Goal: Obtain resource: Download file/media

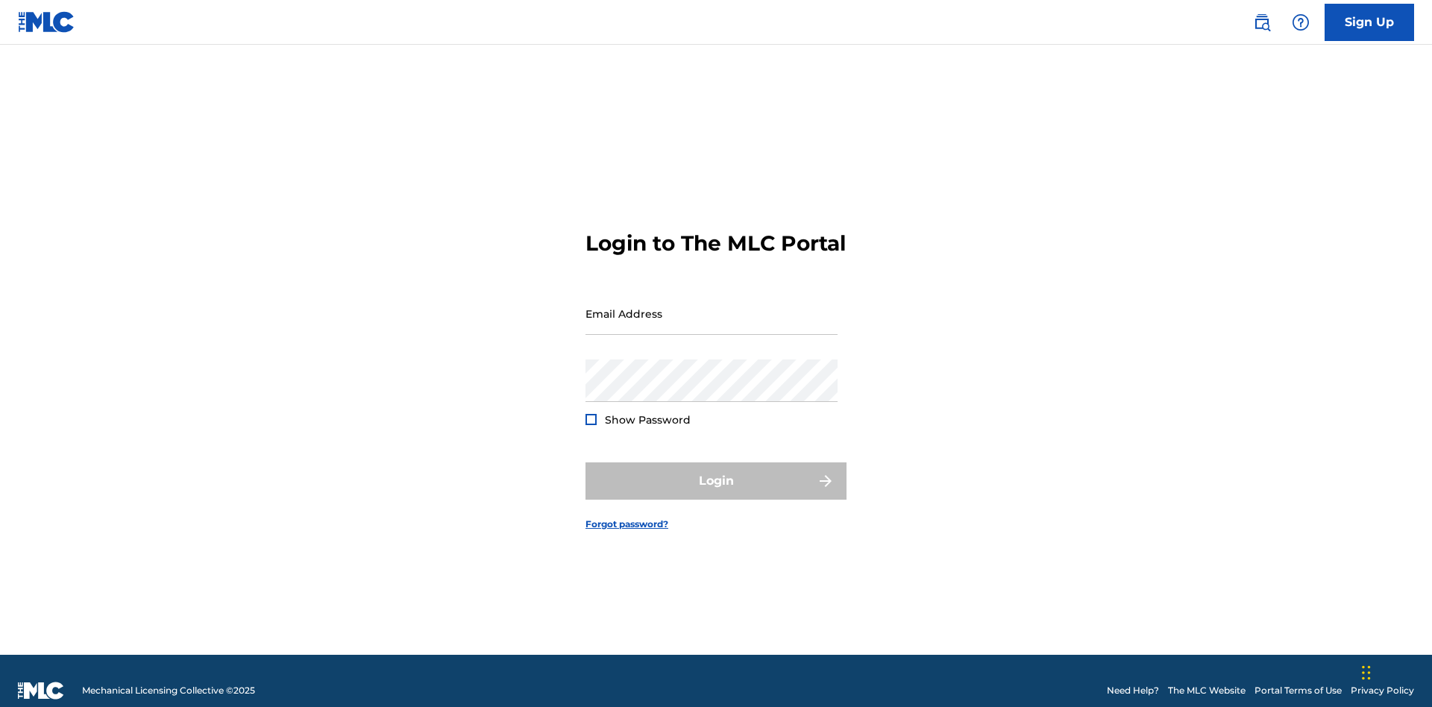
scroll to position [19, 0]
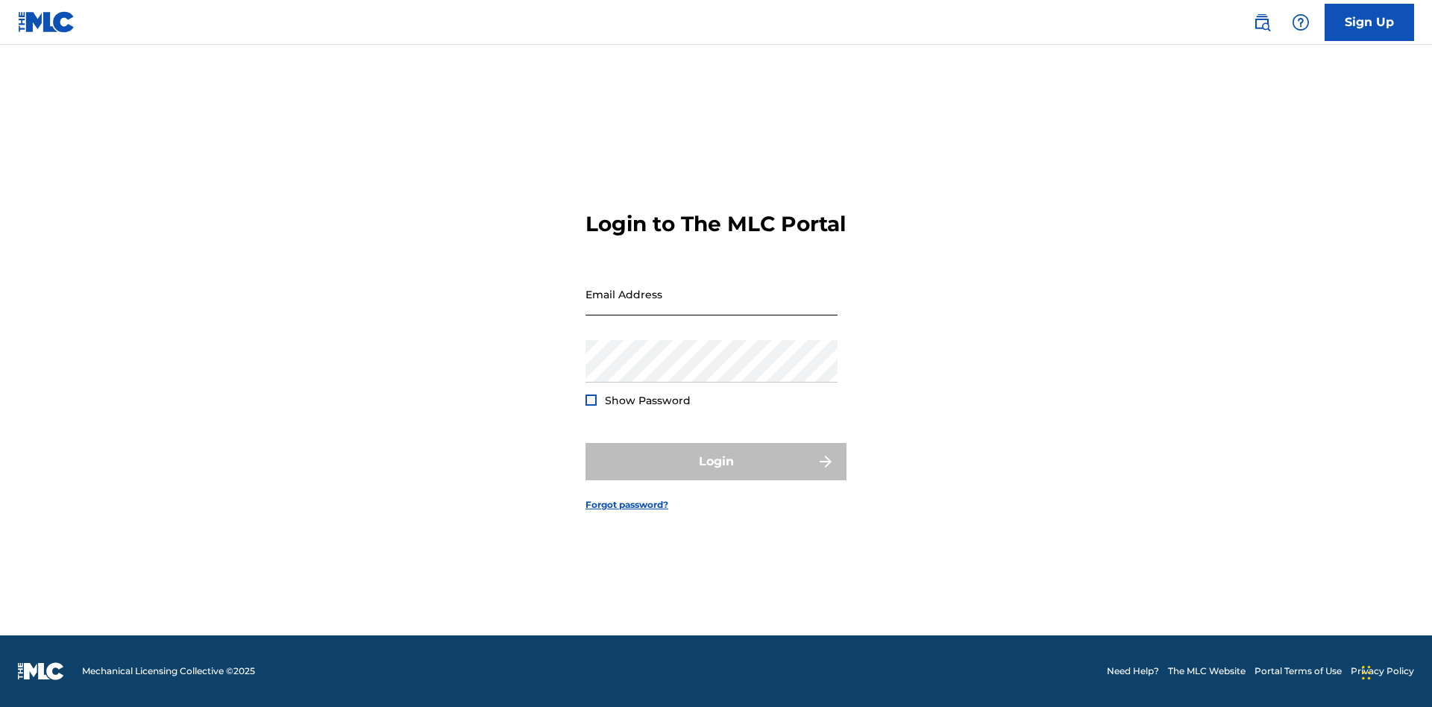
click at [711, 306] on input "Email Address" at bounding box center [711, 294] width 252 height 43
type input "d957ada9-0eca-4ccf-9816-6208a50b242c@mailslurp.biz"
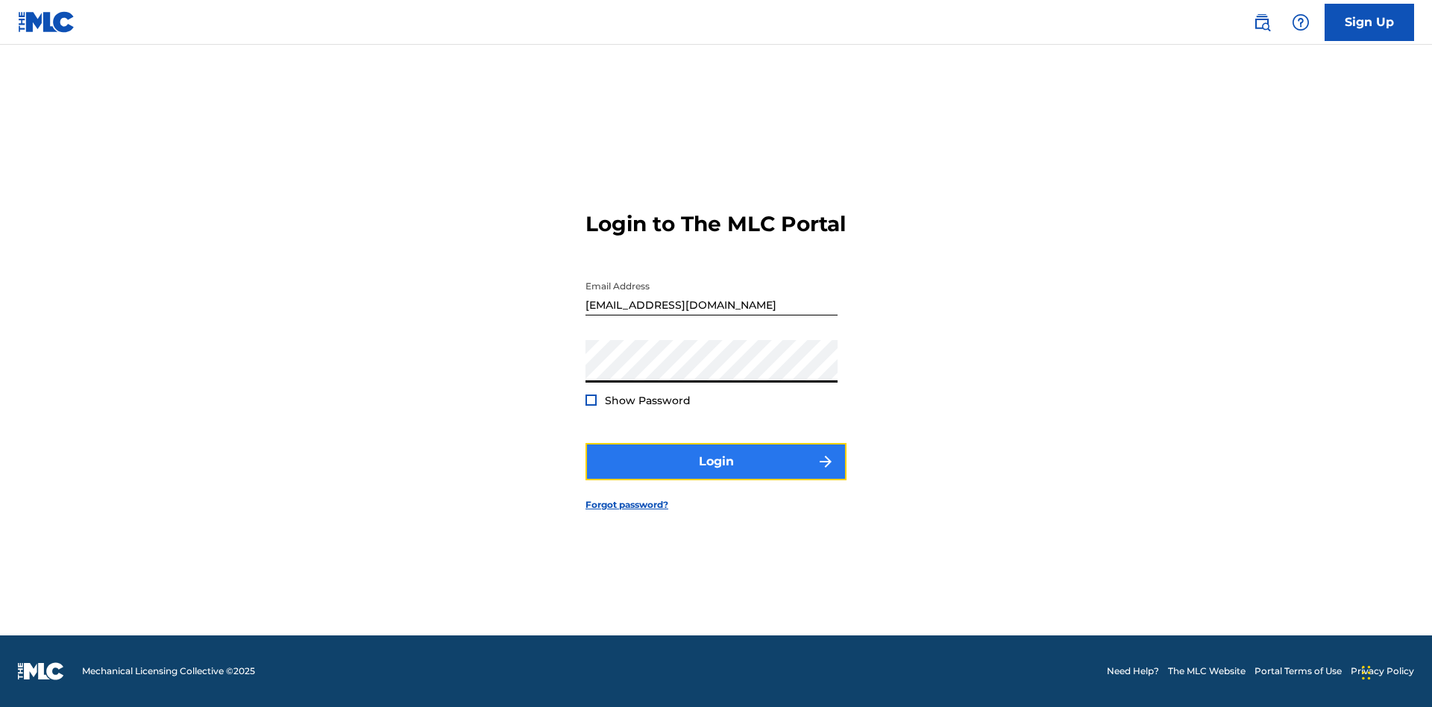
click at [716, 474] on button "Login" at bounding box center [715, 461] width 261 height 37
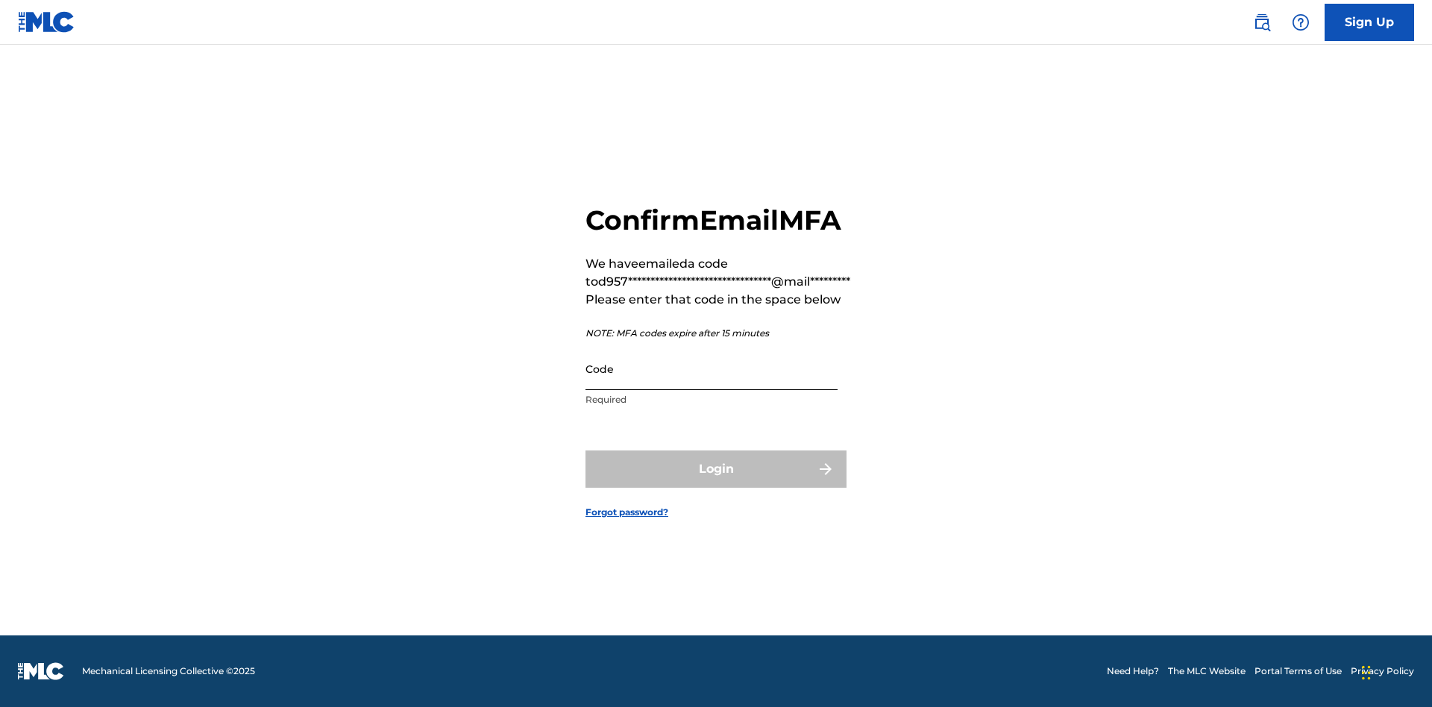
click at [711, 368] on input "Code" at bounding box center [711, 368] width 252 height 43
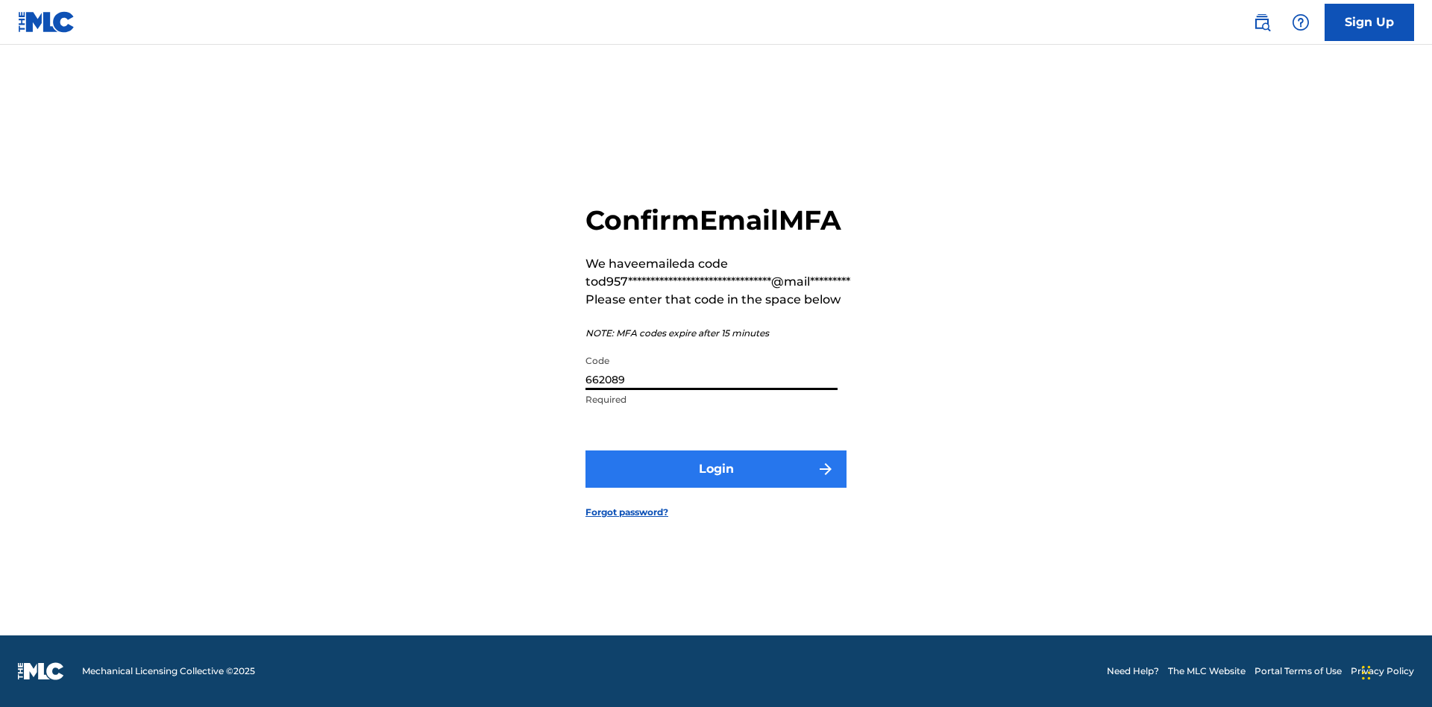
type input "662089"
click at [716, 468] on button "Login" at bounding box center [715, 468] width 261 height 37
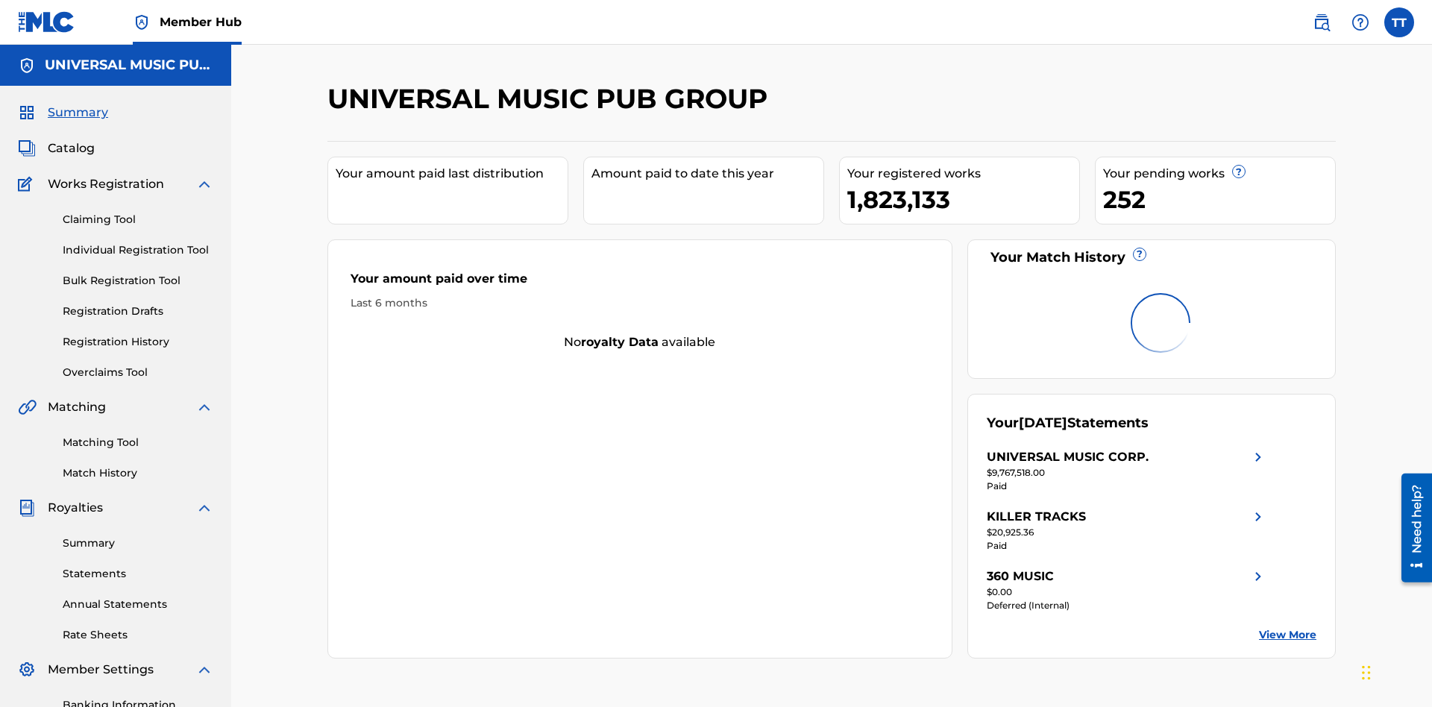
scroll to position [218, 0]
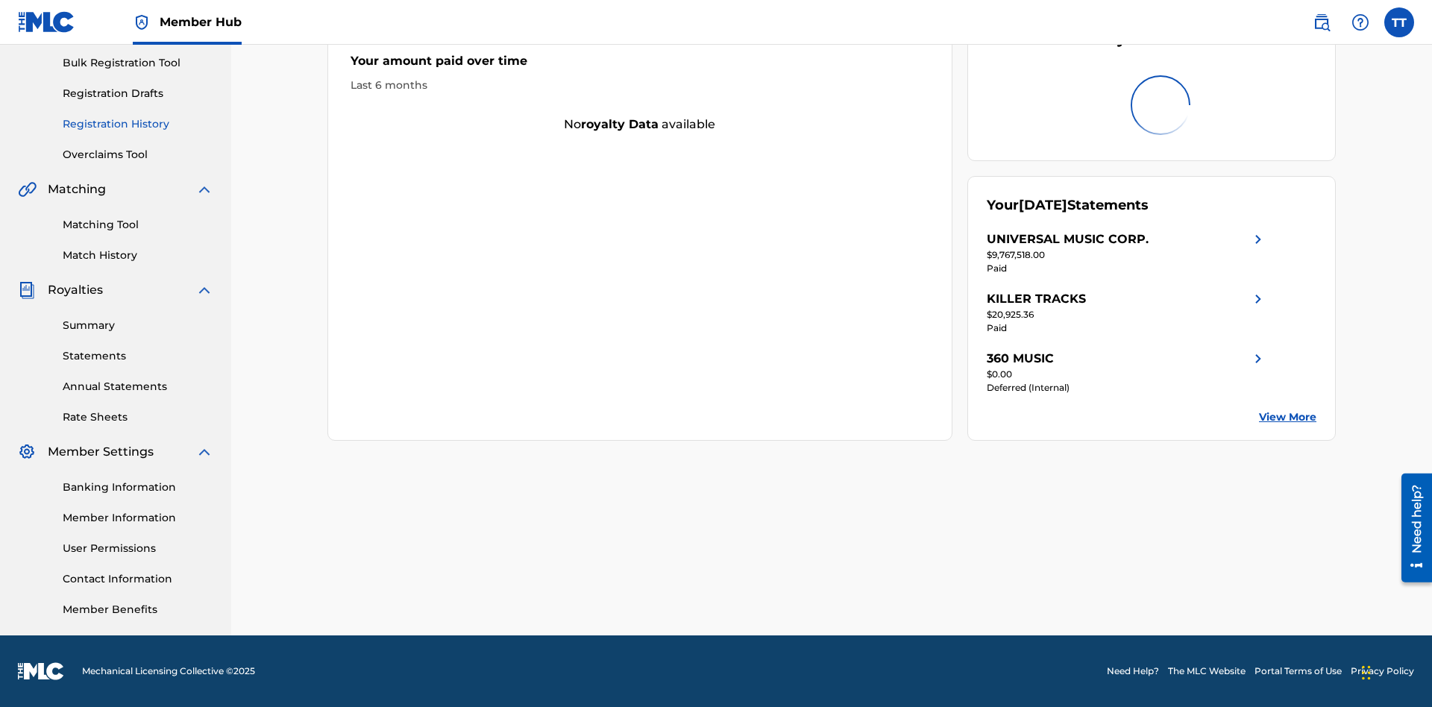
click at [138, 124] on link "Registration History" at bounding box center [138, 124] width 151 height 16
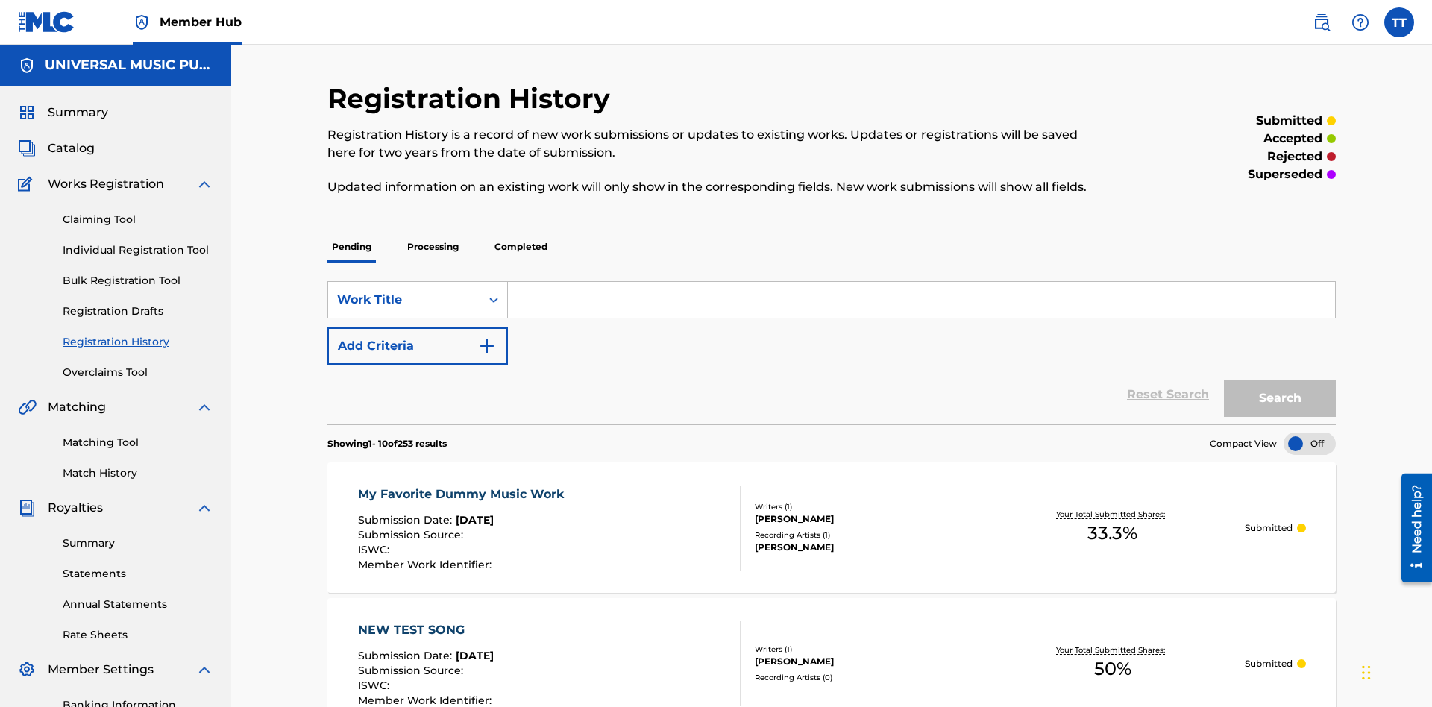
scroll to position [142, 0]
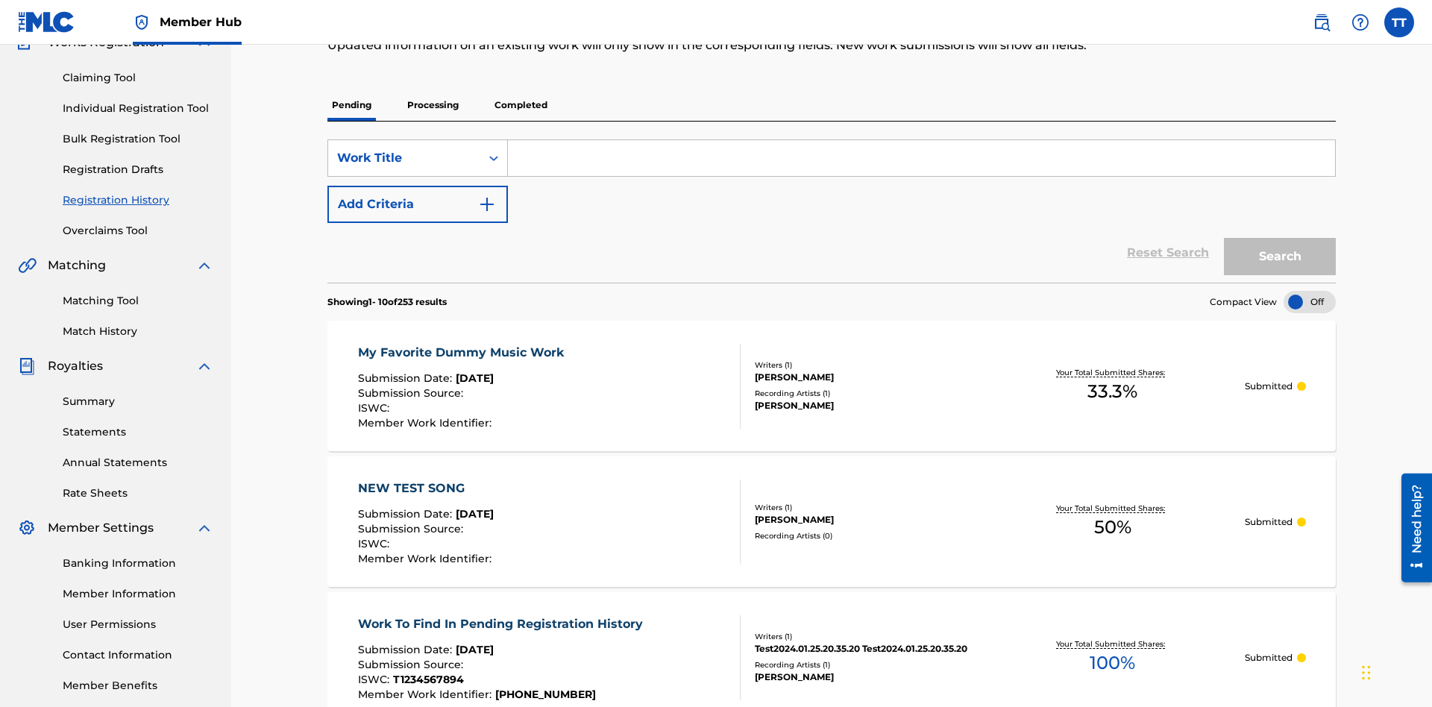
click at [432, 105] on p "Processing" at bounding box center [433, 104] width 60 height 31
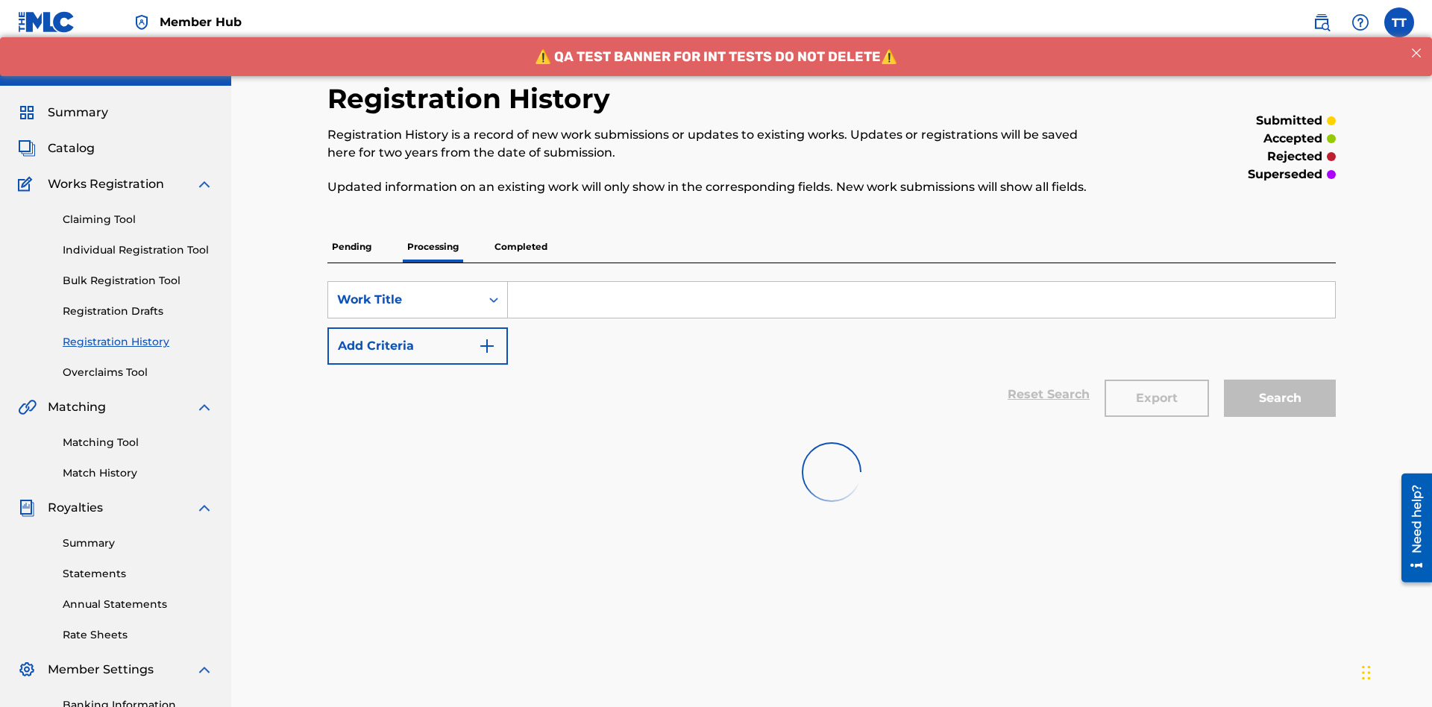
scroll to position [201, 0]
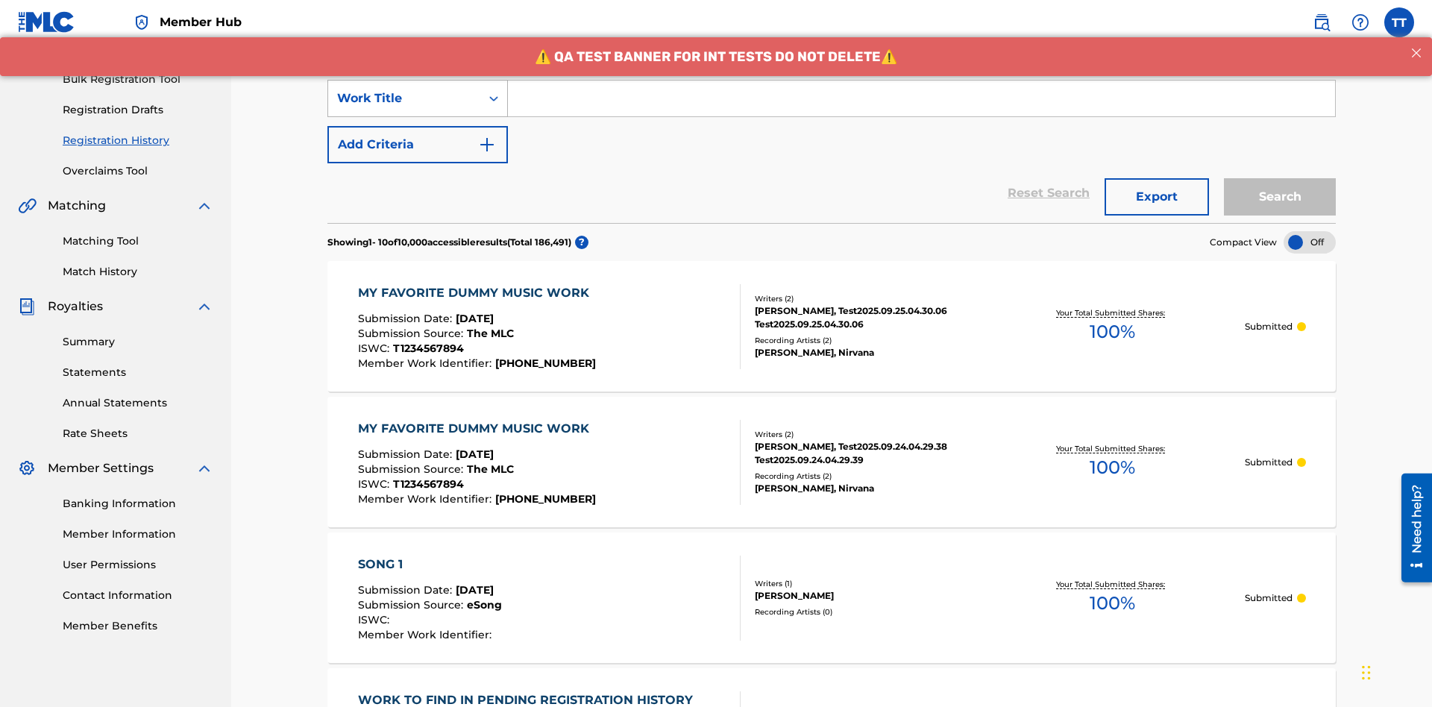
click at [404, 98] on div "Work Title" at bounding box center [404, 98] width 134 height 18
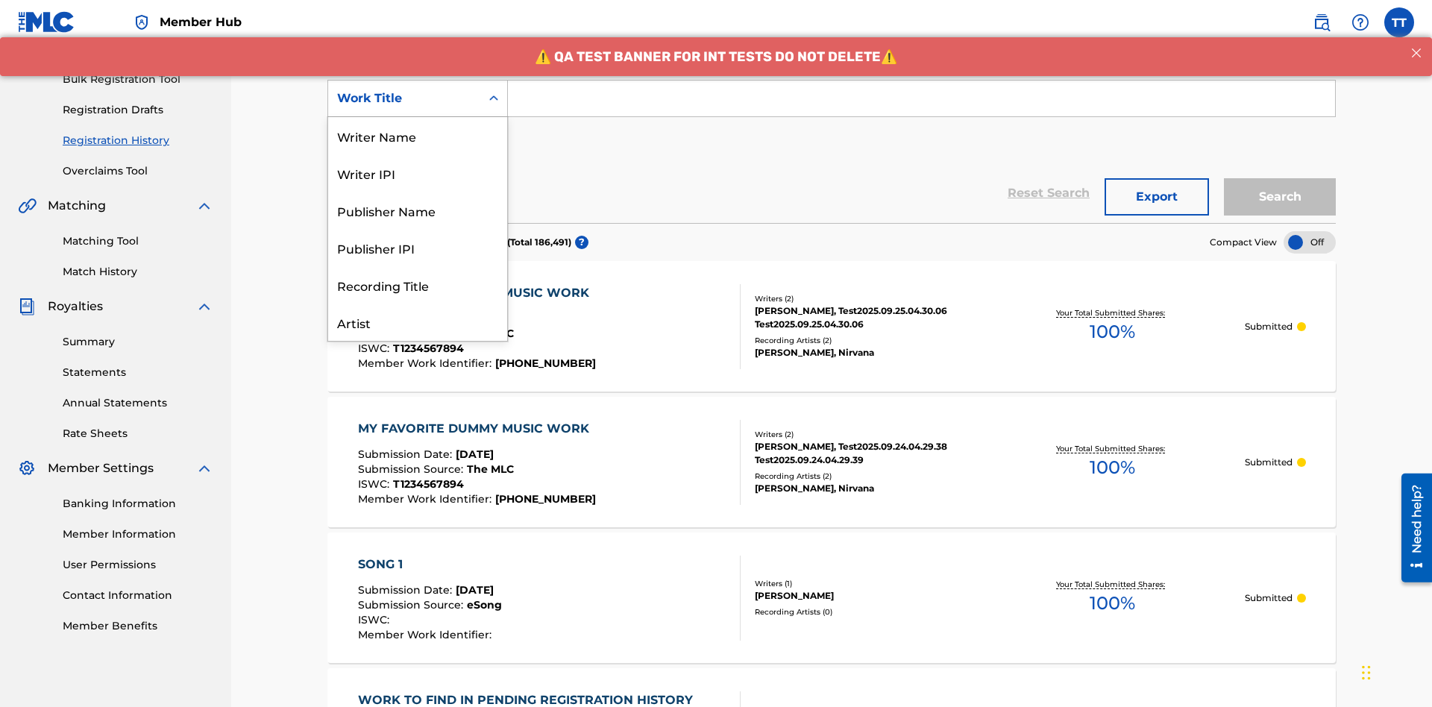
scroll to position [75, 0]
click at [418, 285] on div "ISRC" at bounding box center [417, 284] width 179 height 37
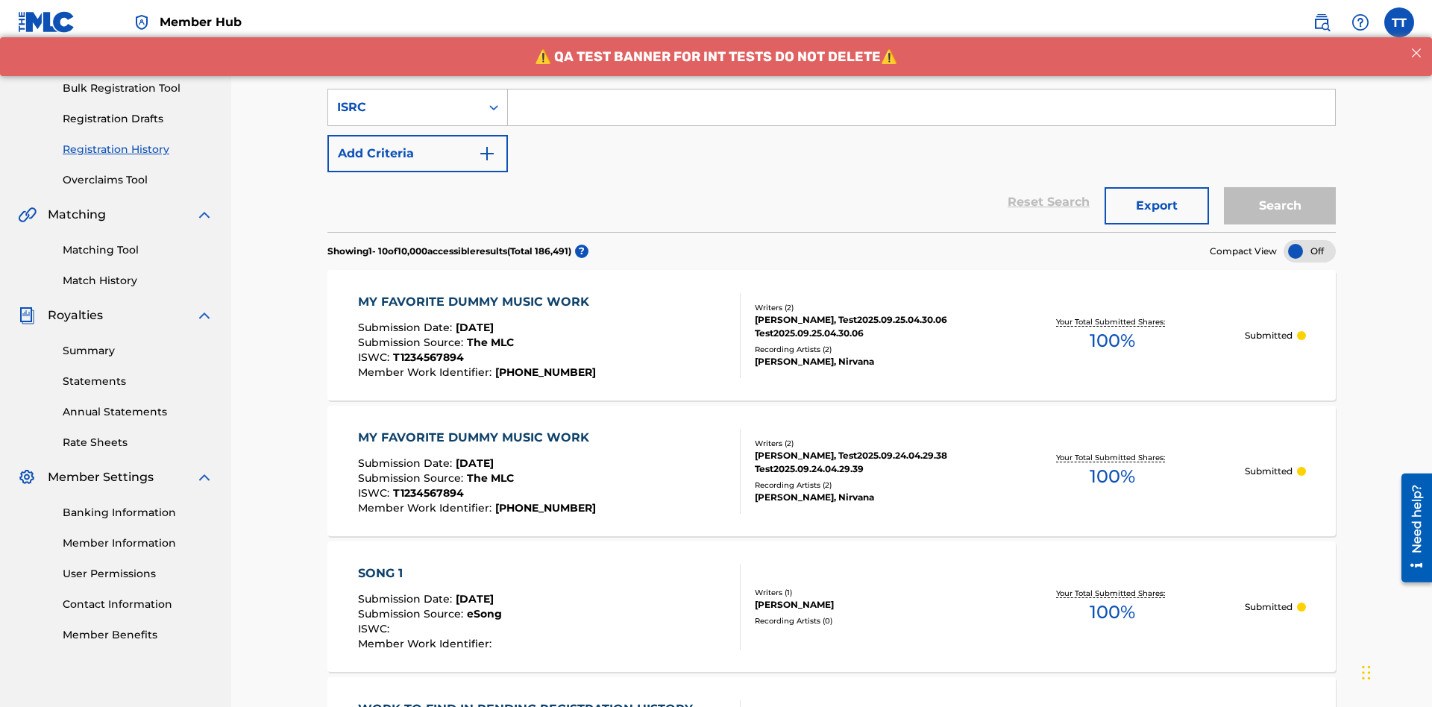
click at [921, 107] on input "Search Form" at bounding box center [921, 107] width 827 height 36
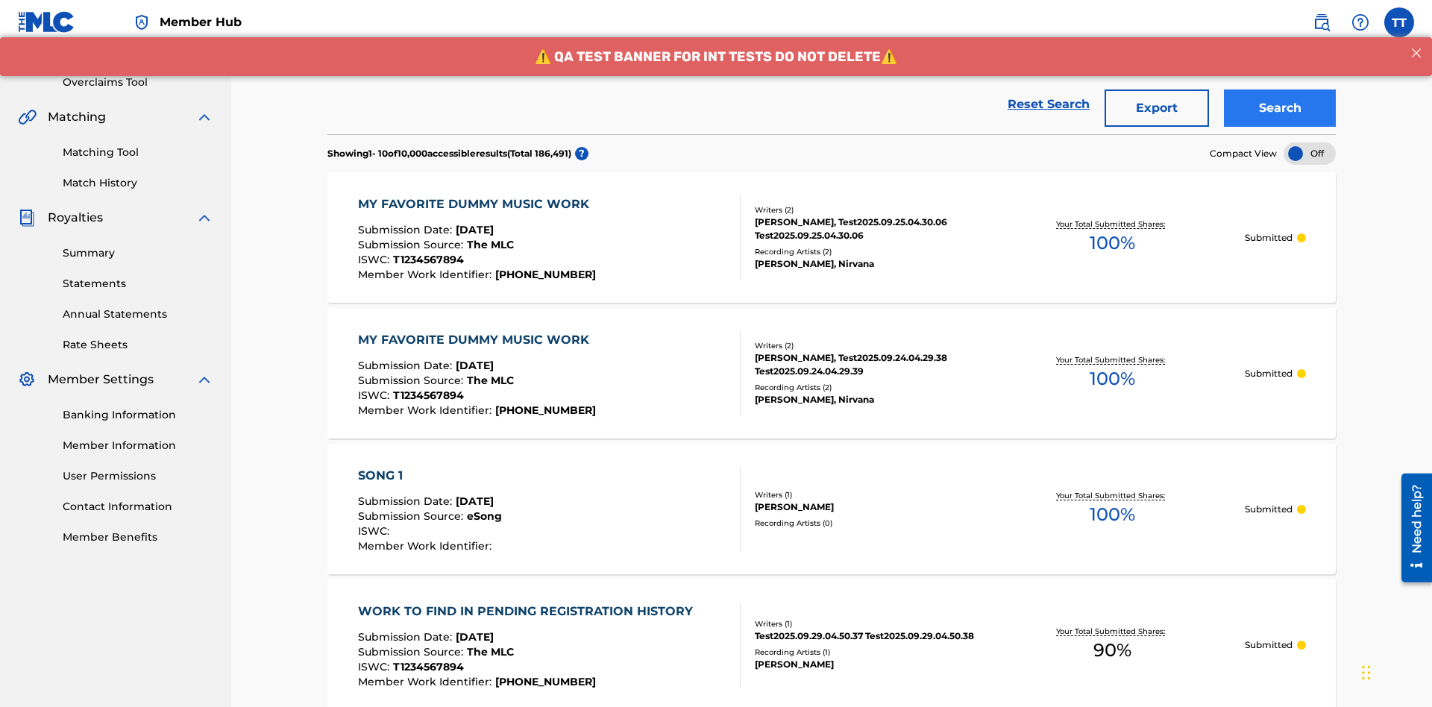
type input "AA3123123123"
click at [1279, 108] on button "Search" at bounding box center [1280, 107] width 112 height 37
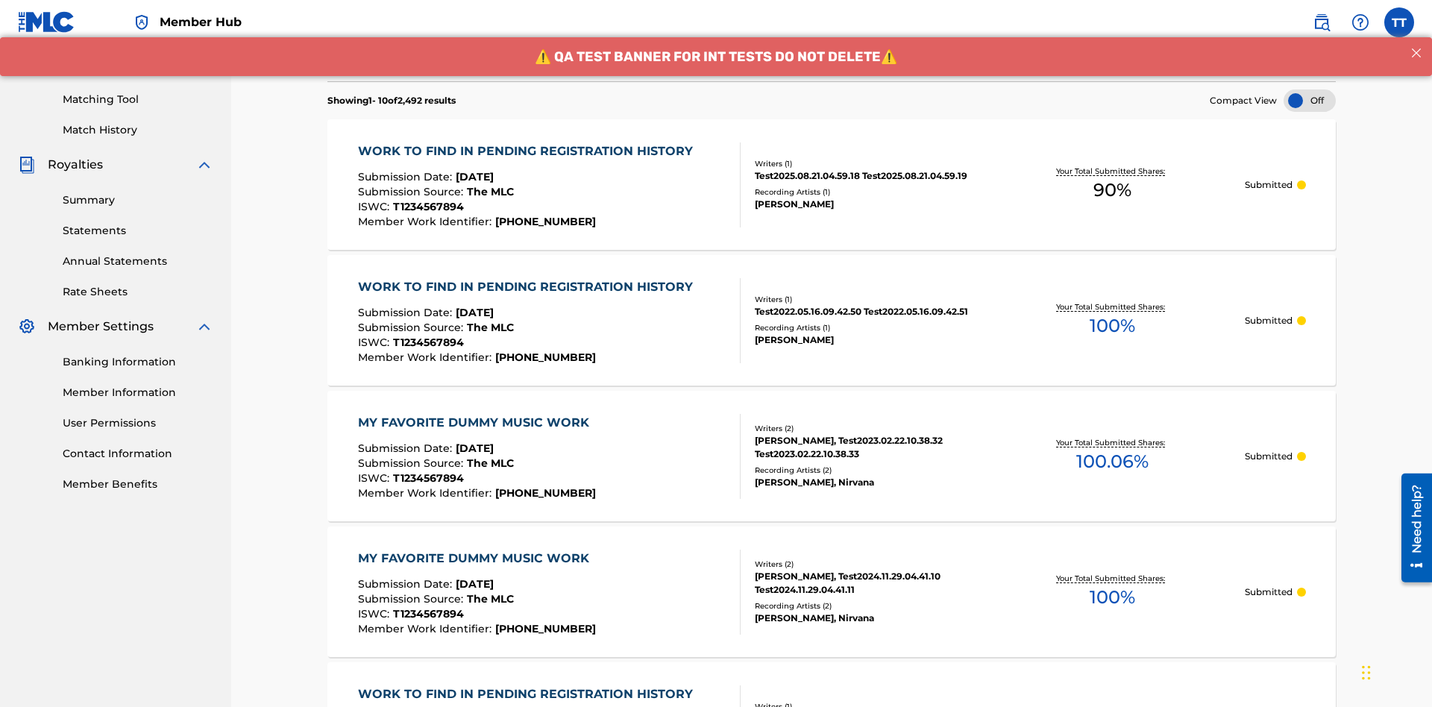
scroll to position [290, 0]
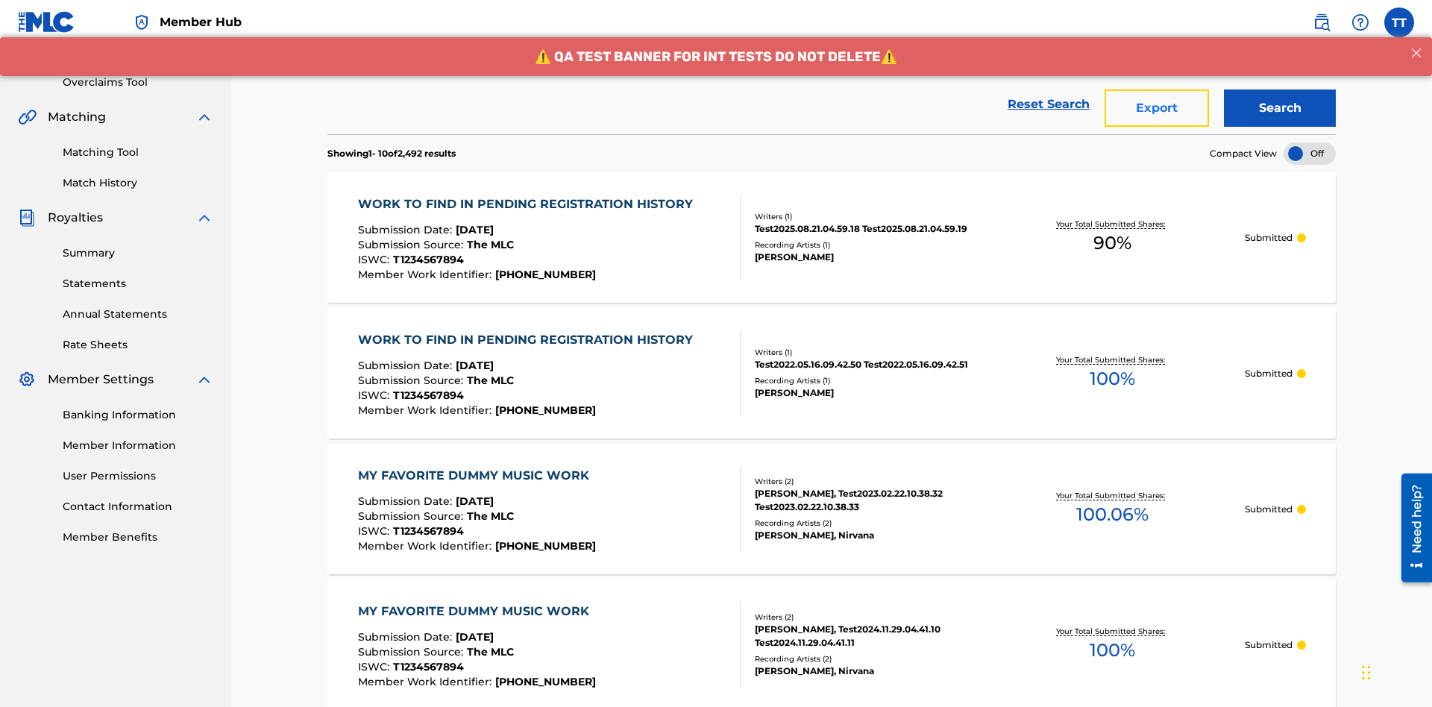
click at [1156, 108] on button "Export" at bounding box center [1156, 107] width 104 height 37
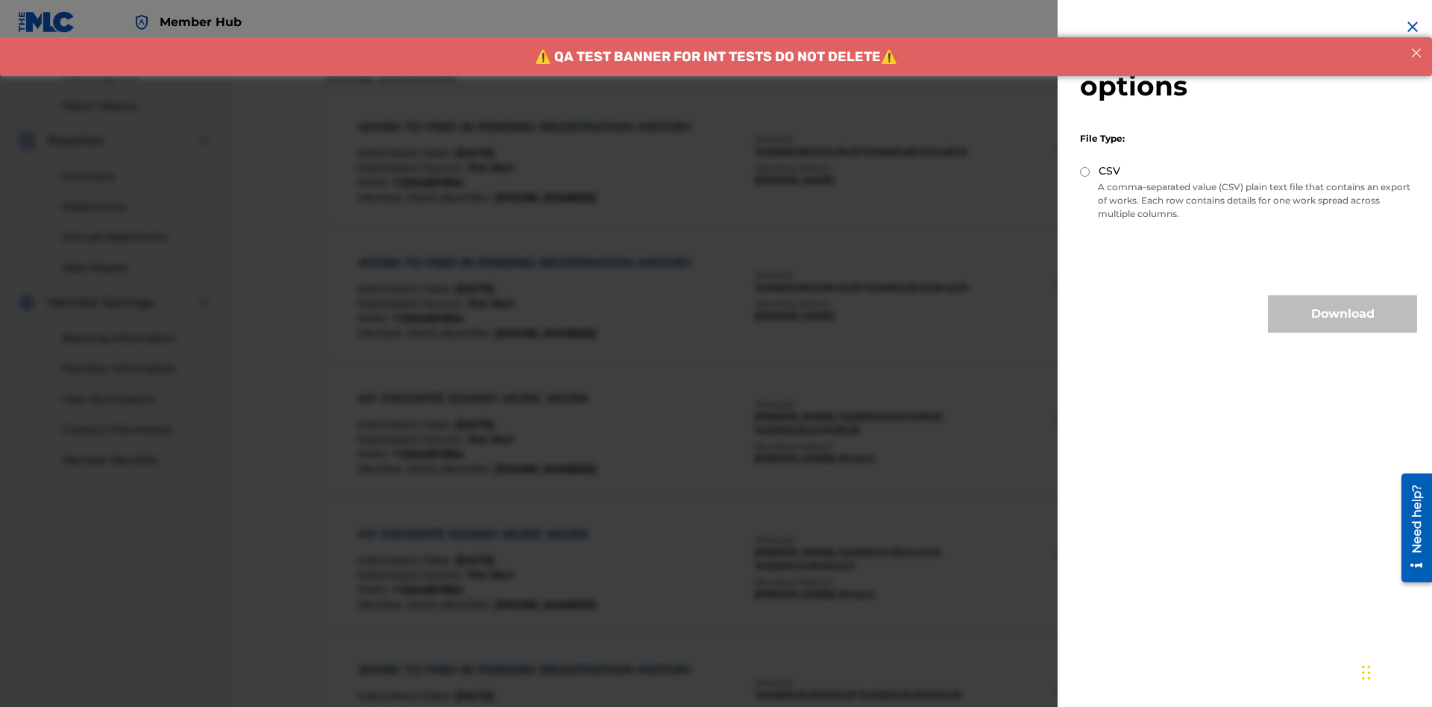
click at [1085, 171] on input "CSV" at bounding box center [1085, 172] width 10 height 10
radio input "true"
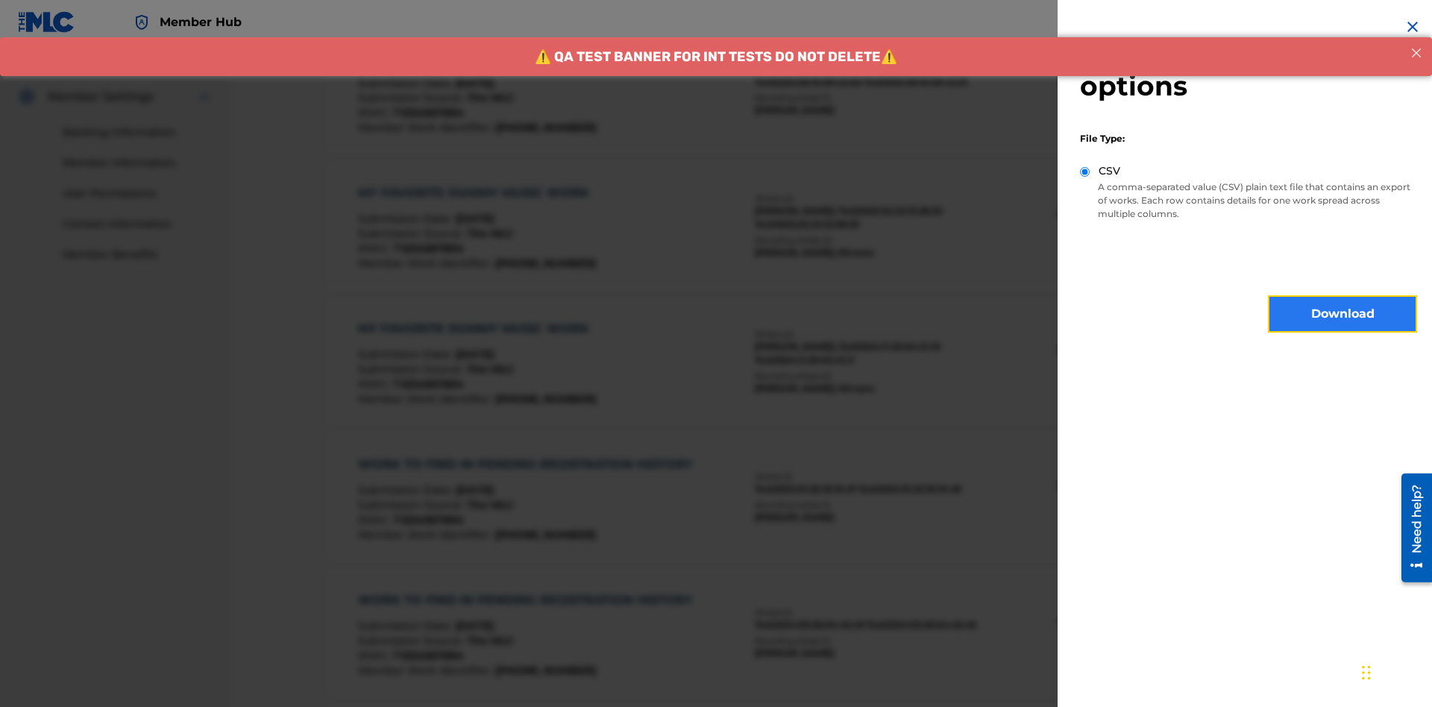
click at [1342, 314] on button "Download" at bounding box center [1342, 313] width 149 height 37
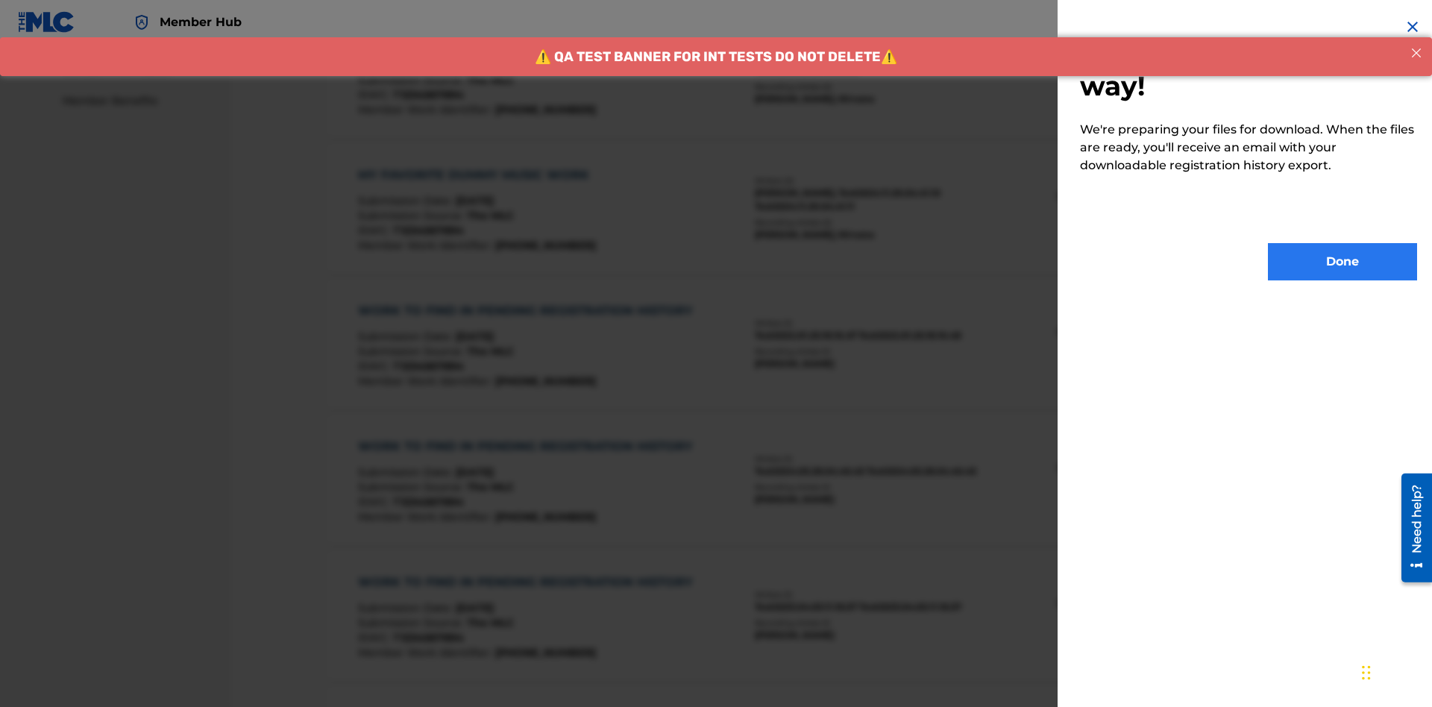
click at [1342, 262] on button "Done" at bounding box center [1342, 261] width 149 height 37
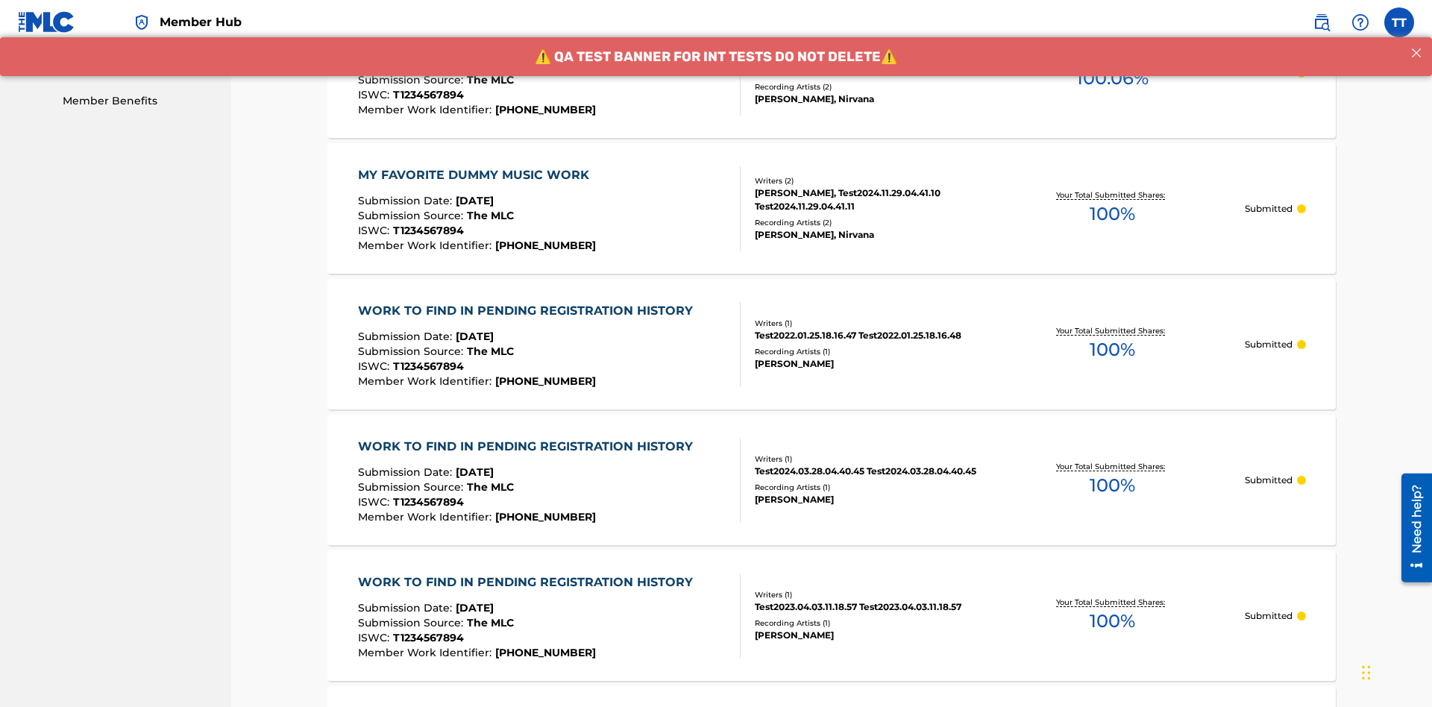
scroll to position [395, 0]
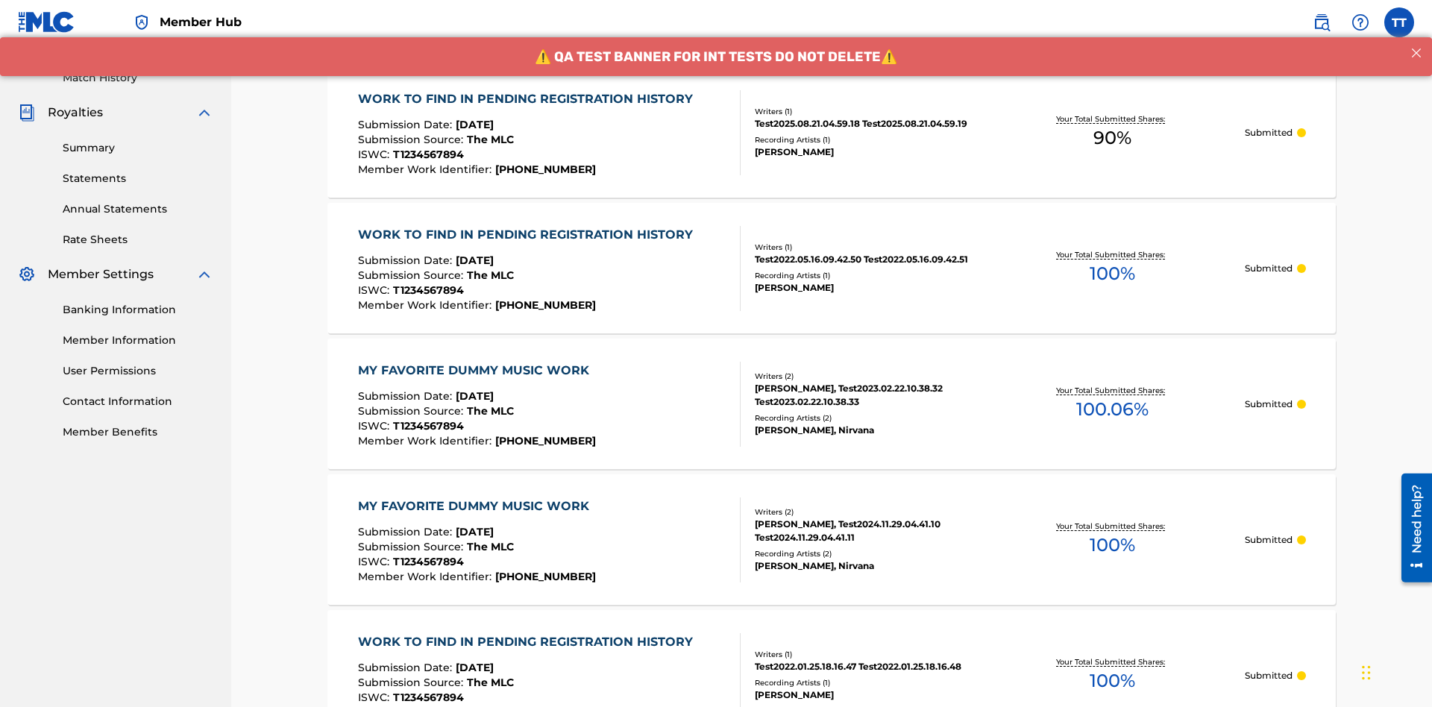
click at [526, 98] on div "WORK TO FIND IN PENDING REGISTRATION HISTORY" at bounding box center [529, 99] width 342 height 18
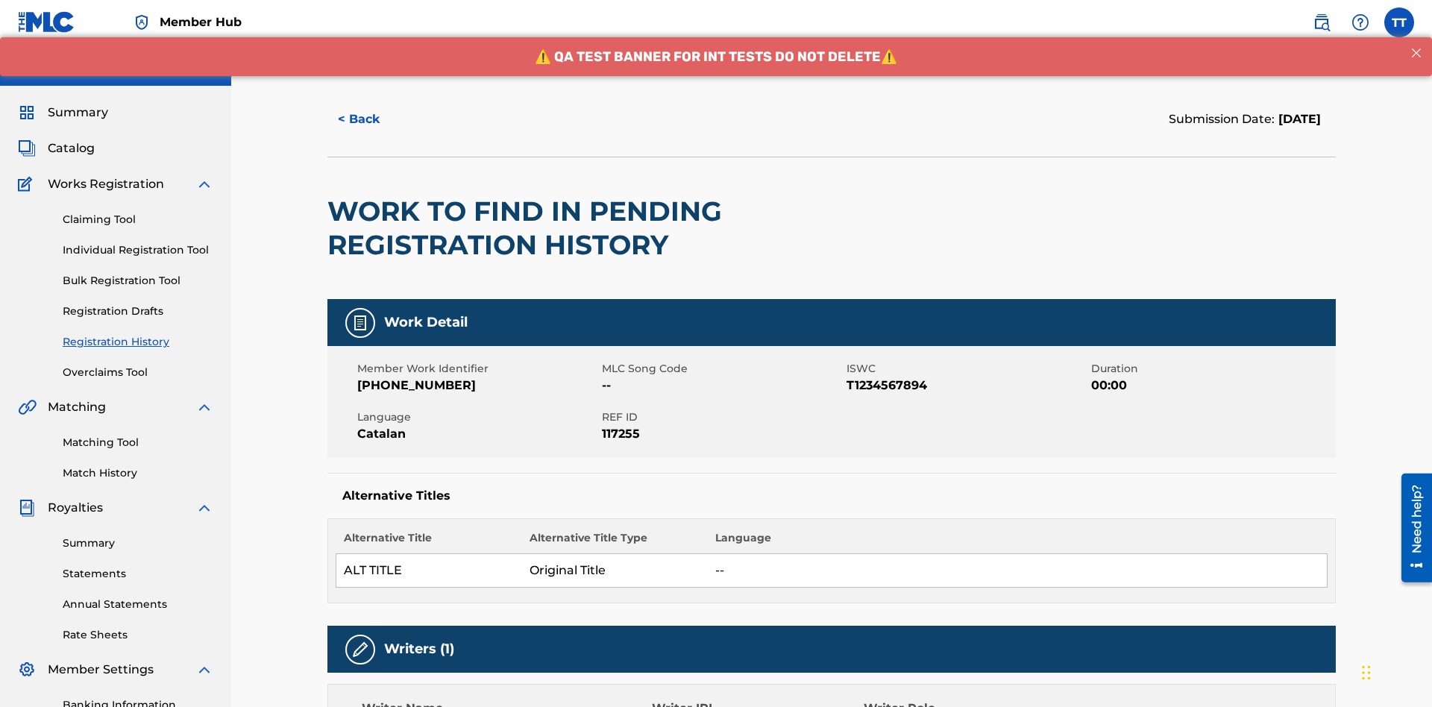
scroll to position [621, 0]
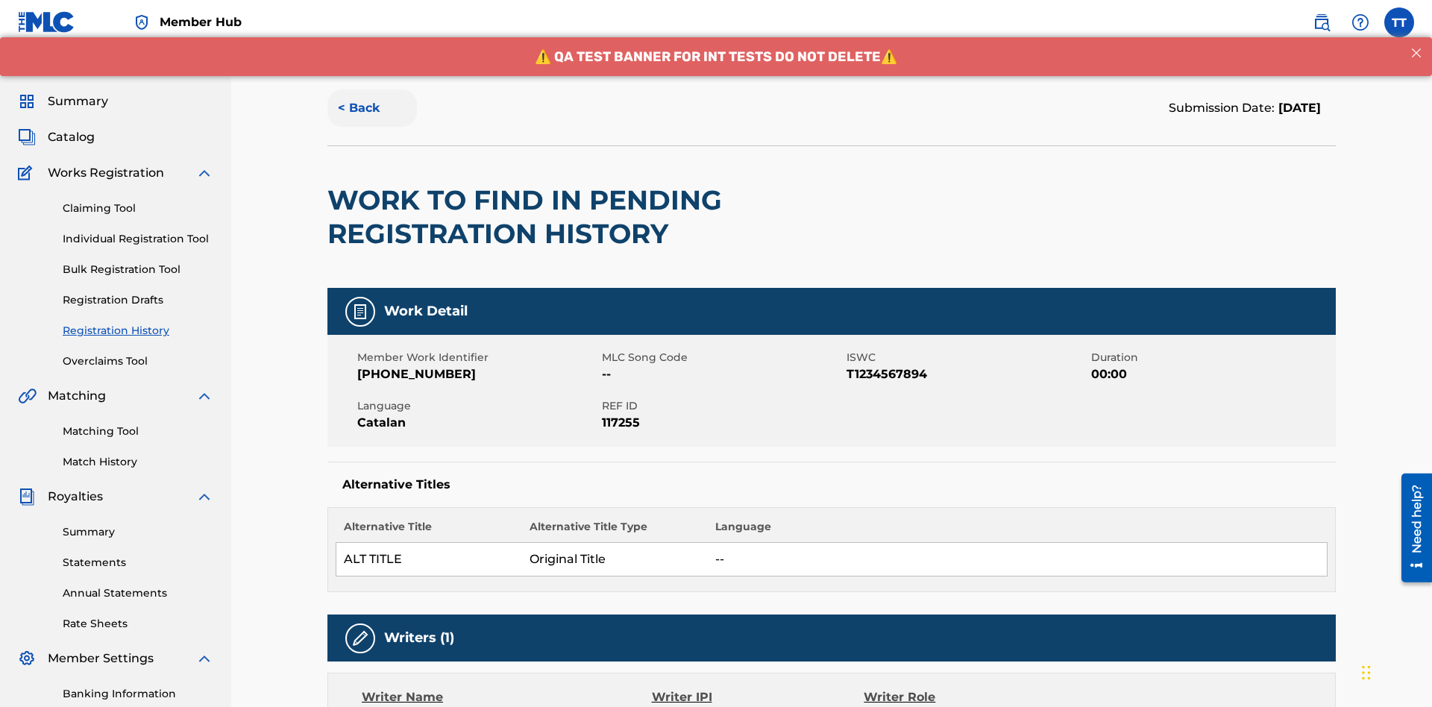
click at [372, 108] on button "< Back" at bounding box center [371, 107] width 89 height 37
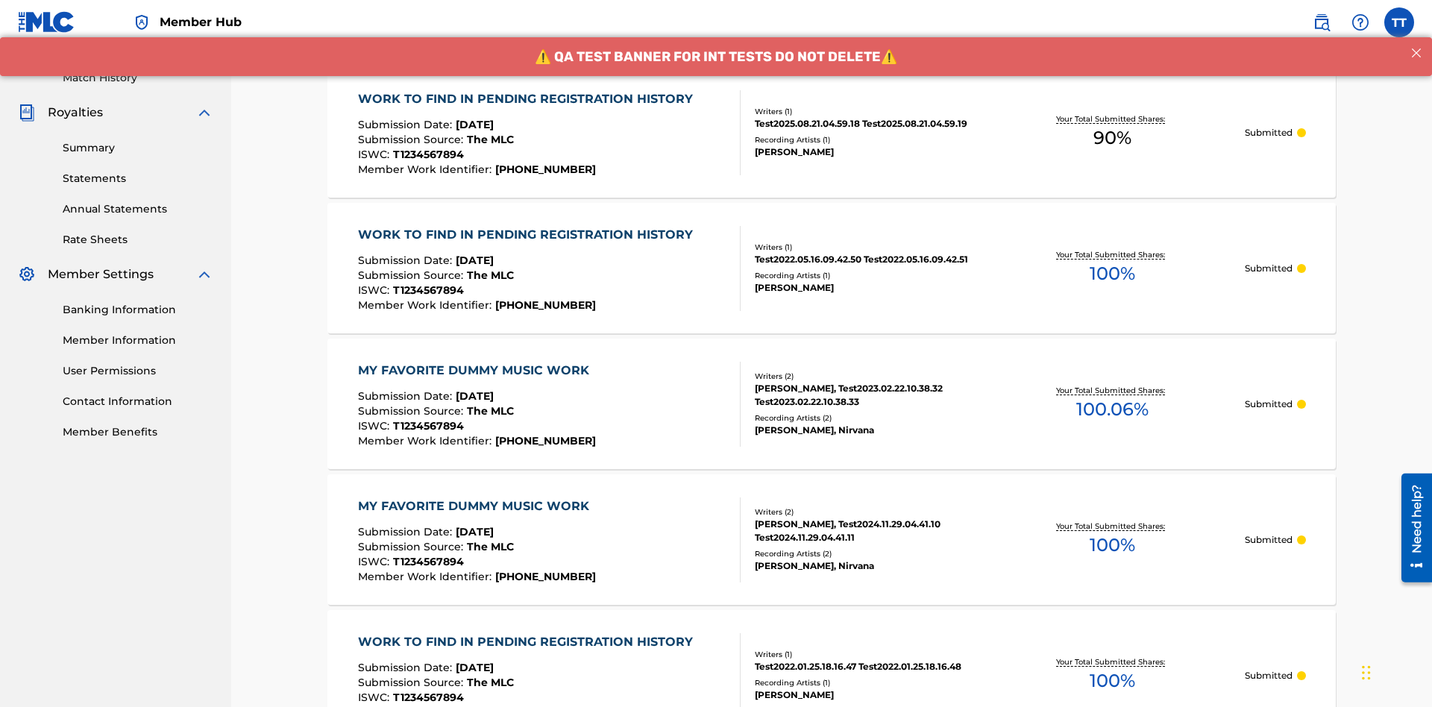
scroll to position [201, 0]
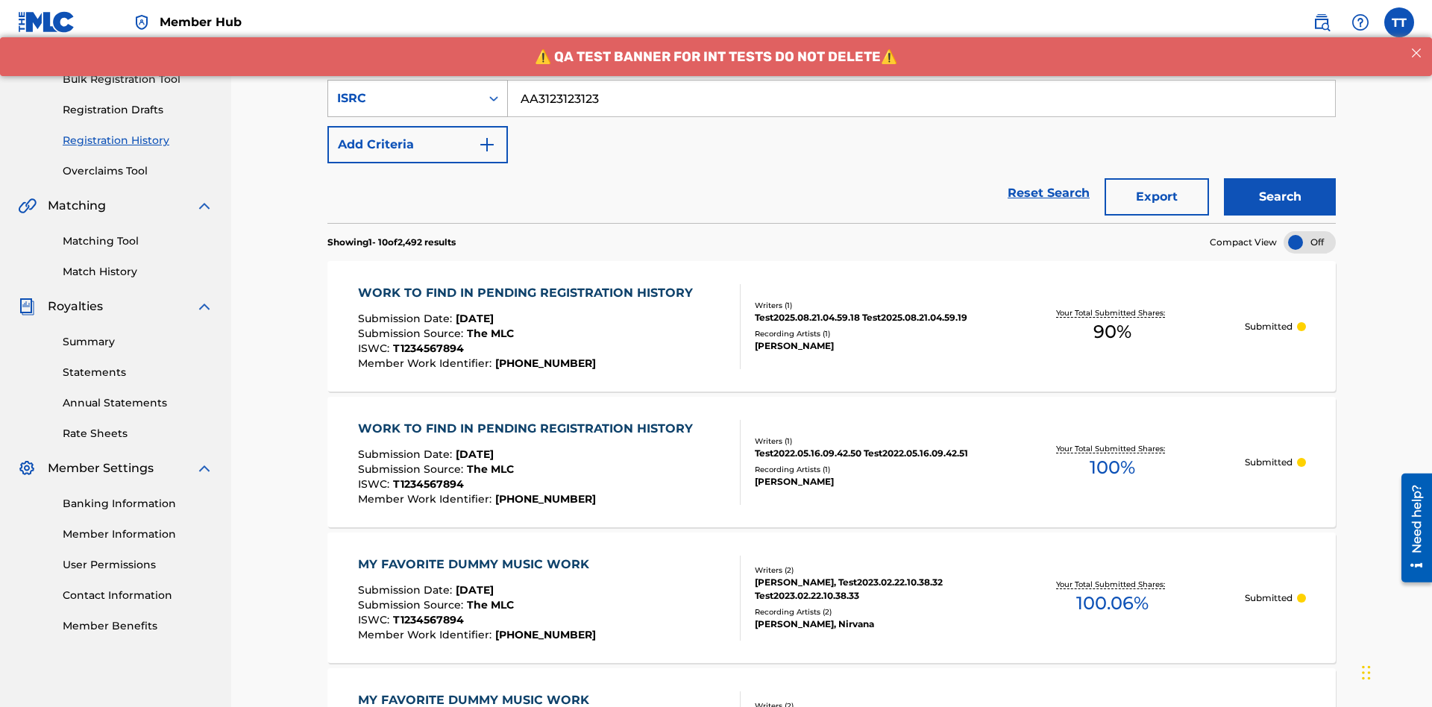
click at [404, 98] on div "ISRC" at bounding box center [404, 98] width 134 height 18
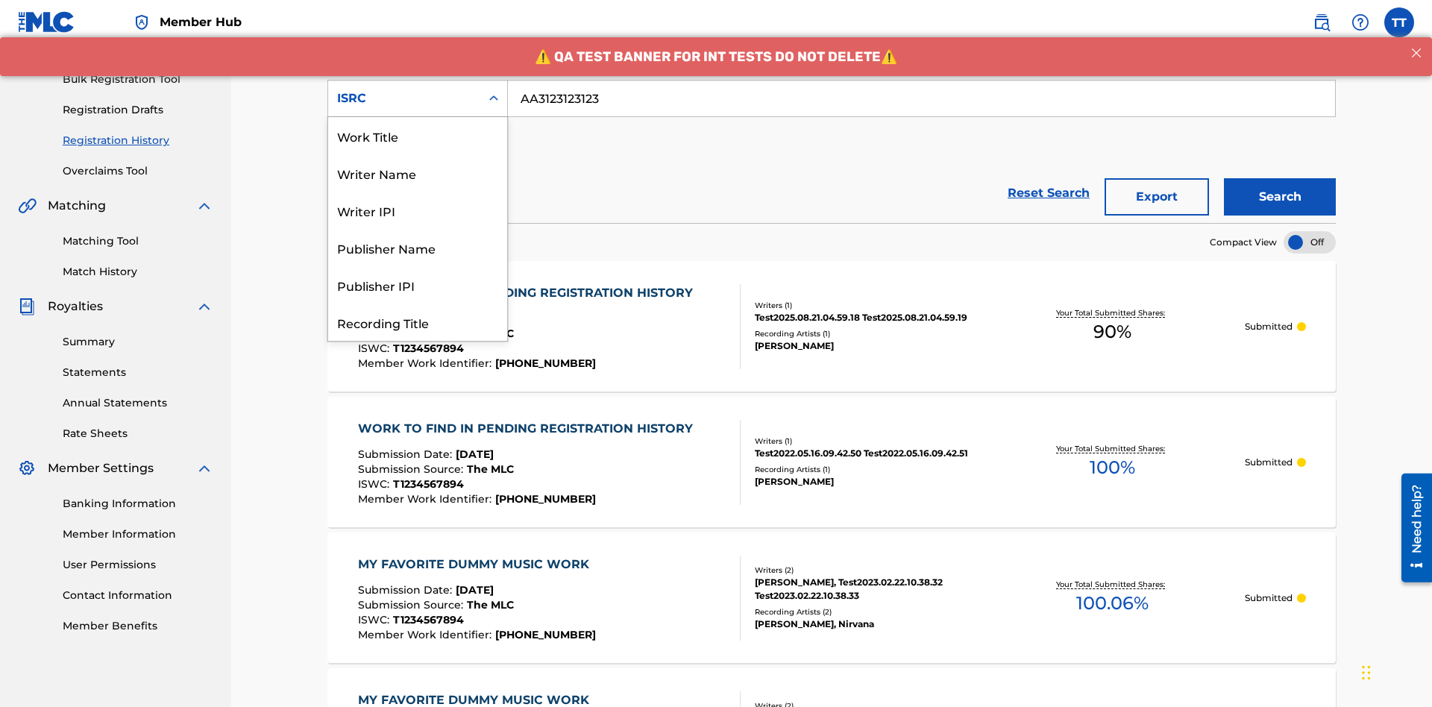
scroll to position [75, 0]
click at [418, 248] on div "Recording Title" at bounding box center [417, 247] width 179 height 37
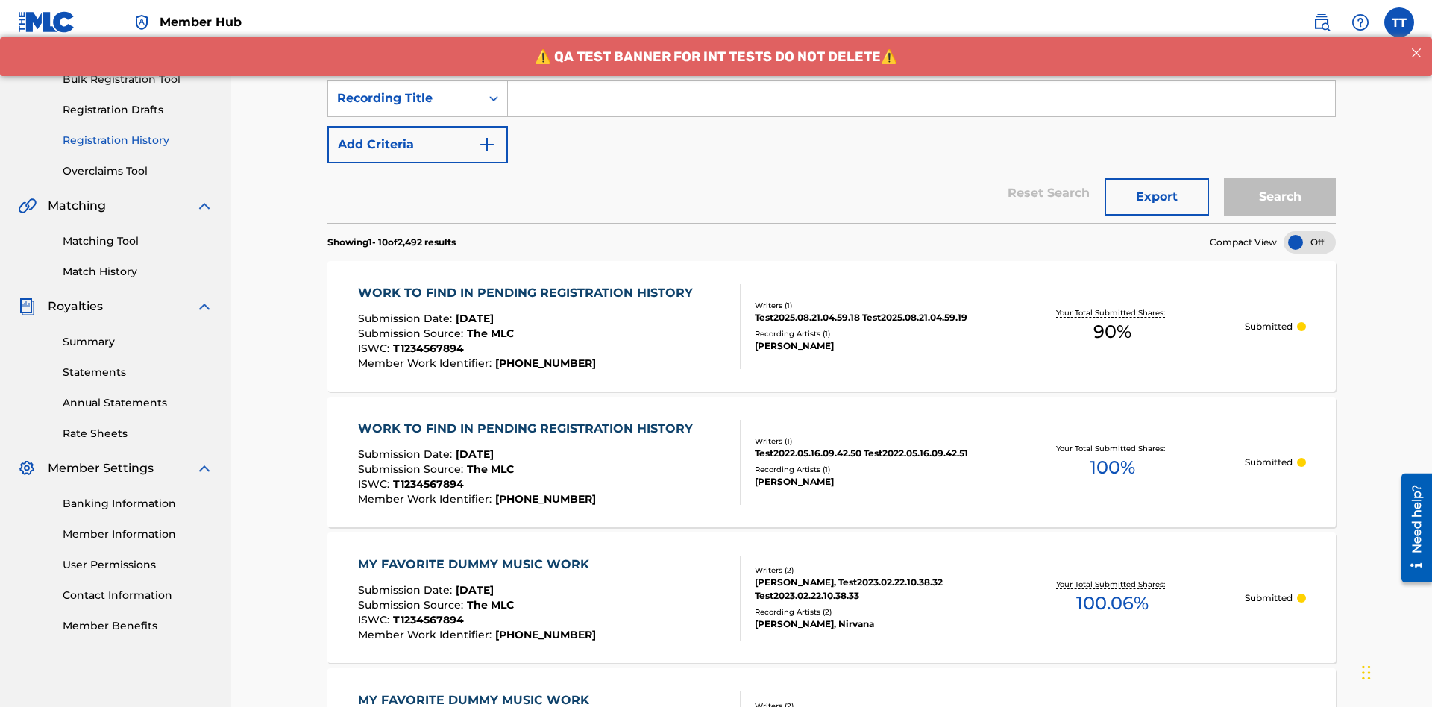
scroll to position [192, 0]
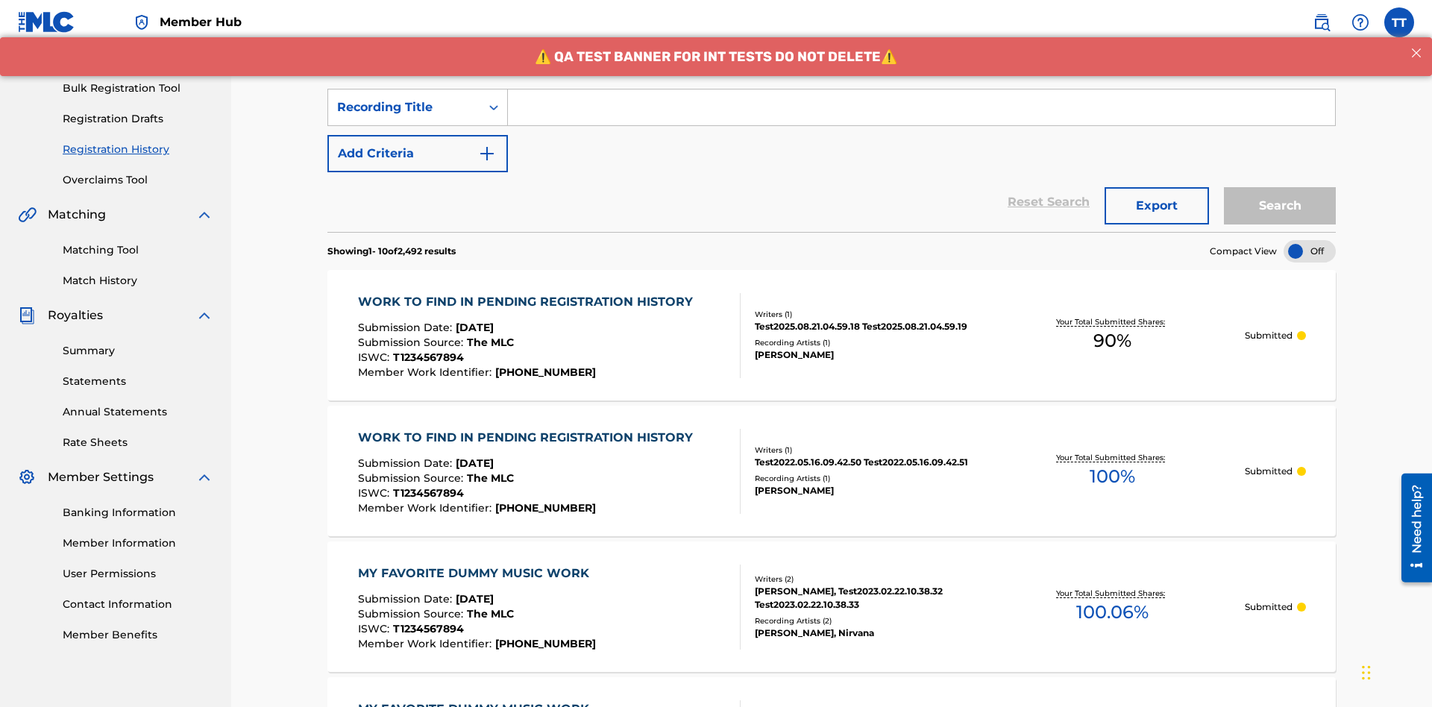
click at [921, 107] on input "Search Form" at bounding box center [921, 107] width 827 height 36
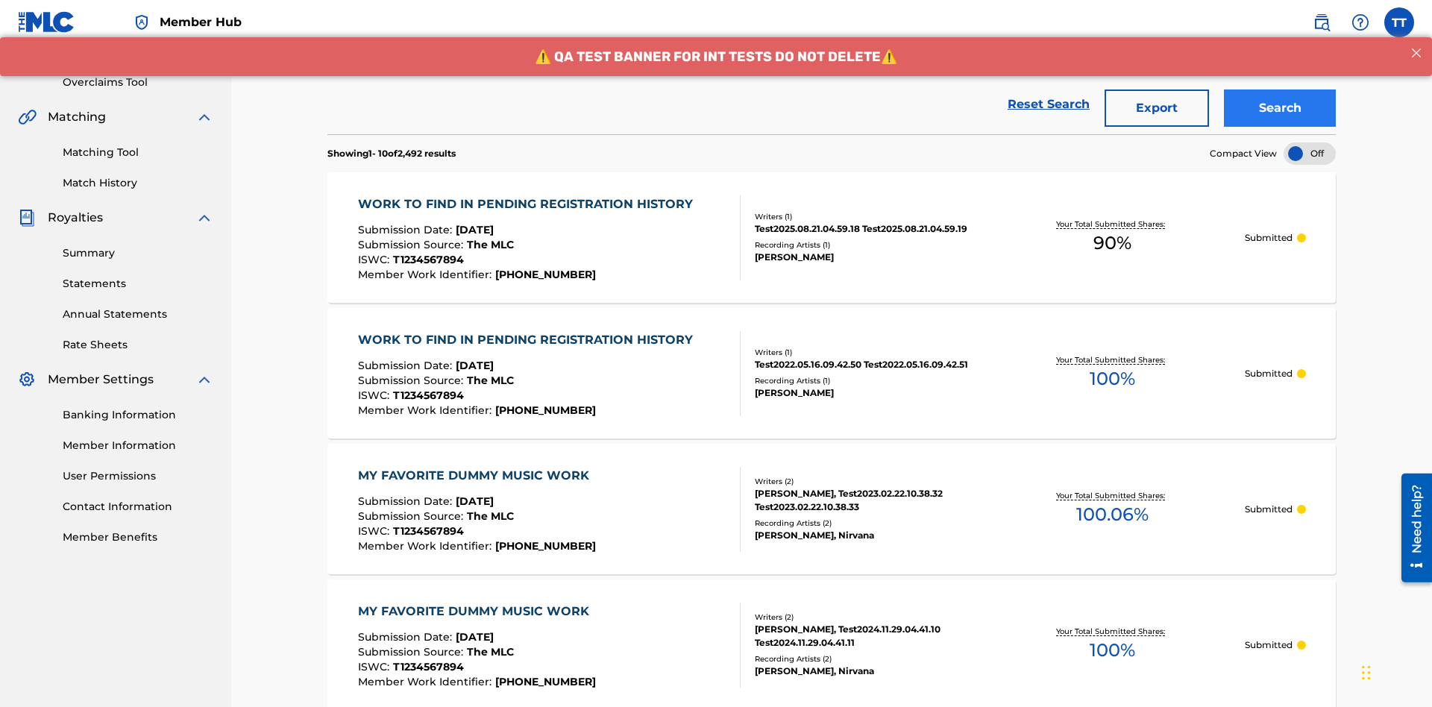
type input "Best Song Ever"
click at [1279, 108] on button "Search" at bounding box center [1280, 107] width 112 height 37
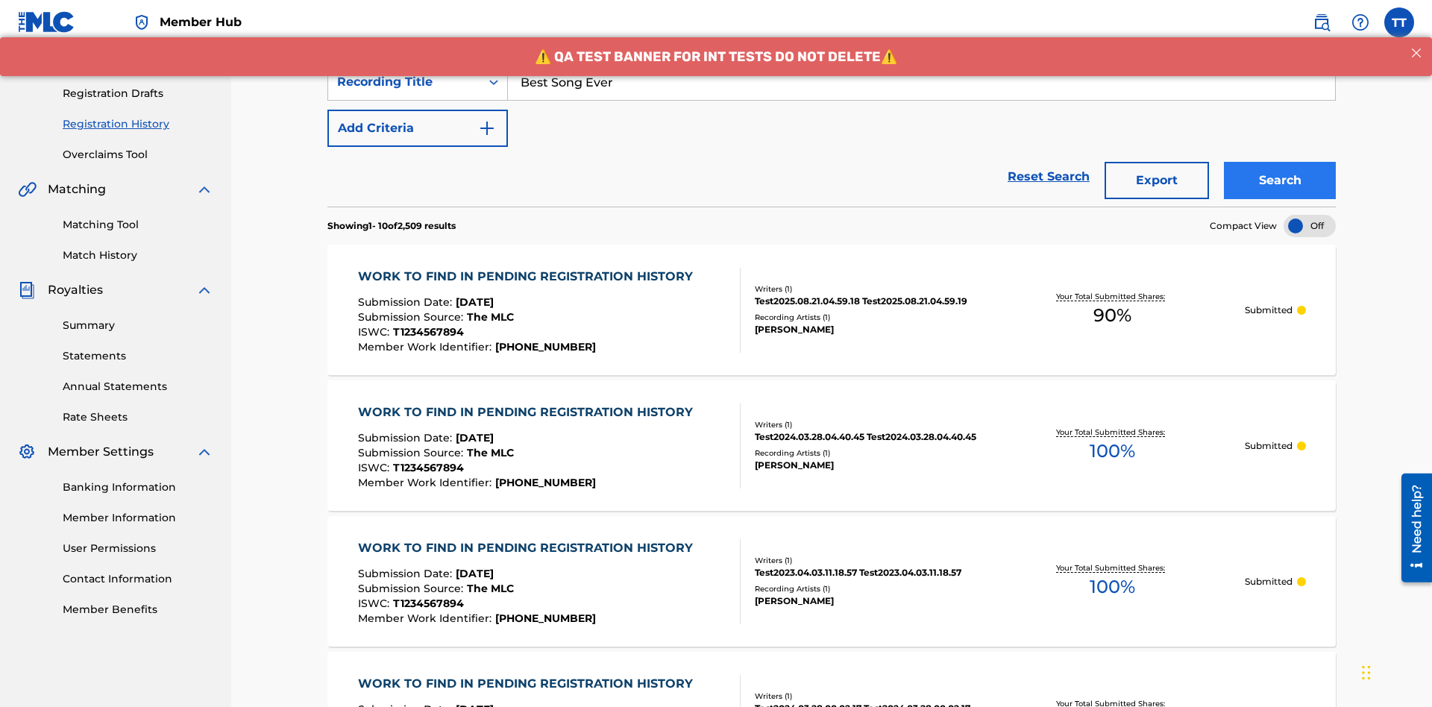
scroll to position [290, 0]
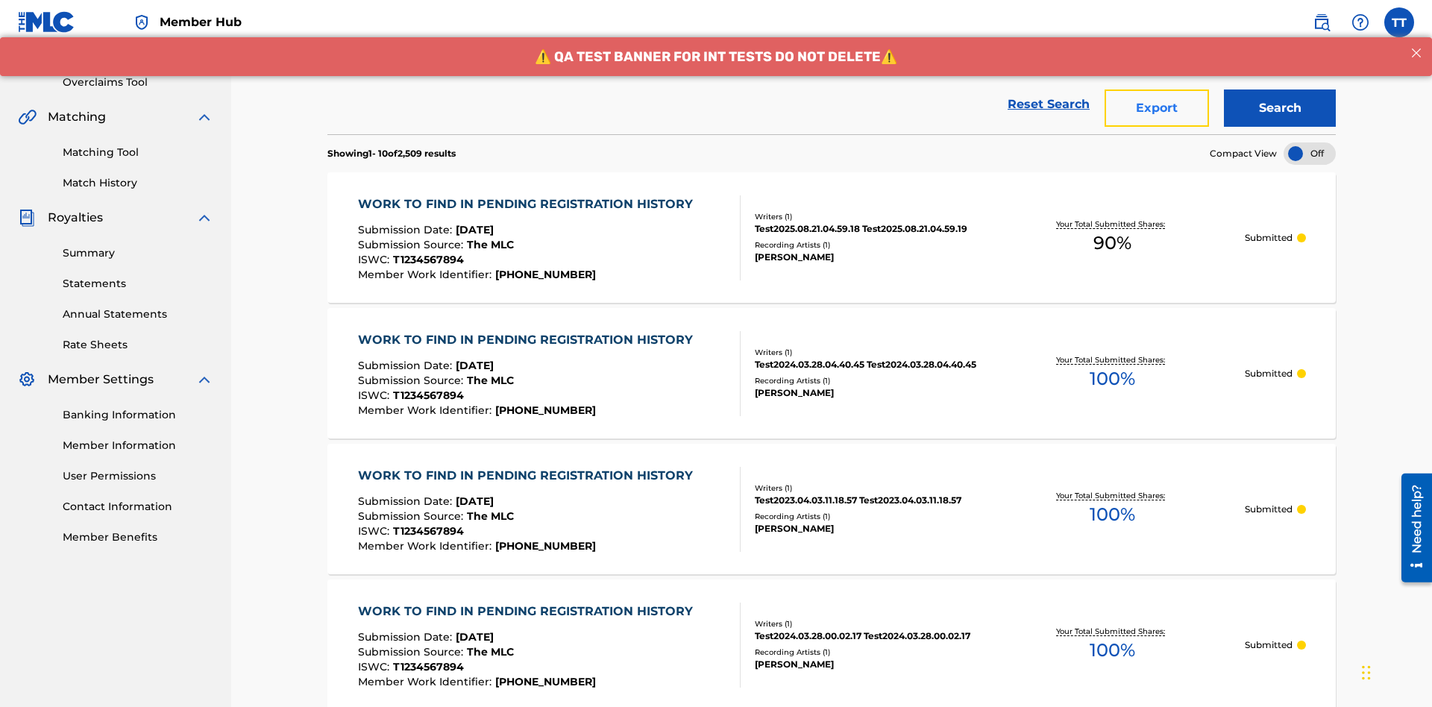
click at [1156, 108] on button "Export" at bounding box center [1156, 107] width 104 height 37
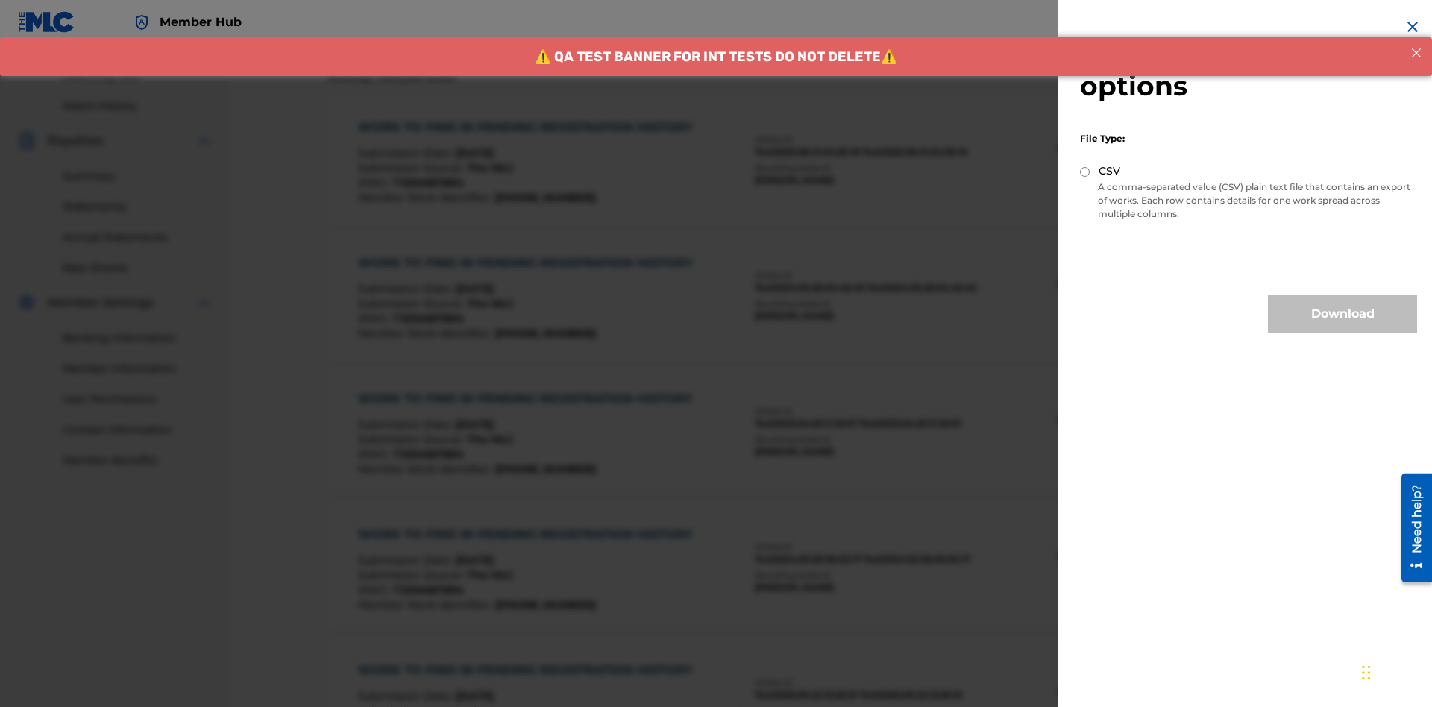
click at [1085, 171] on input "CSV" at bounding box center [1085, 172] width 10 height 10
radio input "true"
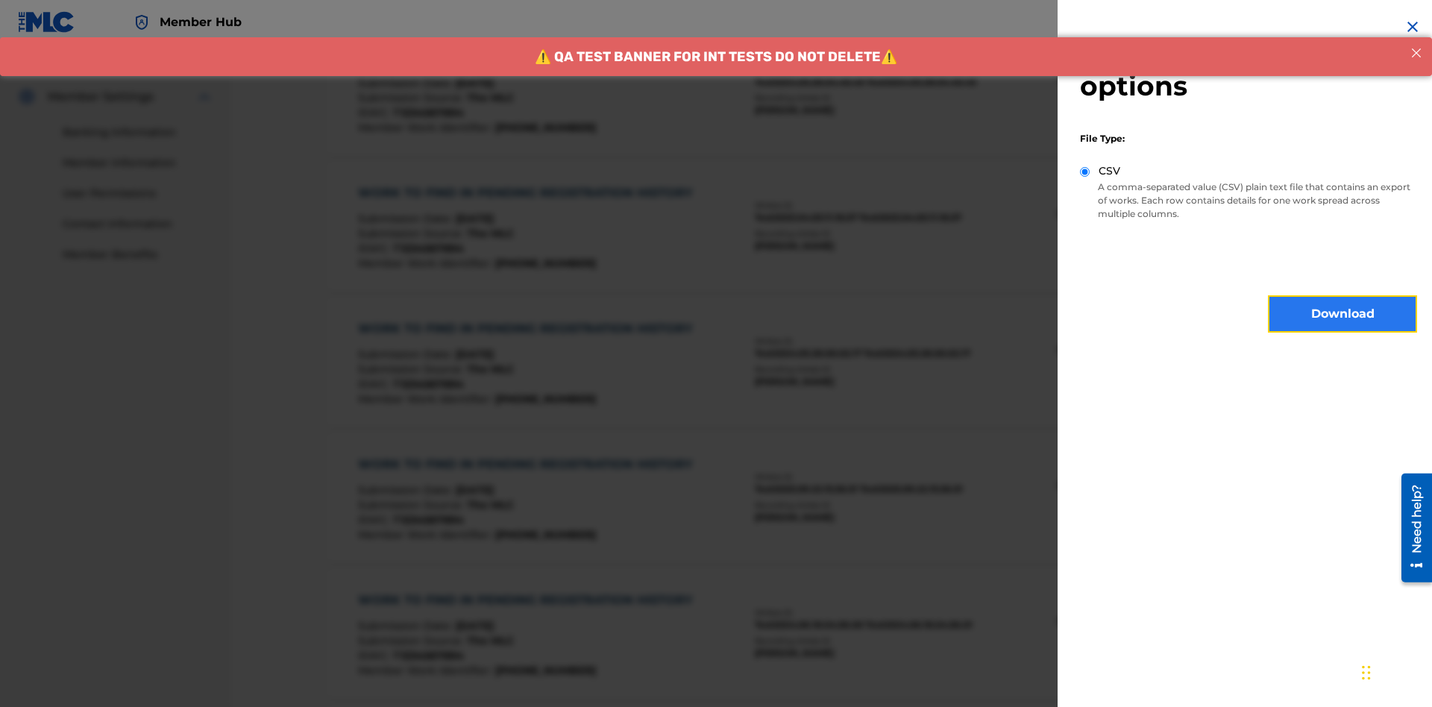
click at [1342, 314] on button "Download" at bounding box center [1342, 313] width 149 height 37
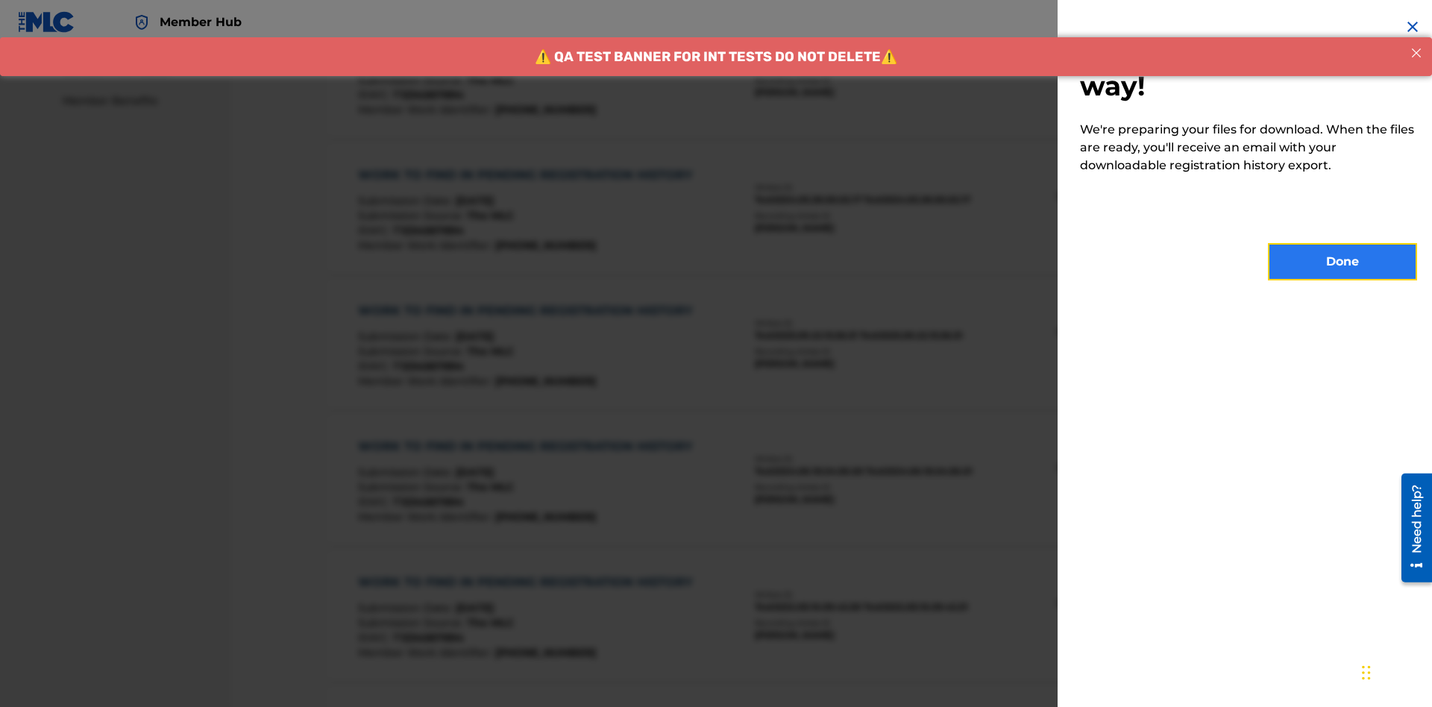
click at [1342, 262] on button "Done" at bounding box center [1342, 261] width 149 height 37
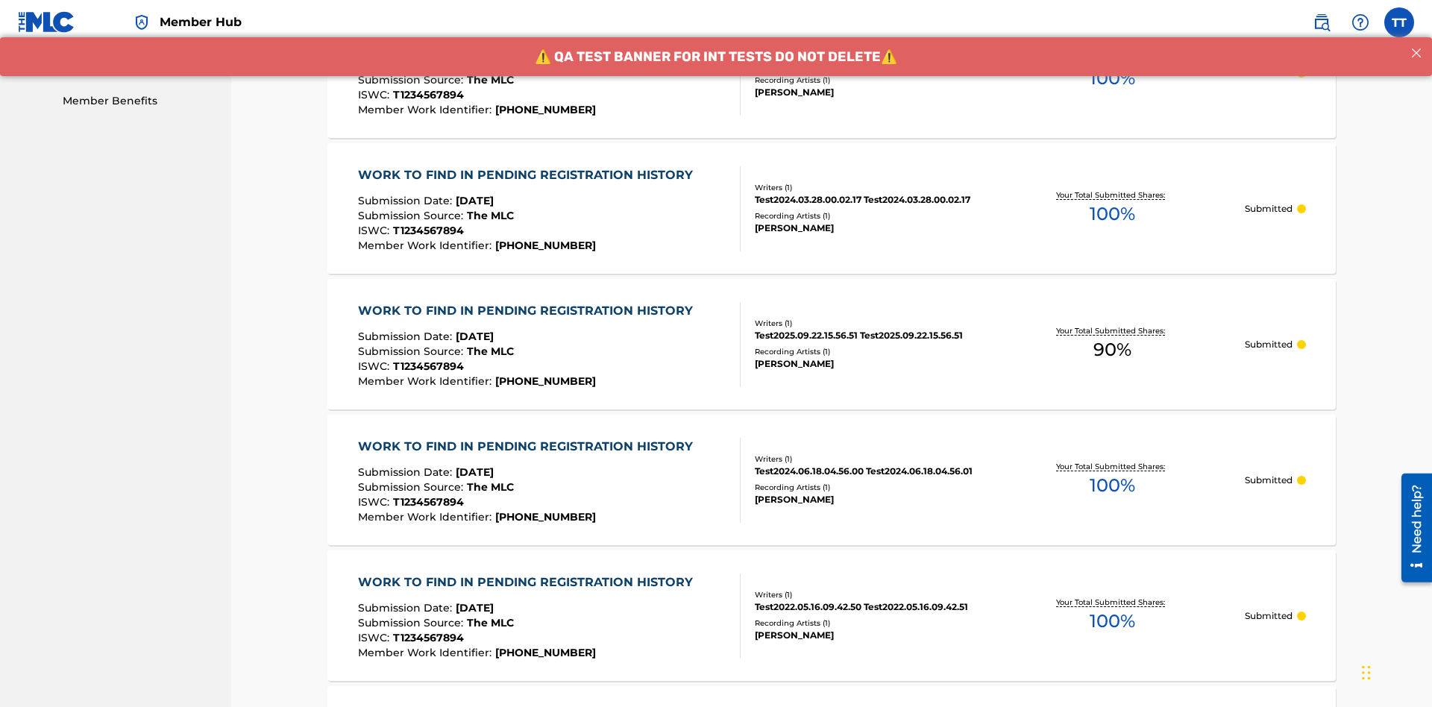
scroll to position [395, 0]
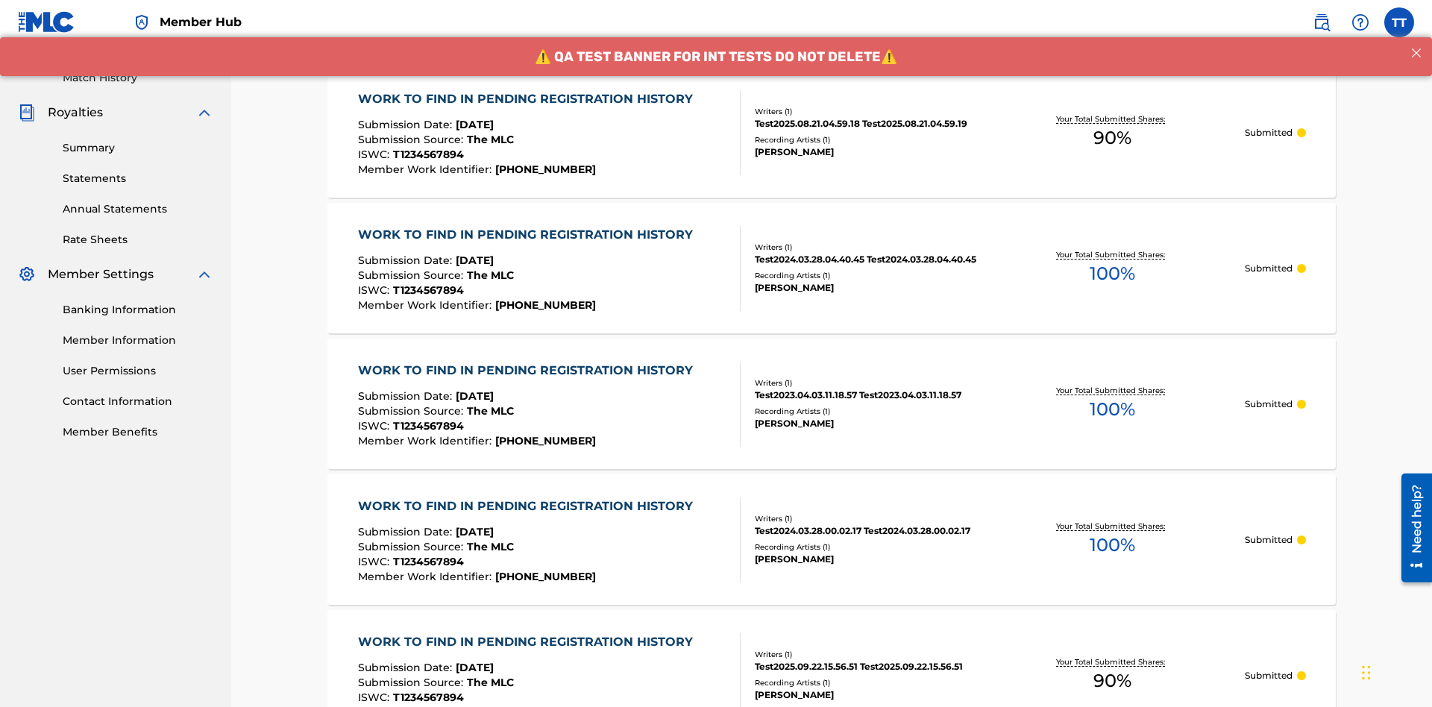
click at [526, 98] on div "WORK TO FIND IN PENDING REGISTRATION HISTORY" at bounding box center [529, 99] width 342 height 18
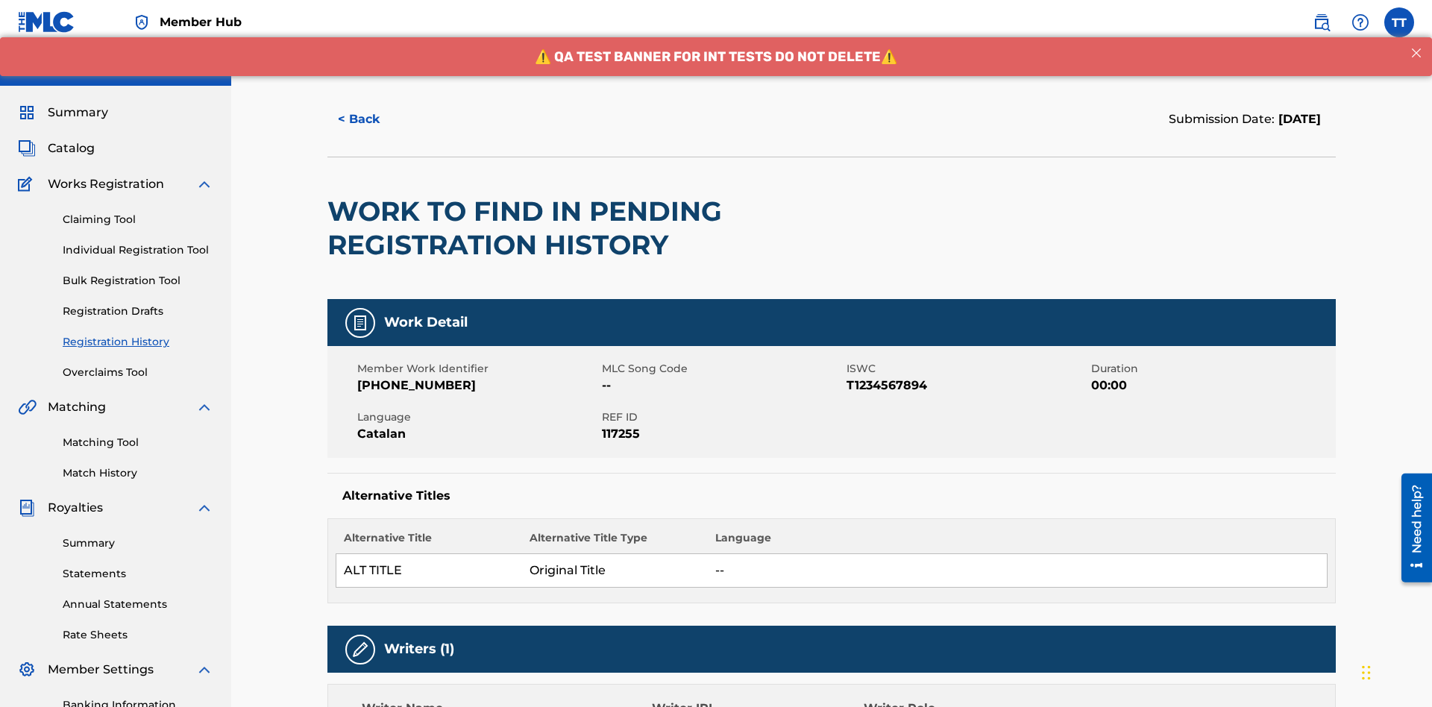
scroll to position [621, 0]
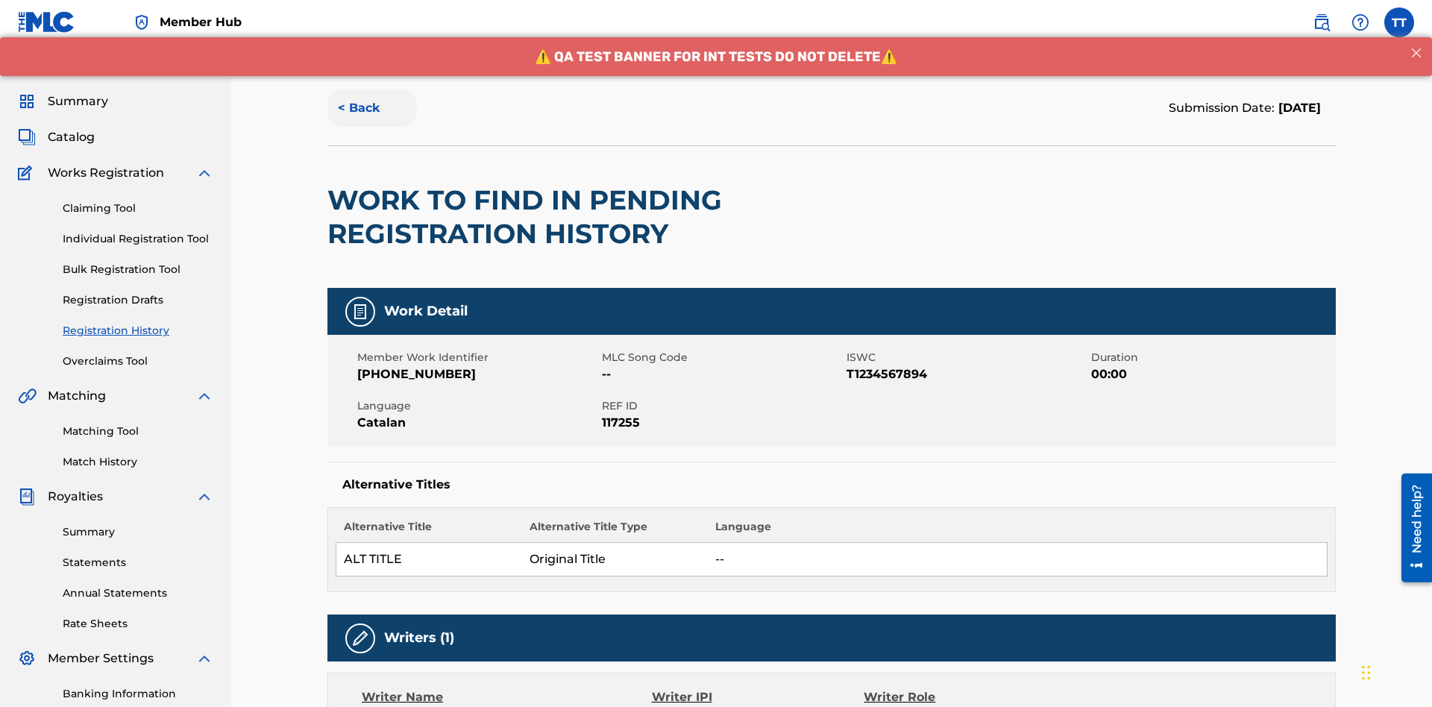
click at [372, 108] on button "< Back" at bounding box center [371, 107] width 89 height 37
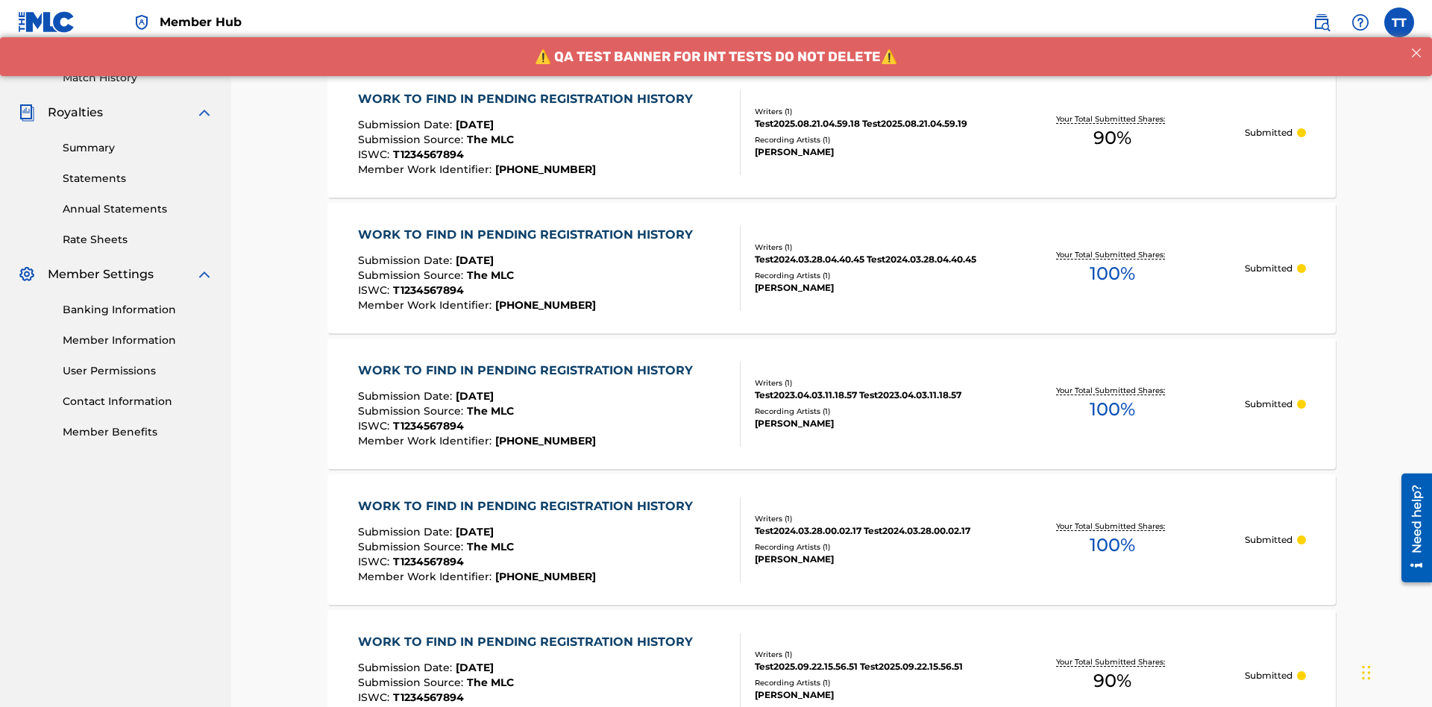
scroll to position [201, 0]
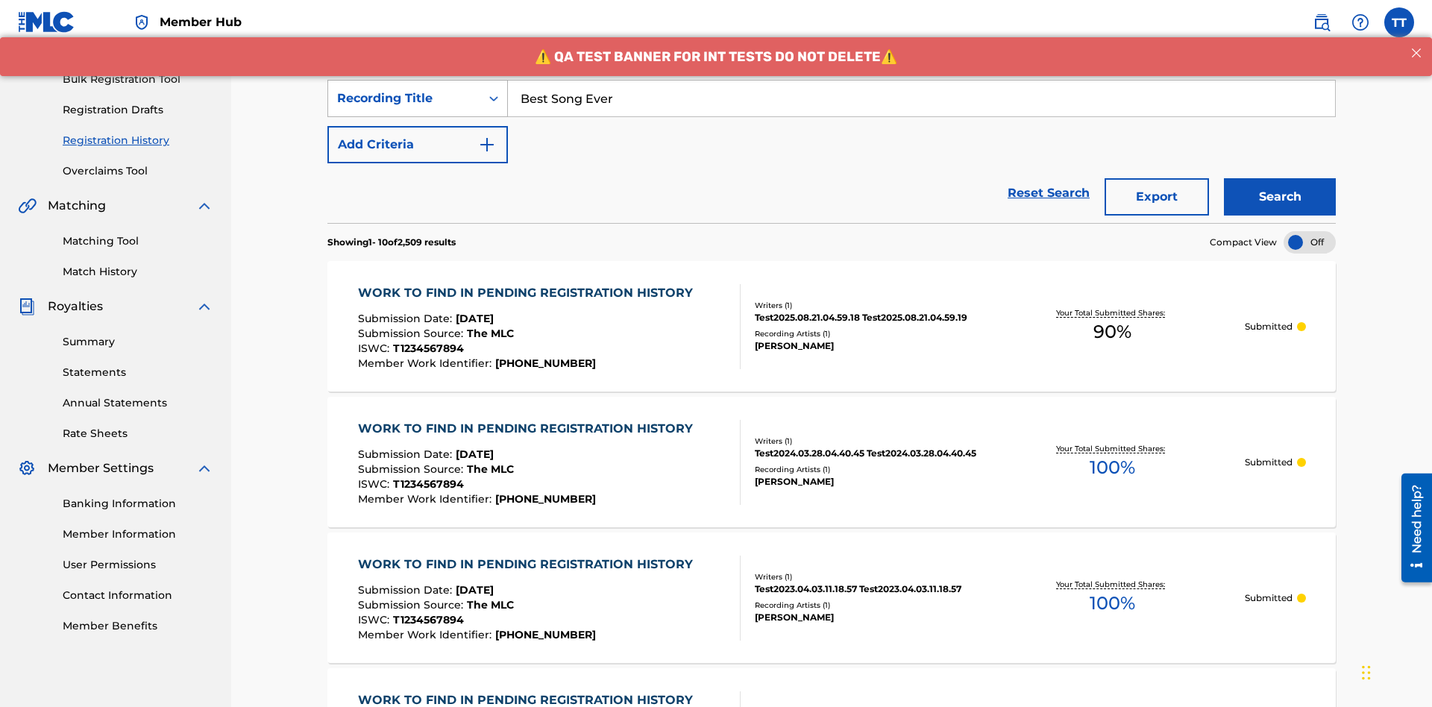
click at [404, 98] on div "Recording Title" at bounding box center [404, 98] width 134 height 18
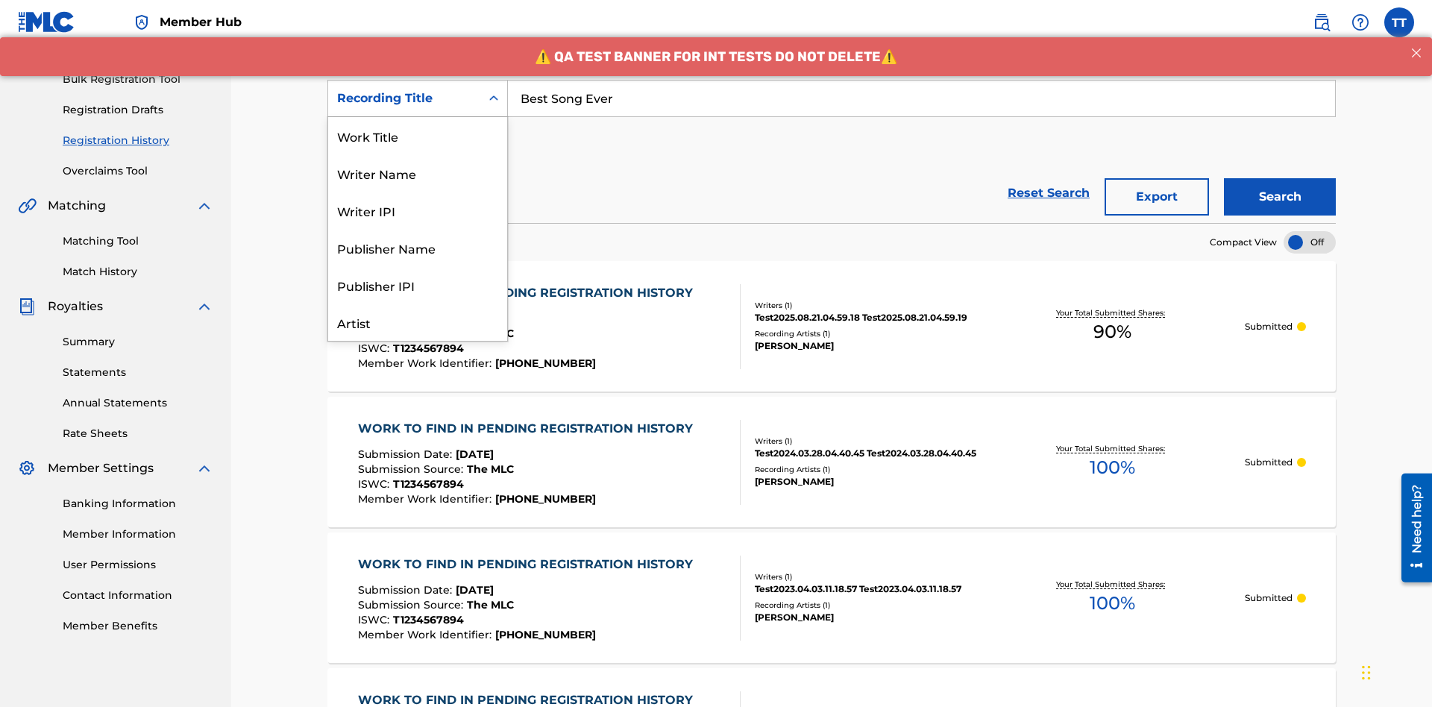
scroll to position [75, 0]
click at [418, 80] on div "Work Title" at bounding box center [417, 61] width 179 height 37
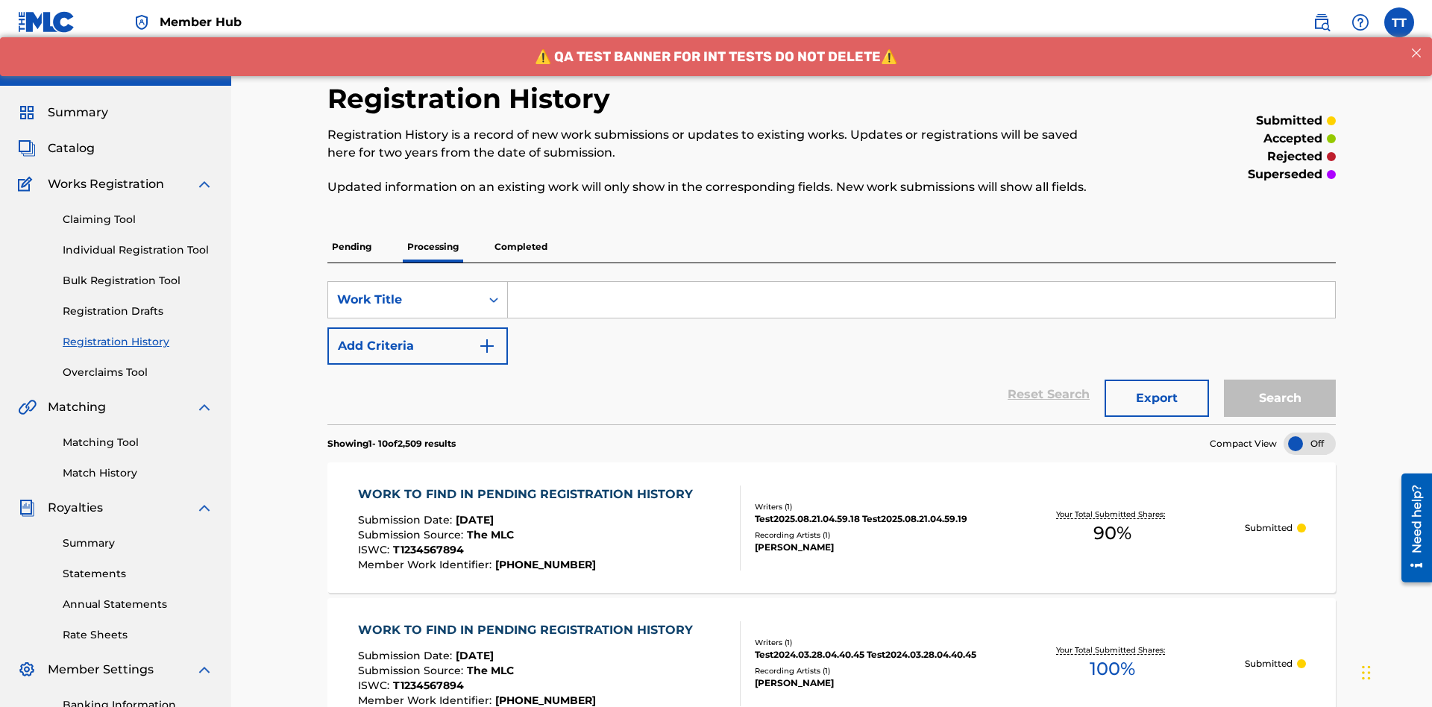
scroll to position [192, 0]
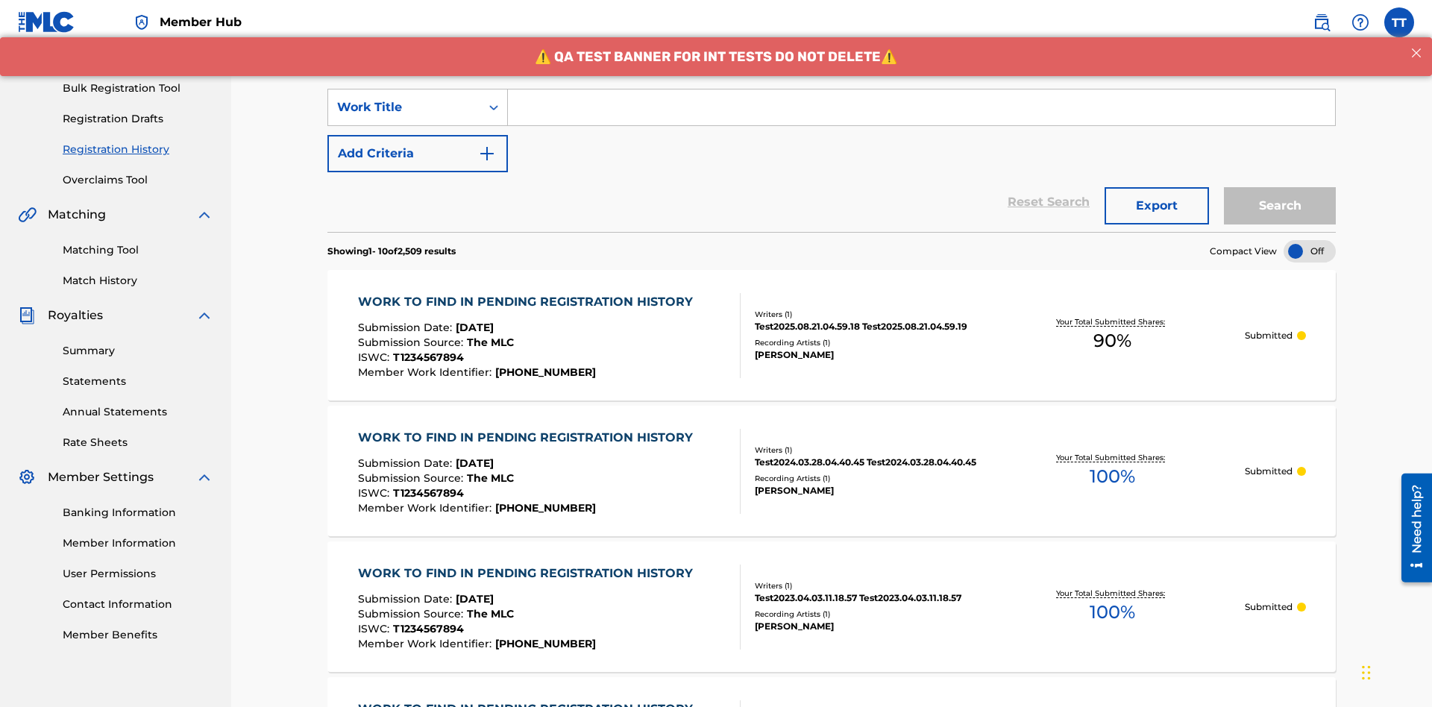
click at [921, 107] on input "Search Form" at bounding box center [921, 107] width 827 height 36
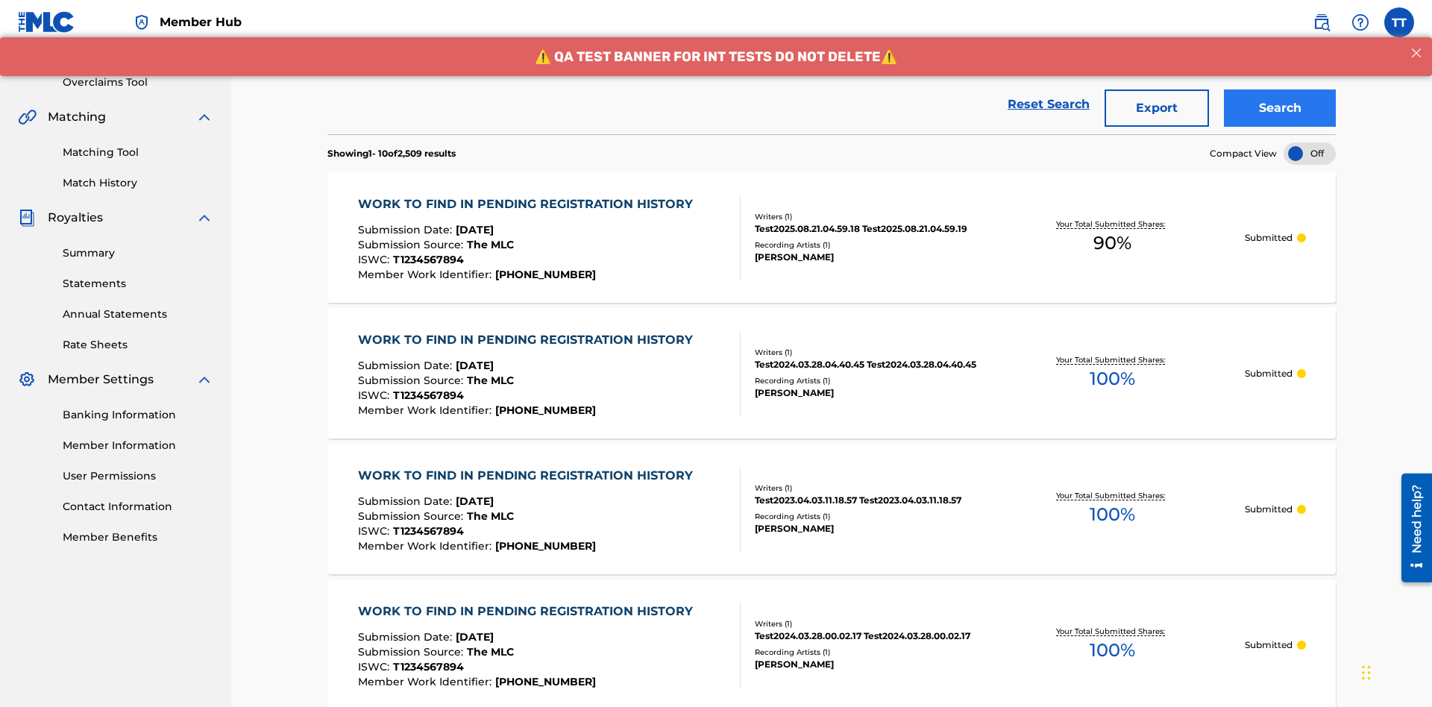
type input "MY FAVORITE DUMMY MUSIC WORK"
click at [1279, 108] on button "Search" at bounding box center [1280, 107] width 112 height 37
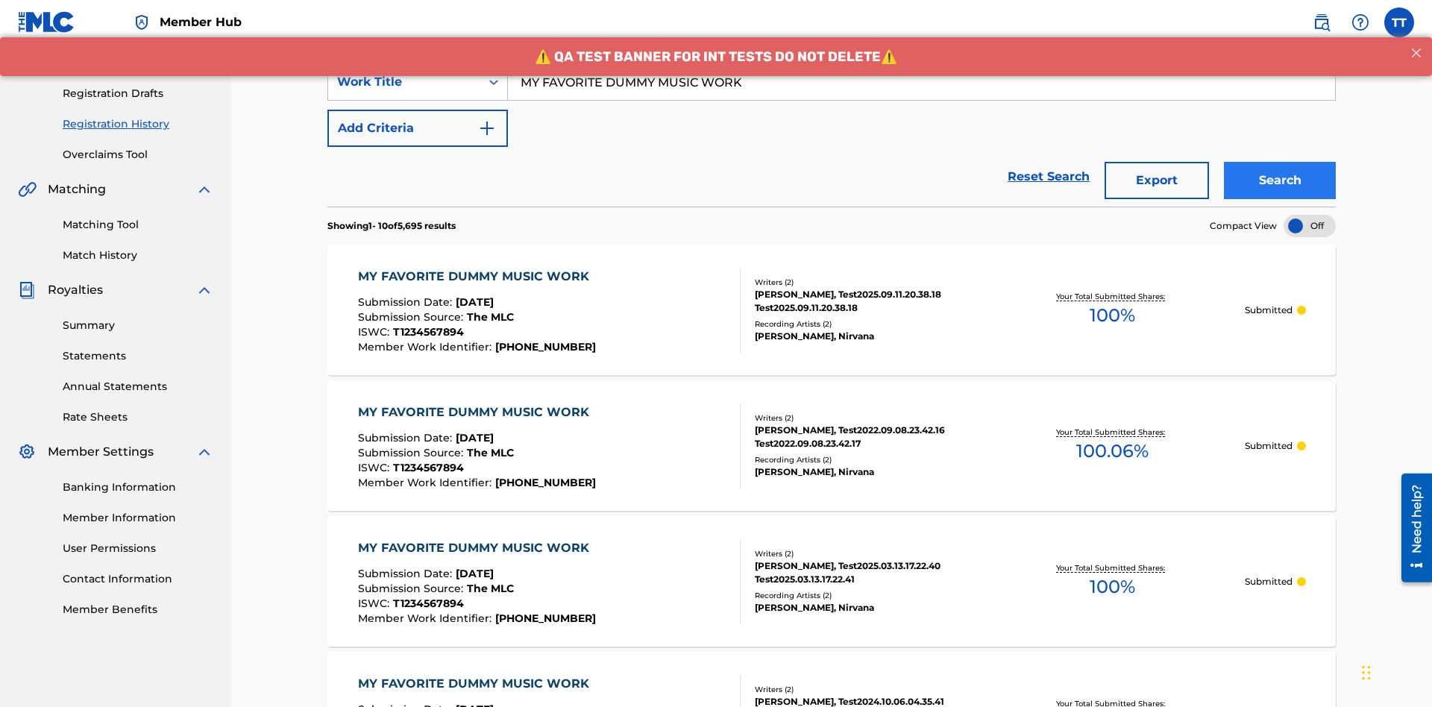
scroll to position [290, 0]
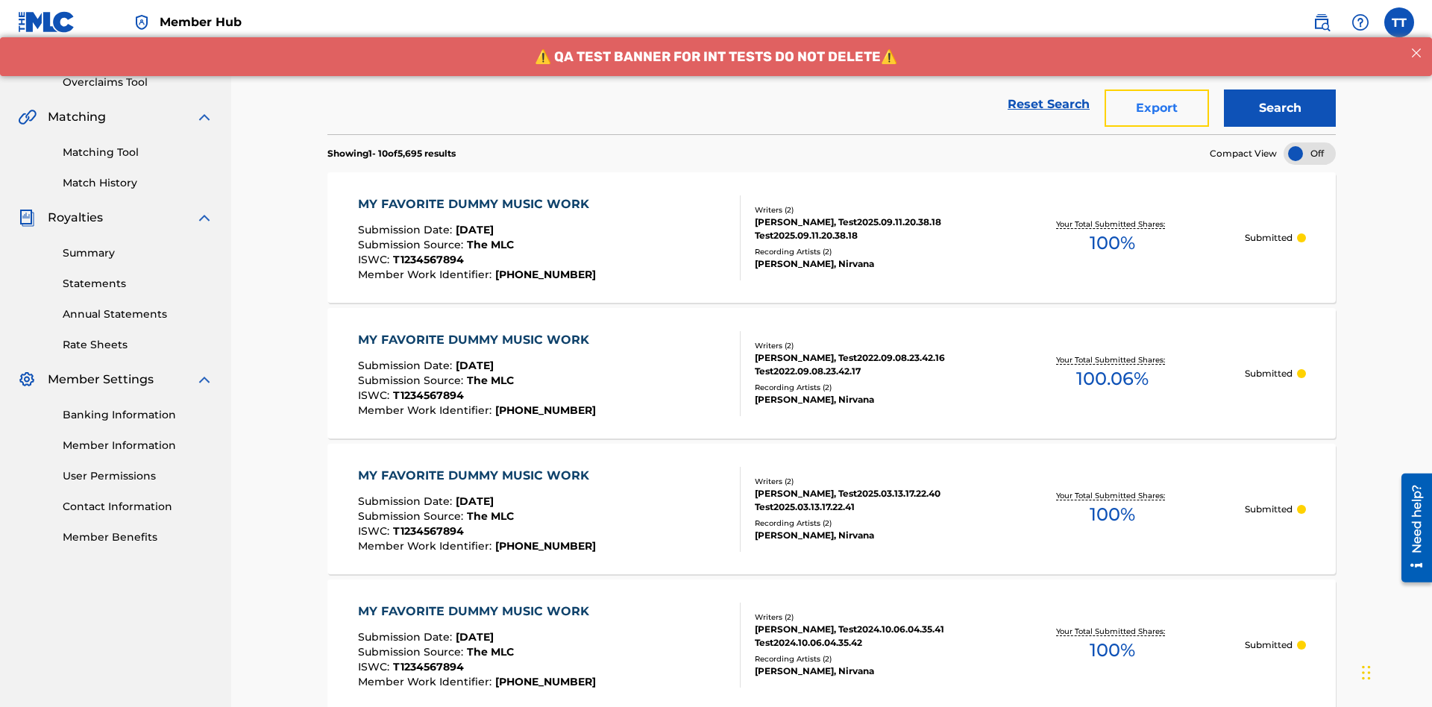
click at [1156, 108] on button "Export" at bounding box center [1156, 107] width 104 height 37
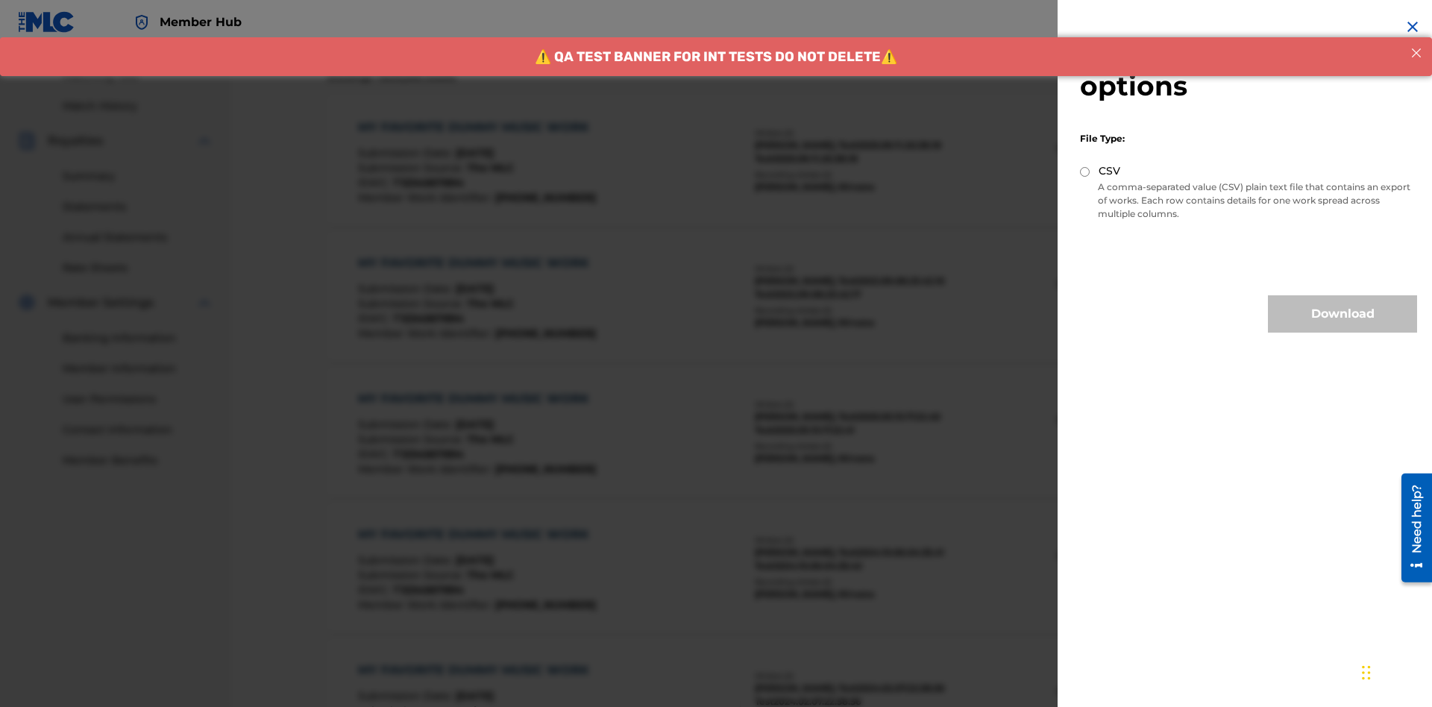
click at [1085, 171] on input "CSV" at bounding box center [1085, 172] width 10 height 10
radio input "true"
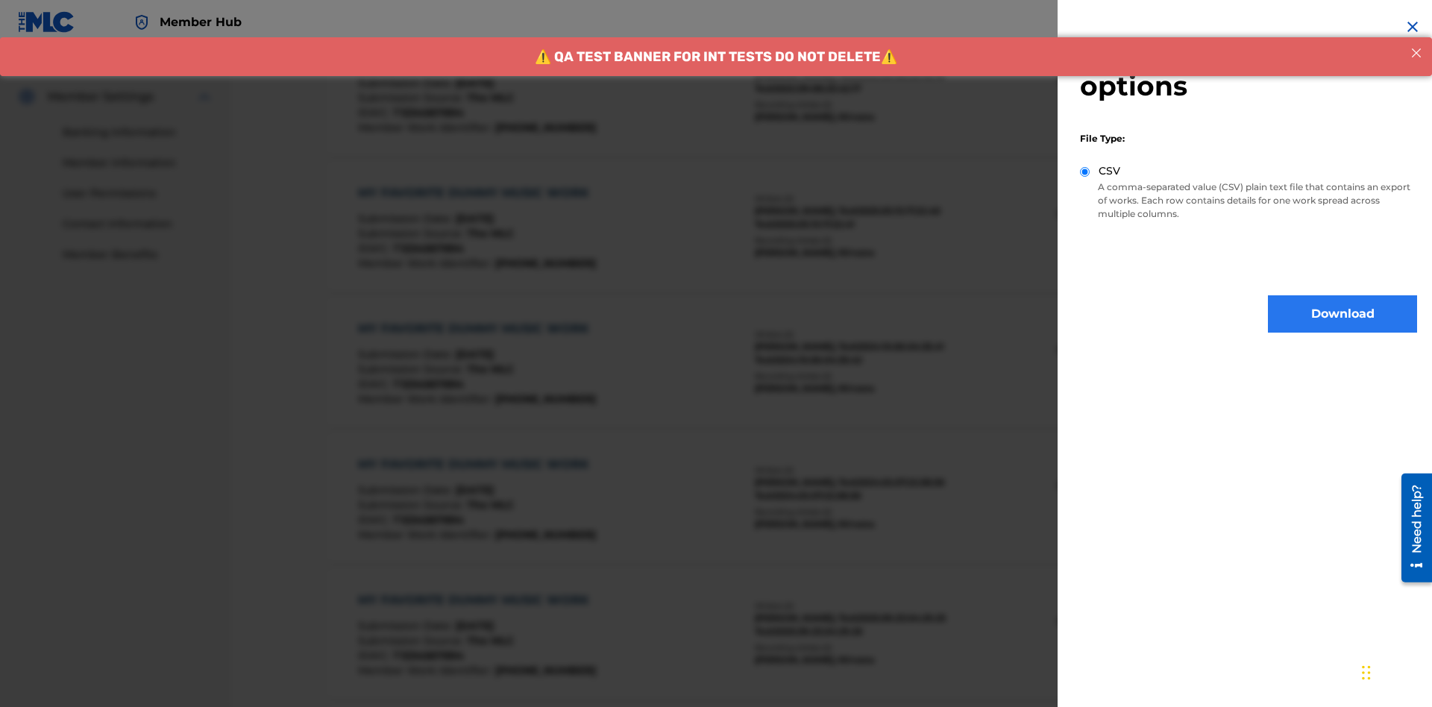
click at [1342, 314] on button "Download" at bounding box center [1342, 313] width 149 height 37
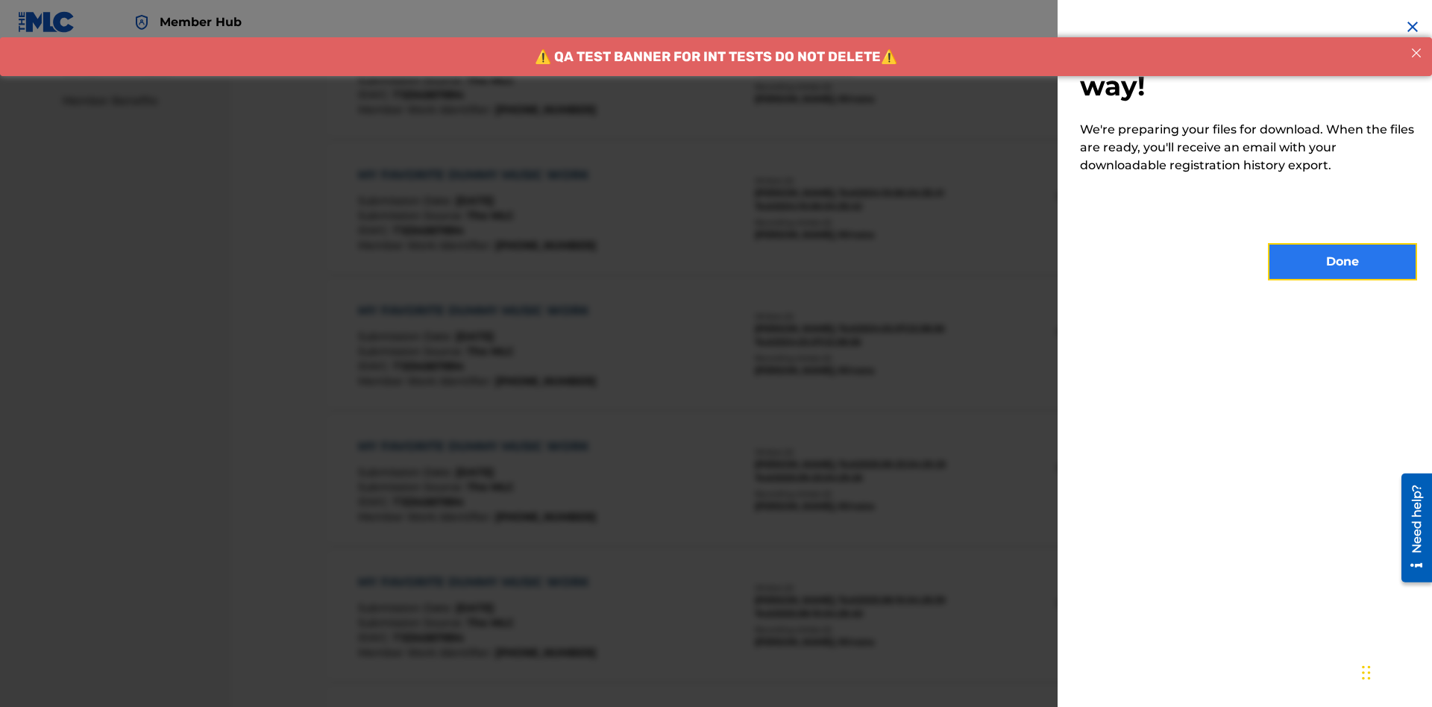
click at [1342, 262] on button "Done" at bounding box center [1342, 261] width 149 height 37
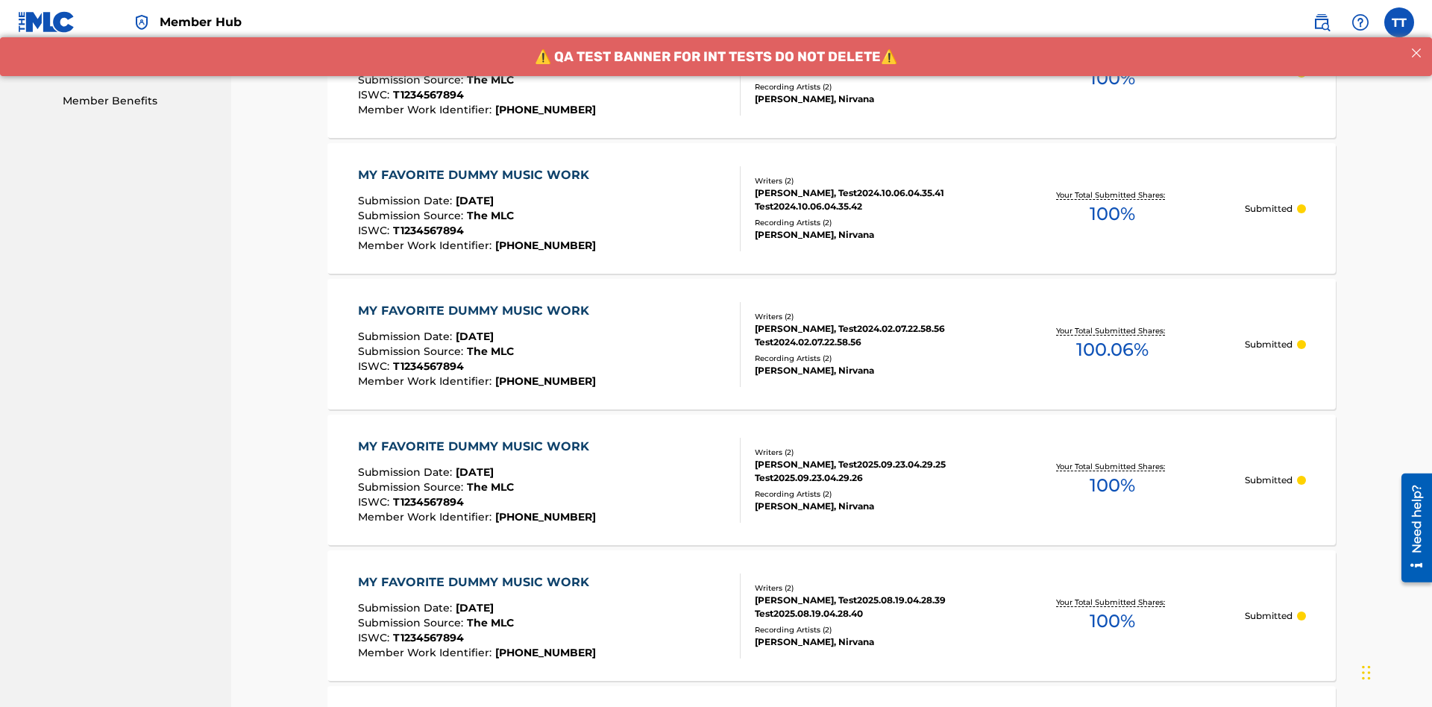
scroll to position [395, 0]
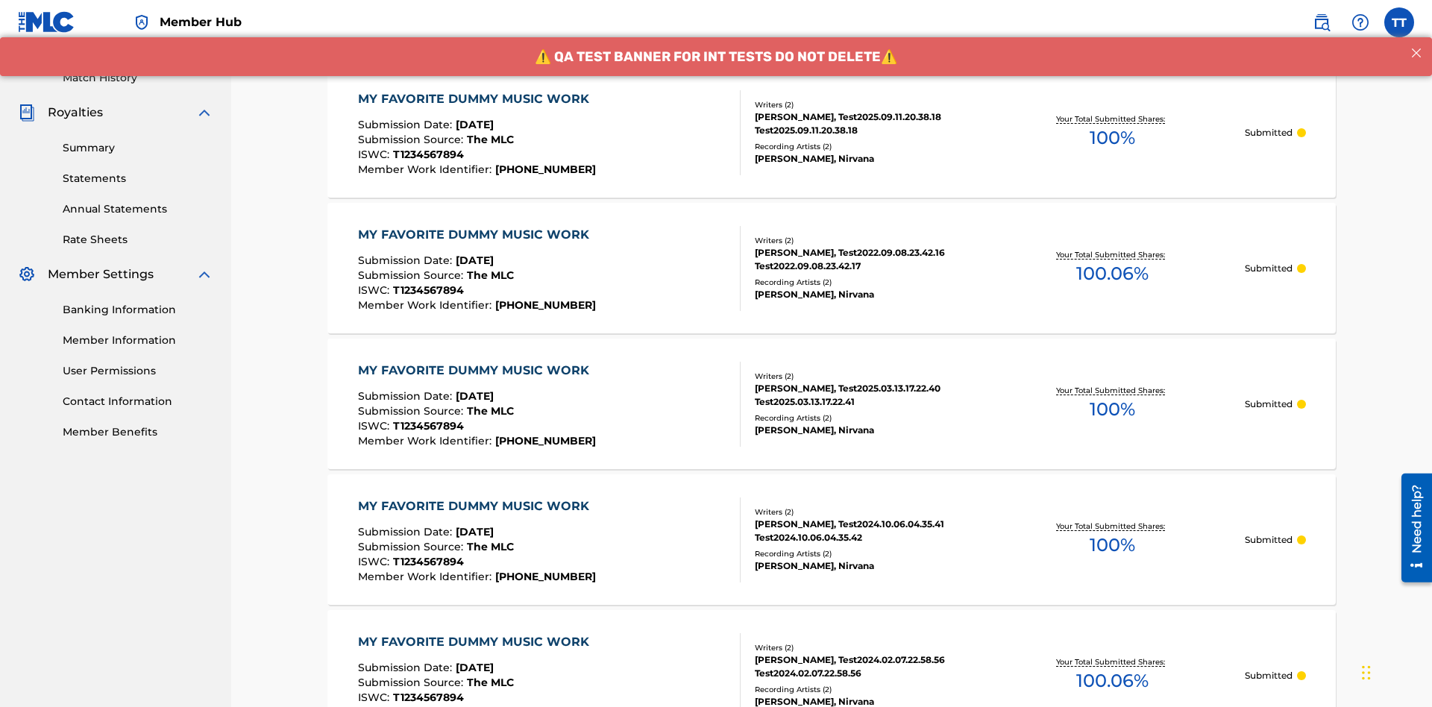
click at [475, 98] on div "MY FAVORITE DUMMY MUSIC WORK" at bounding box center [477, 99] width 239 height 18
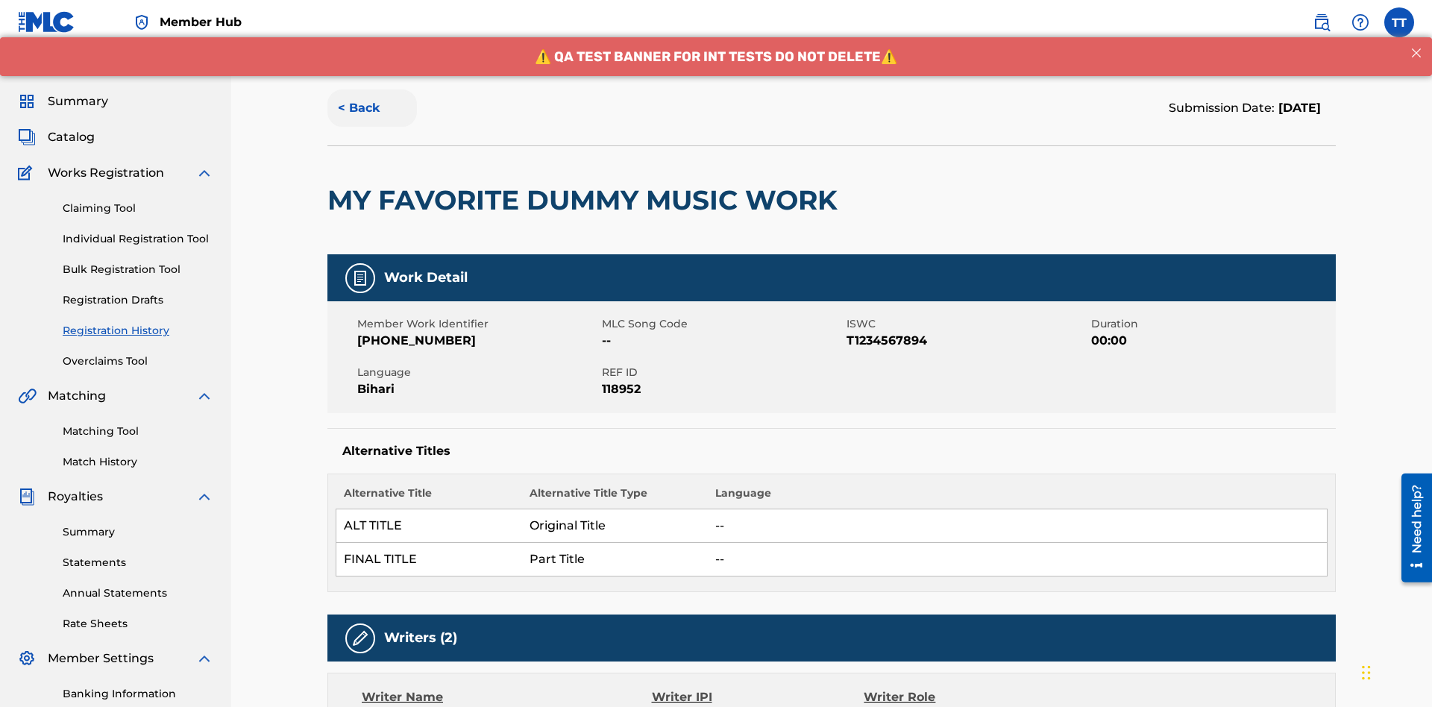
click at [372, 108] on button "< Back" at bounding box center [371, 107] width 89 height 37
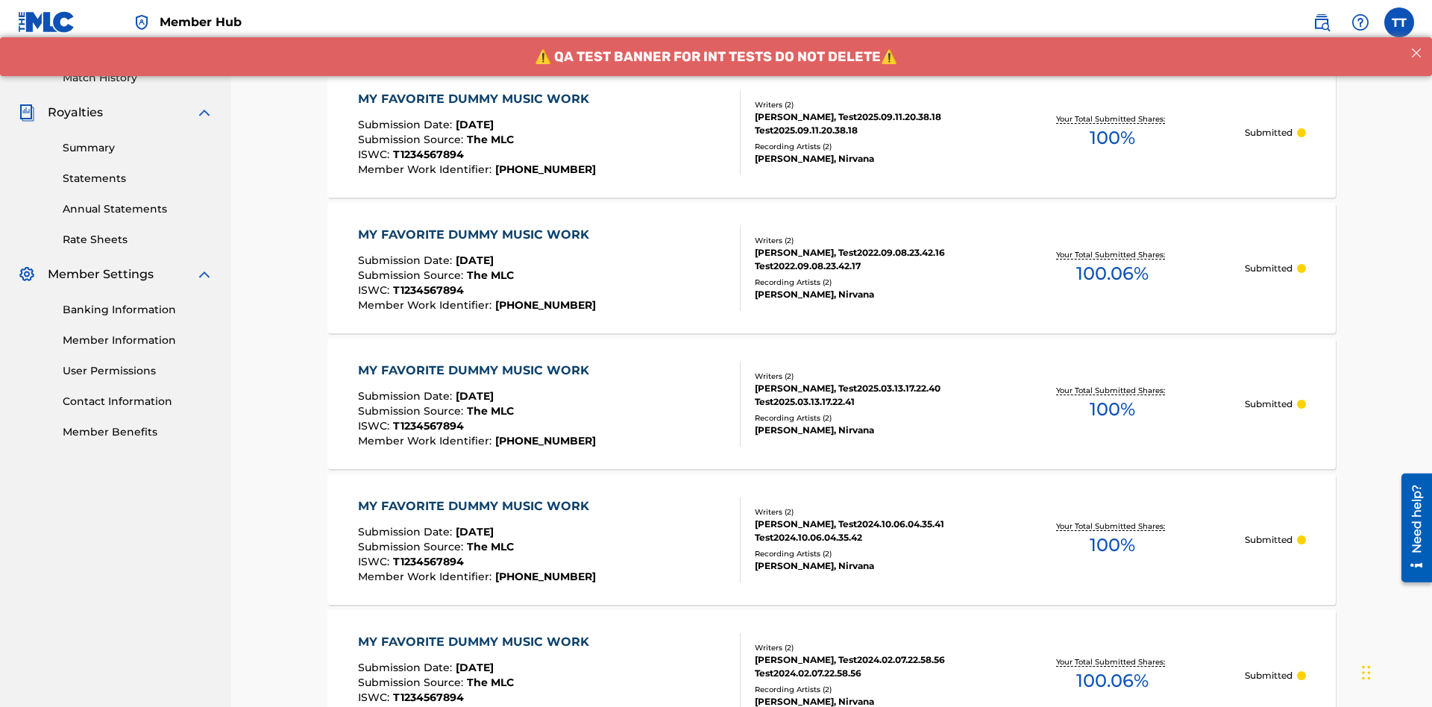
scroll to position [201, 0]
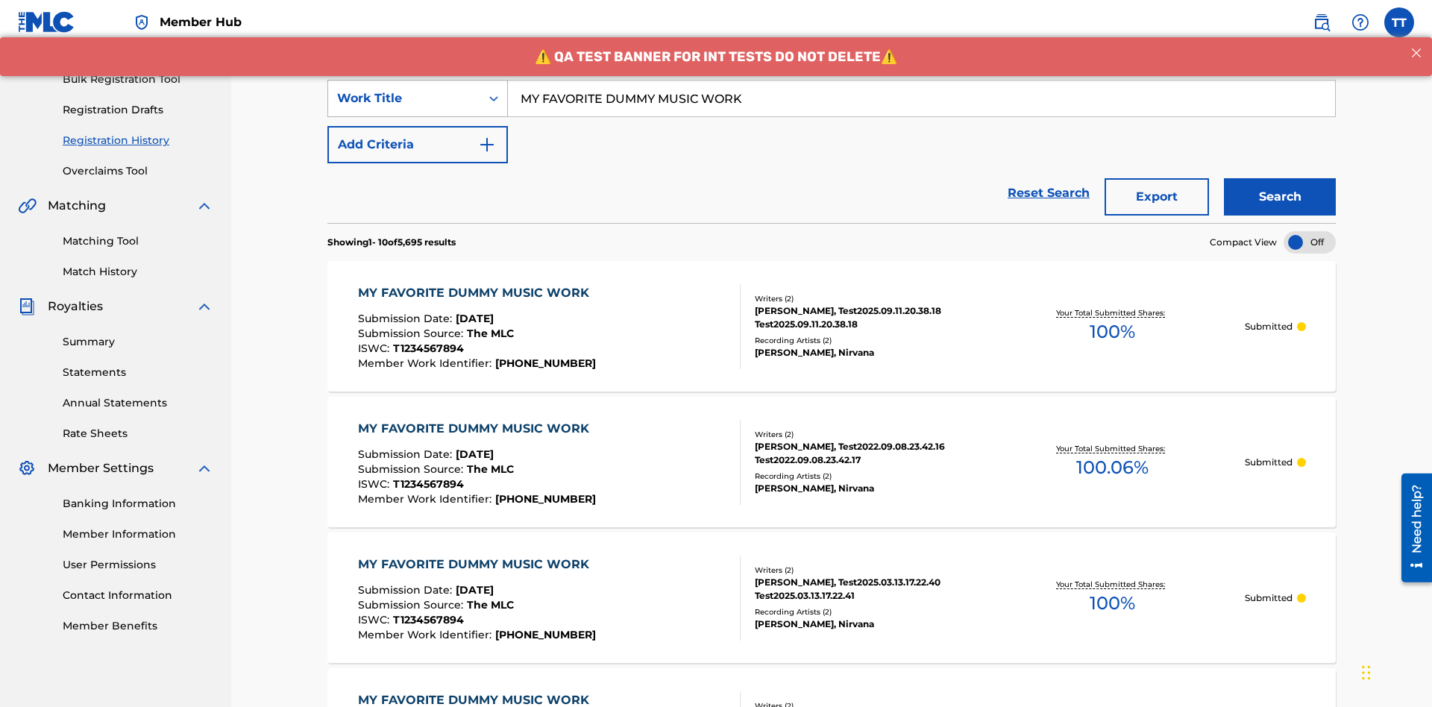
click at [404, 98] on div "Work Title" at bounding box center [404, 98] width 134 height 18
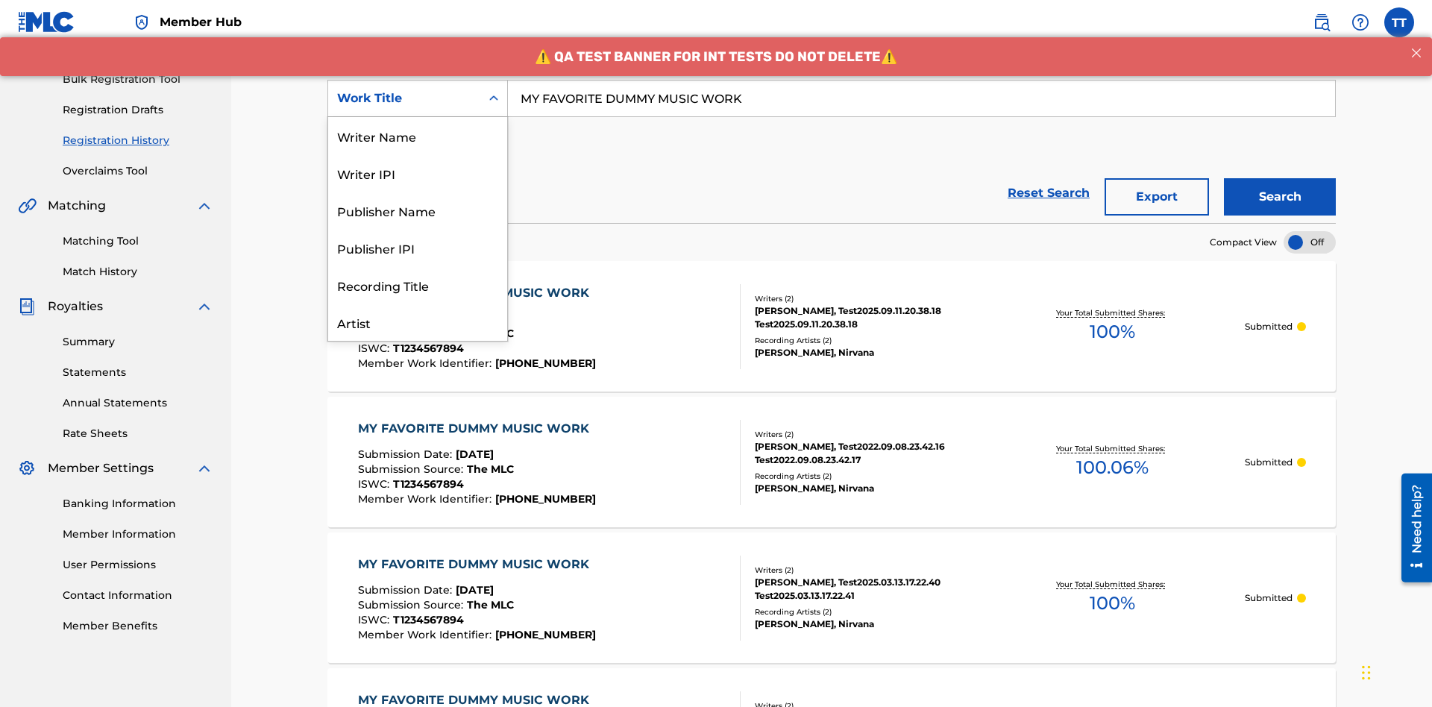
scroll to position [75, 0]
click at [418, 80] on div "Writer Name" at bounding box center [417, 61] width 179 height 37
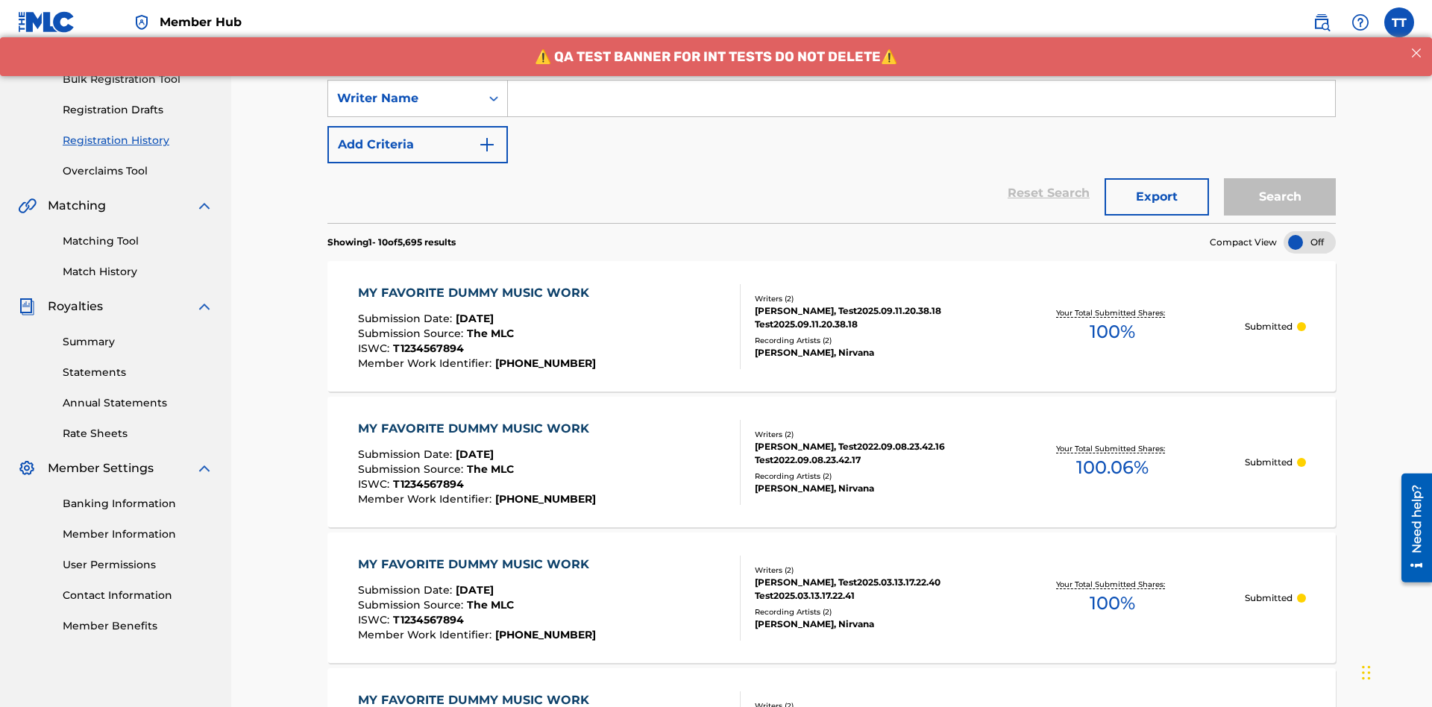
scroll to position [0, 0]
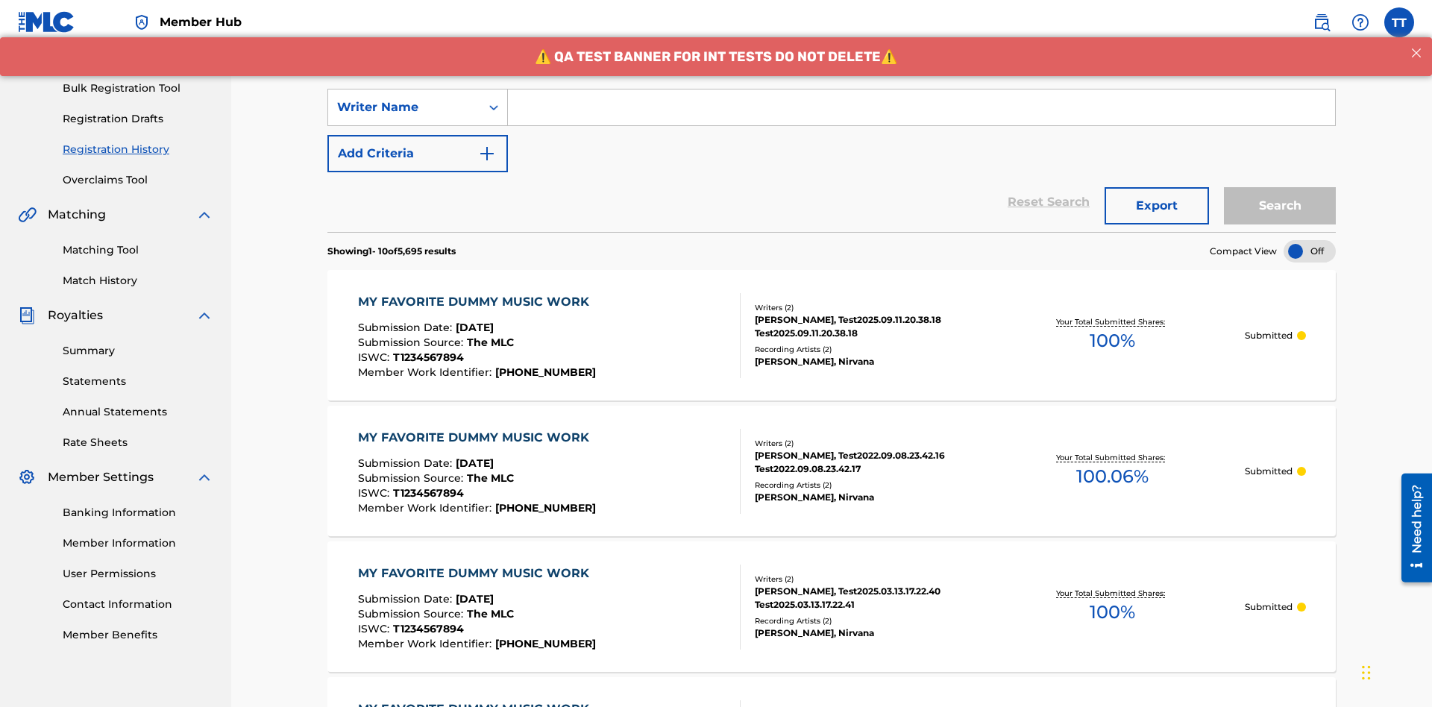
click at [921, 107] on input "Search Form" at bounding box center [921, 107] width 827 height 36
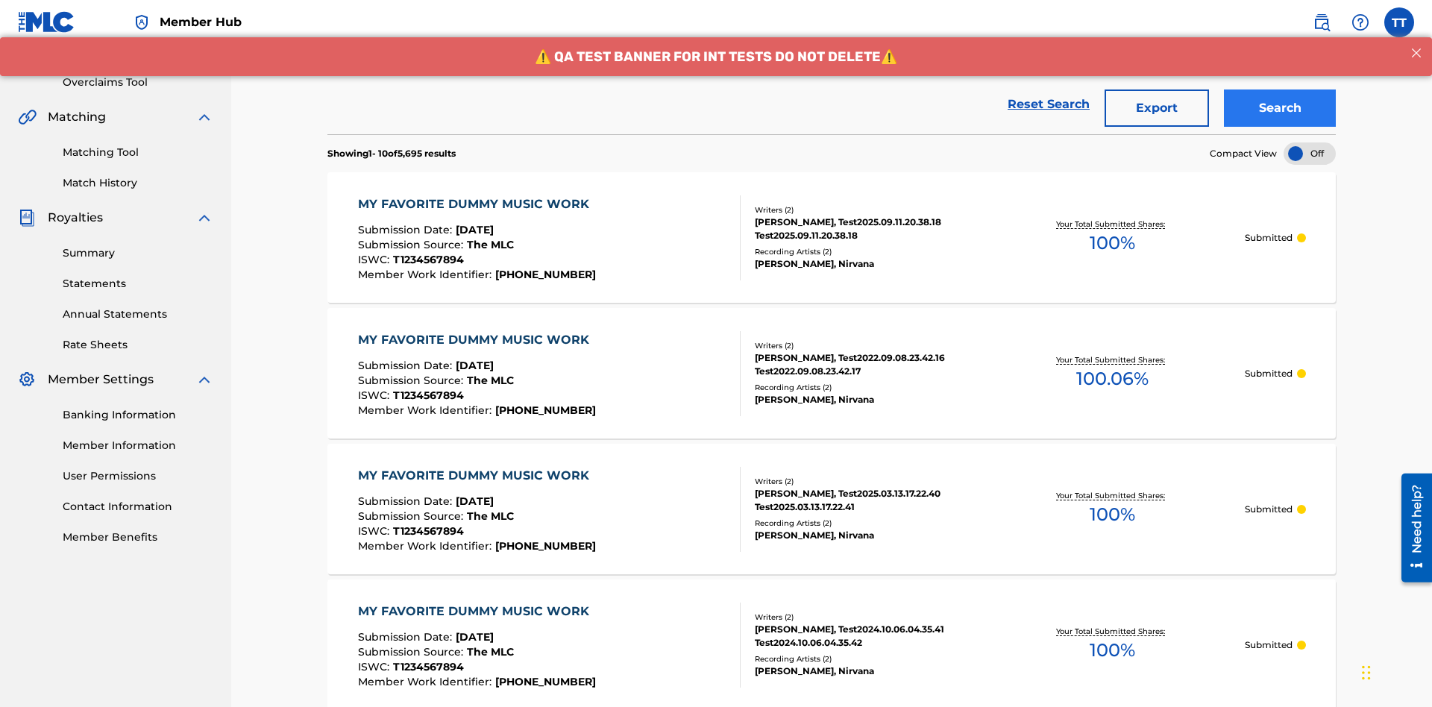
type input "BERKOWITZ"
click at [1279, 108] on button "Search" at bounding box center [1280, 107] width 112 height 37
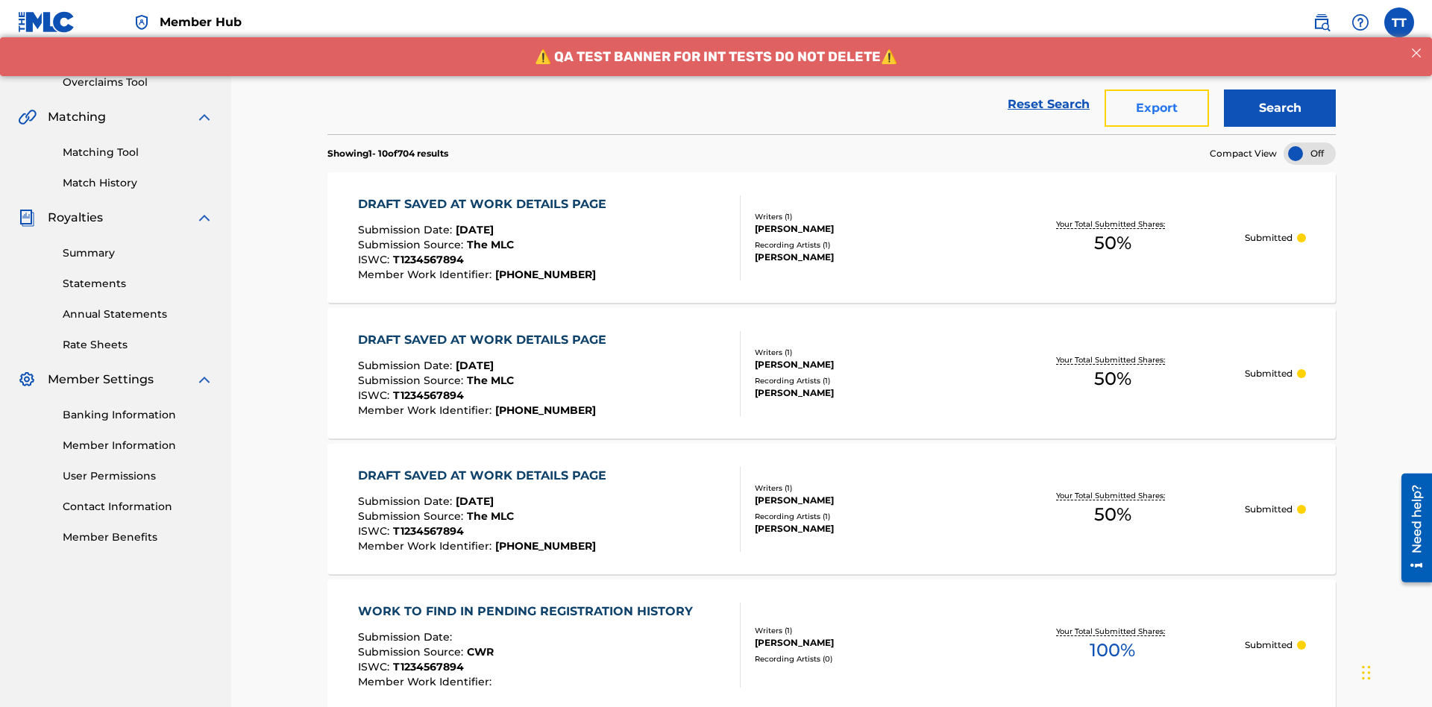
click at [1156, 108] on button "Export" at bounding box center [1156, 107] width 104 height 37
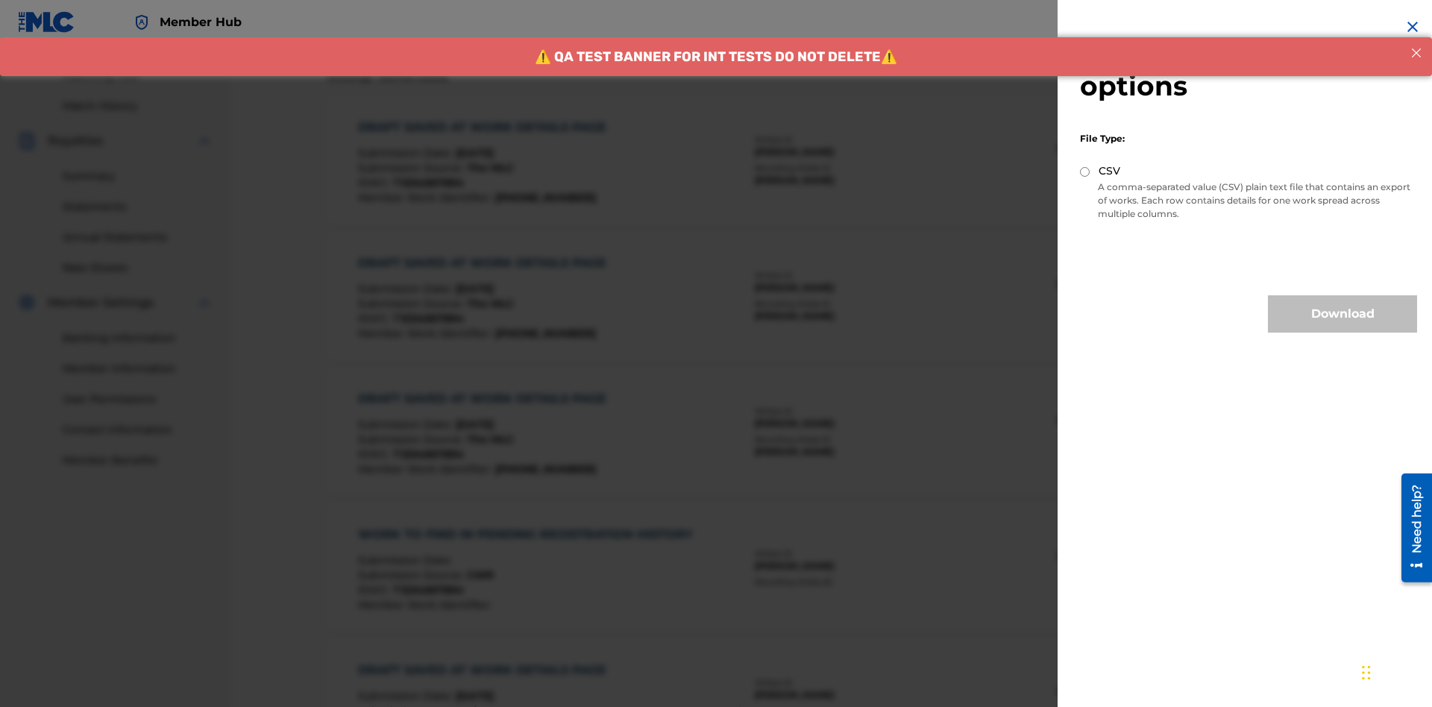
click at [1085, 171] on input "CSV" at bounding box center [1085, 172] width 10 height 10
radio input "true"
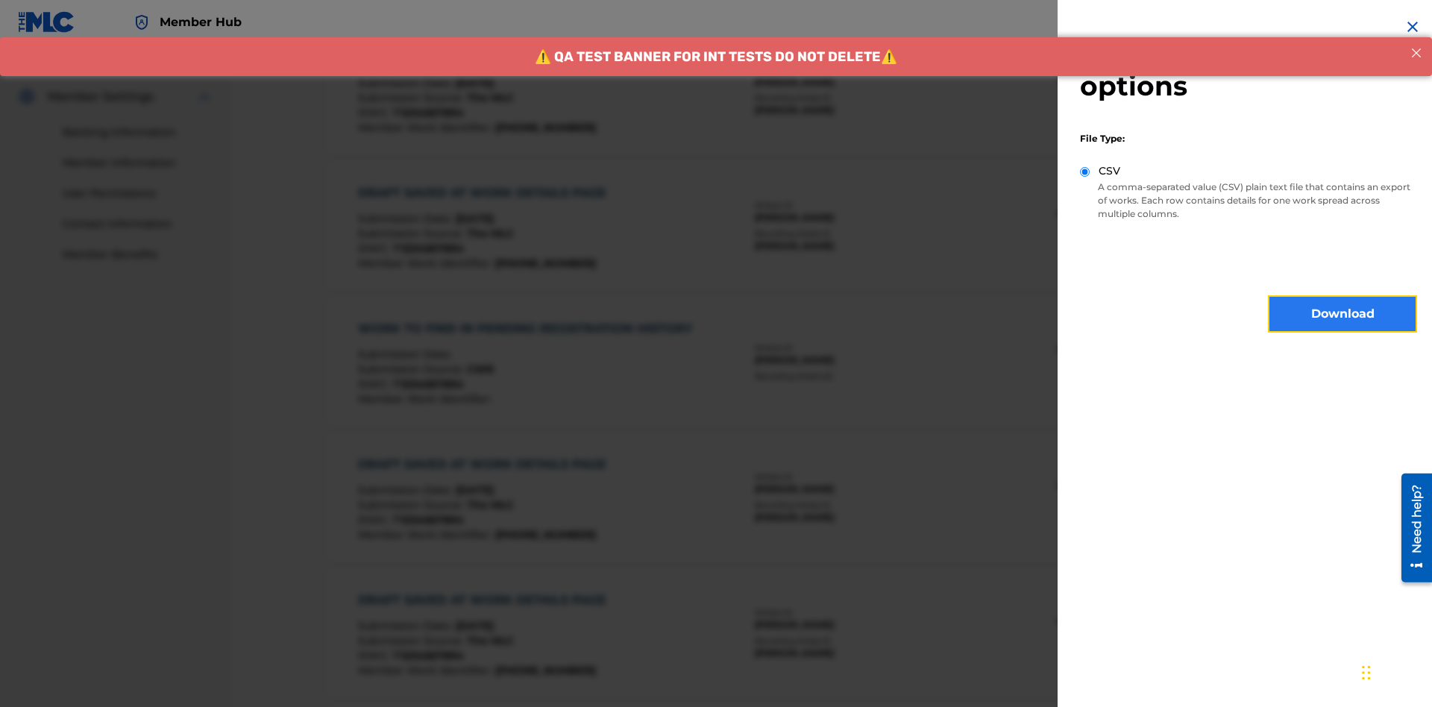
click at [1342, 314] on button "Download" at bounding box center [1342, 313] width 149 height 37
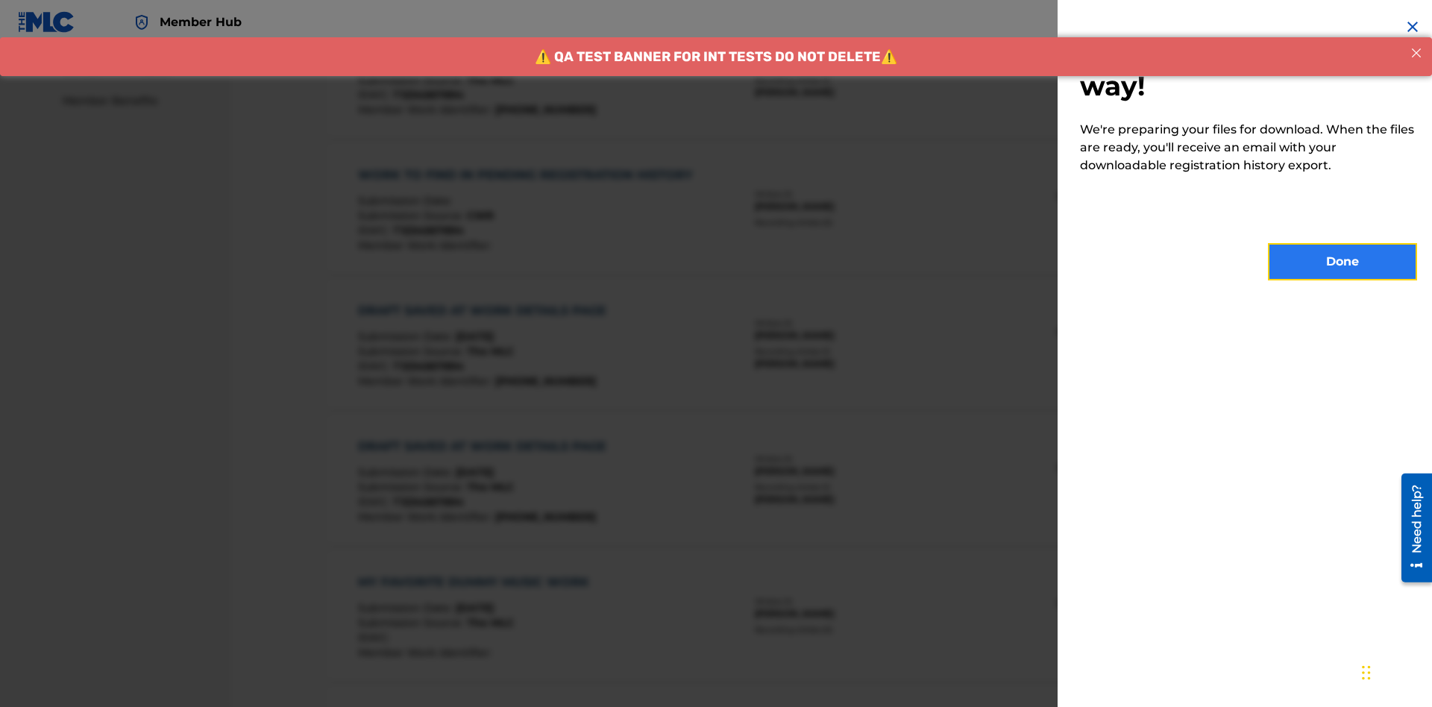
click at [1342, 262] on button "Done" at bounding box center [1342, 261] width 149 height 37
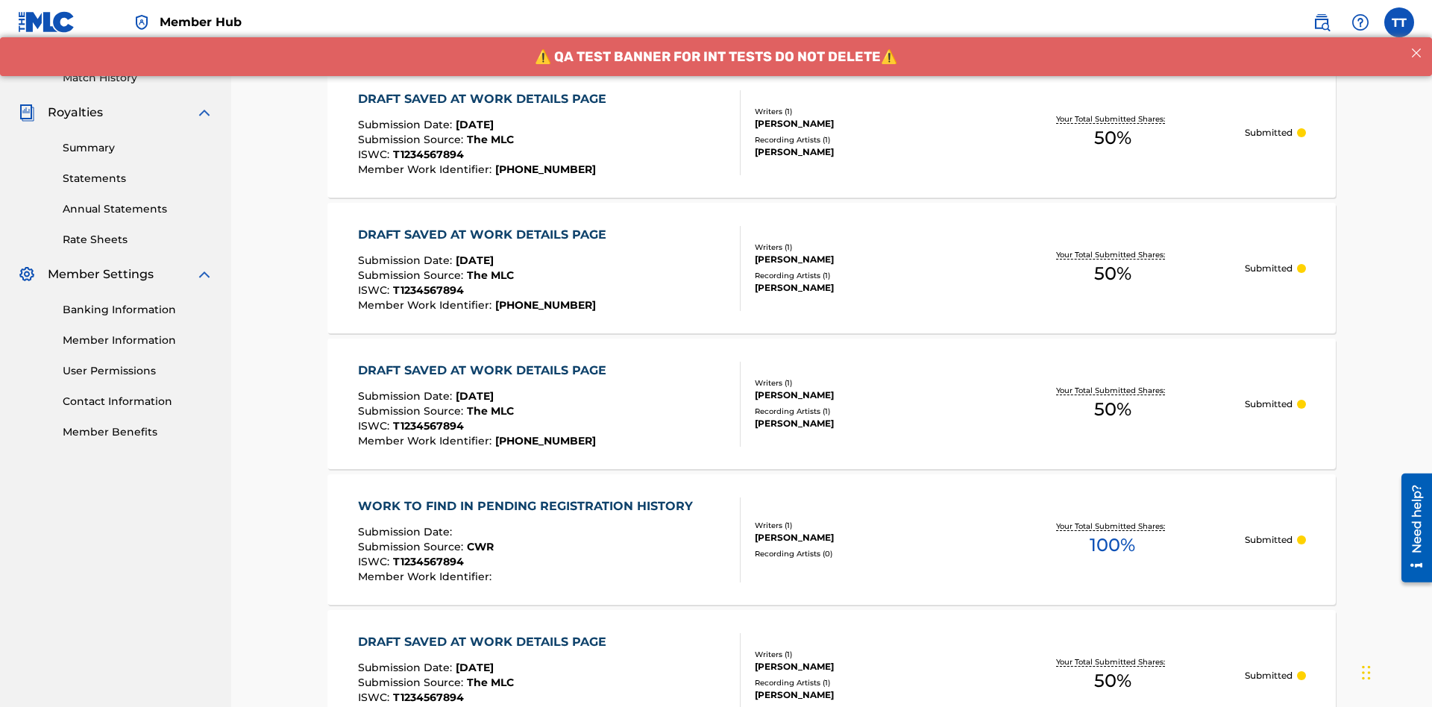
click at [485, 98] on div "DRAFT SAVED AT WORK DETAILS PAGE" at bounding box center [486, 99] width 256 height 18
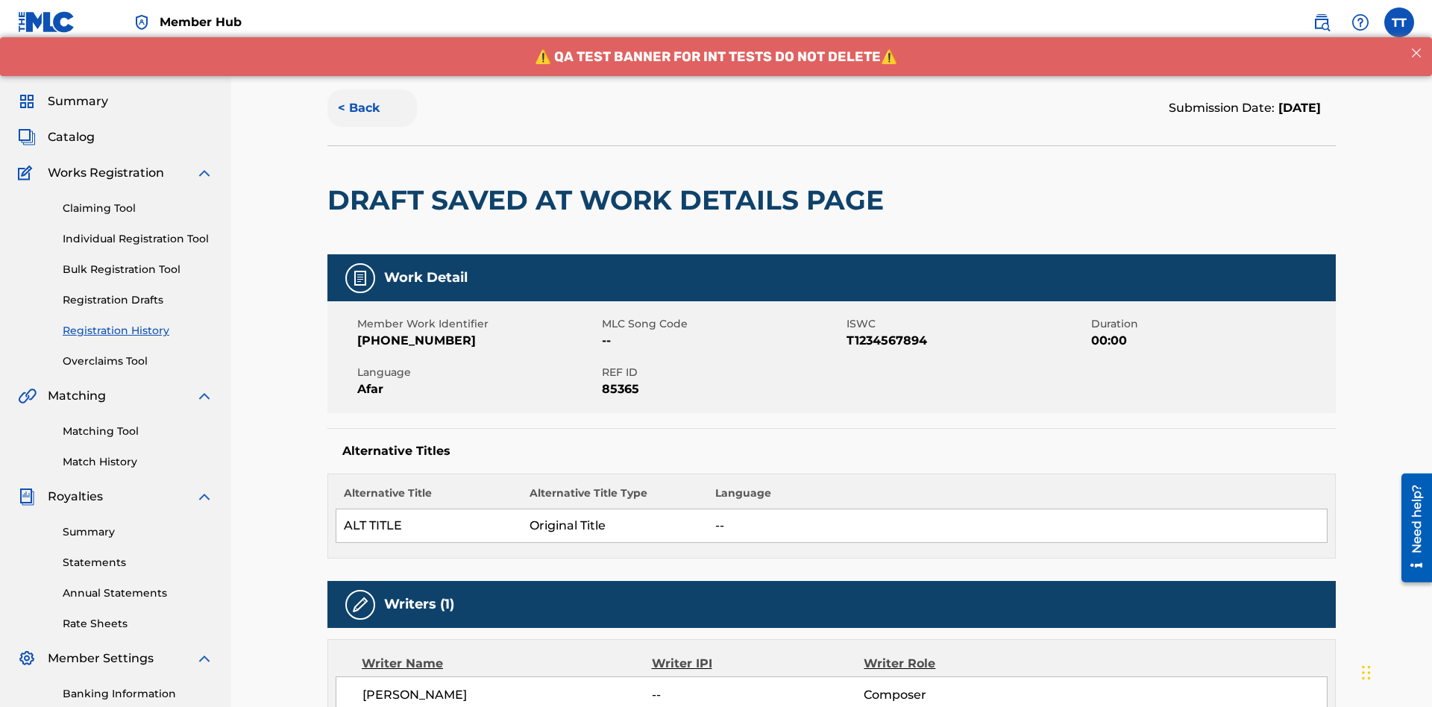
click at [372, 108] on button "< Back" at bounding box center [371, 107] width 89 height 37
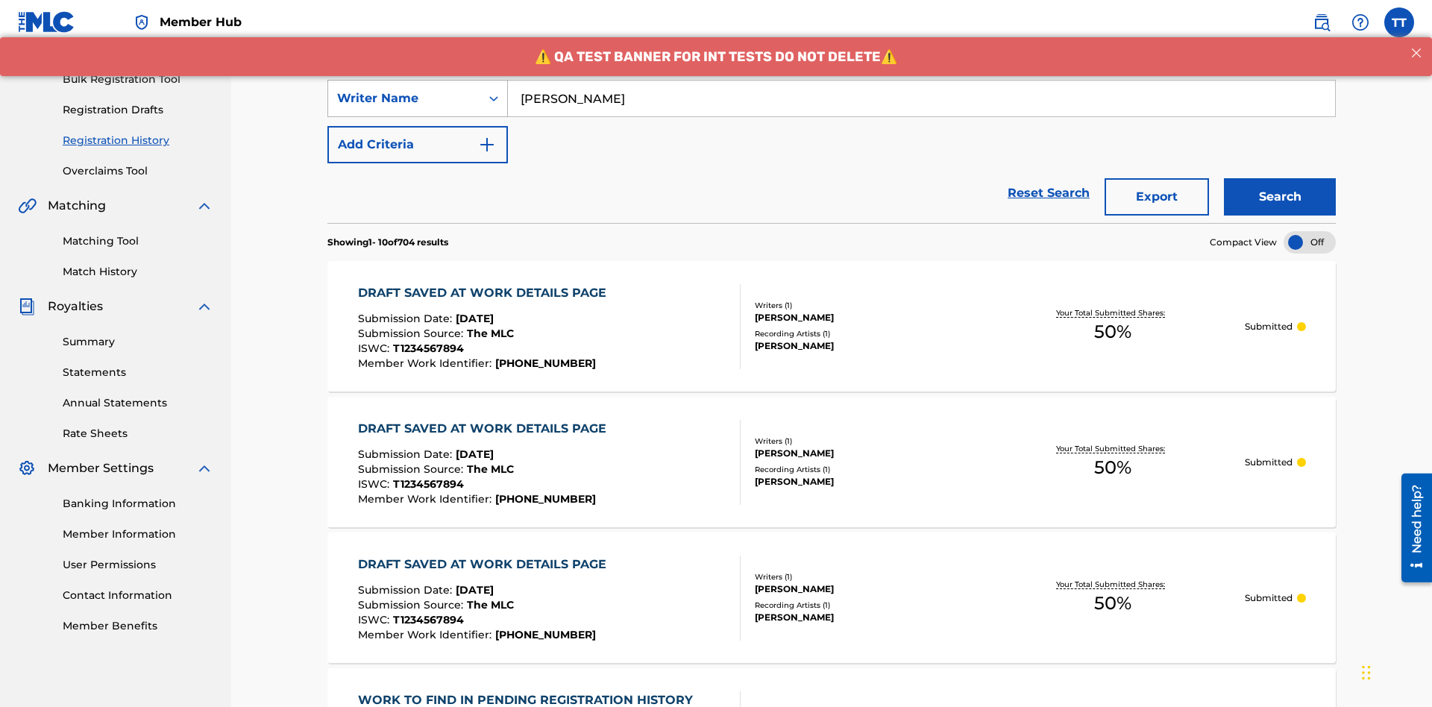
click at [404, 98] on div "Writer Name" at bounding box center [404, 98] width 134 height 18
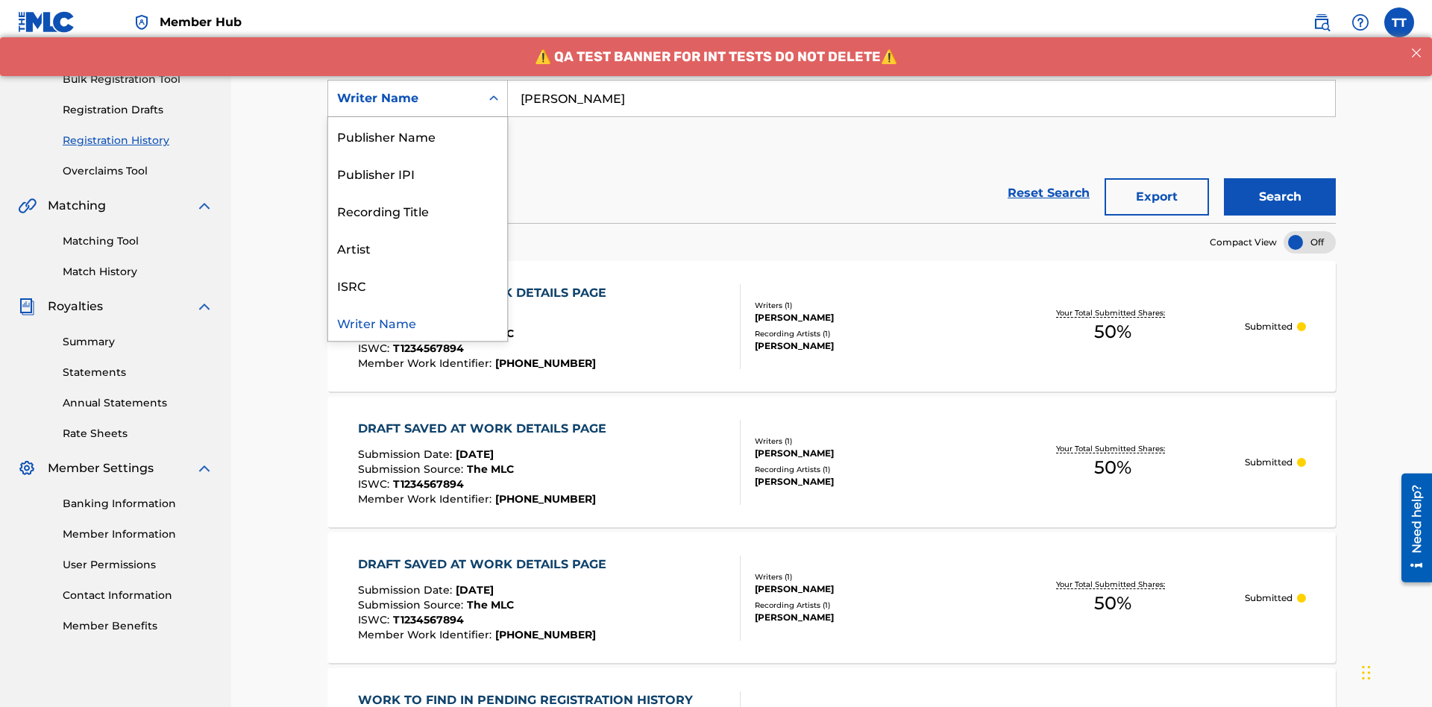
click at [418, 117] on div "Writer IPI" at bounding box center [417, 98] width 179 height 37
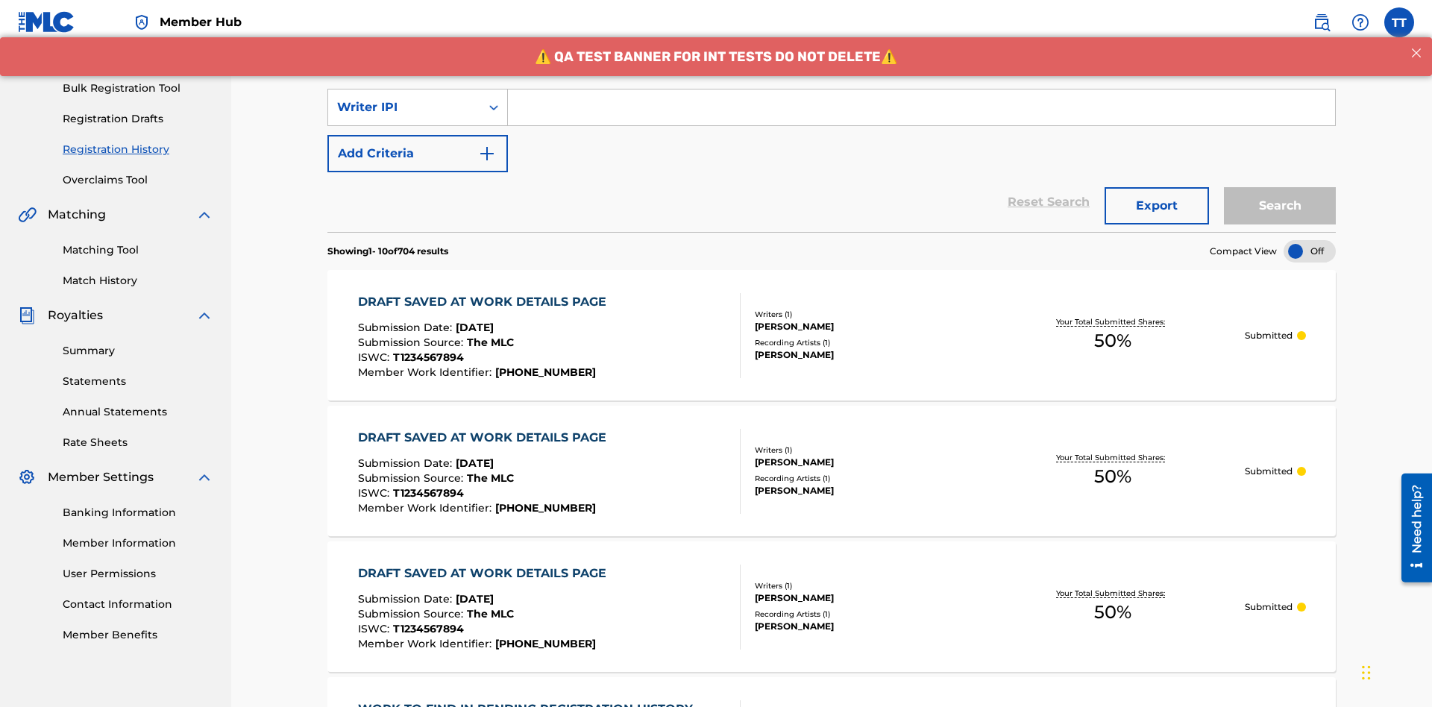
click at [921, 107] on input "Search Form" at bounding box center [921, 107] width 827 height 36
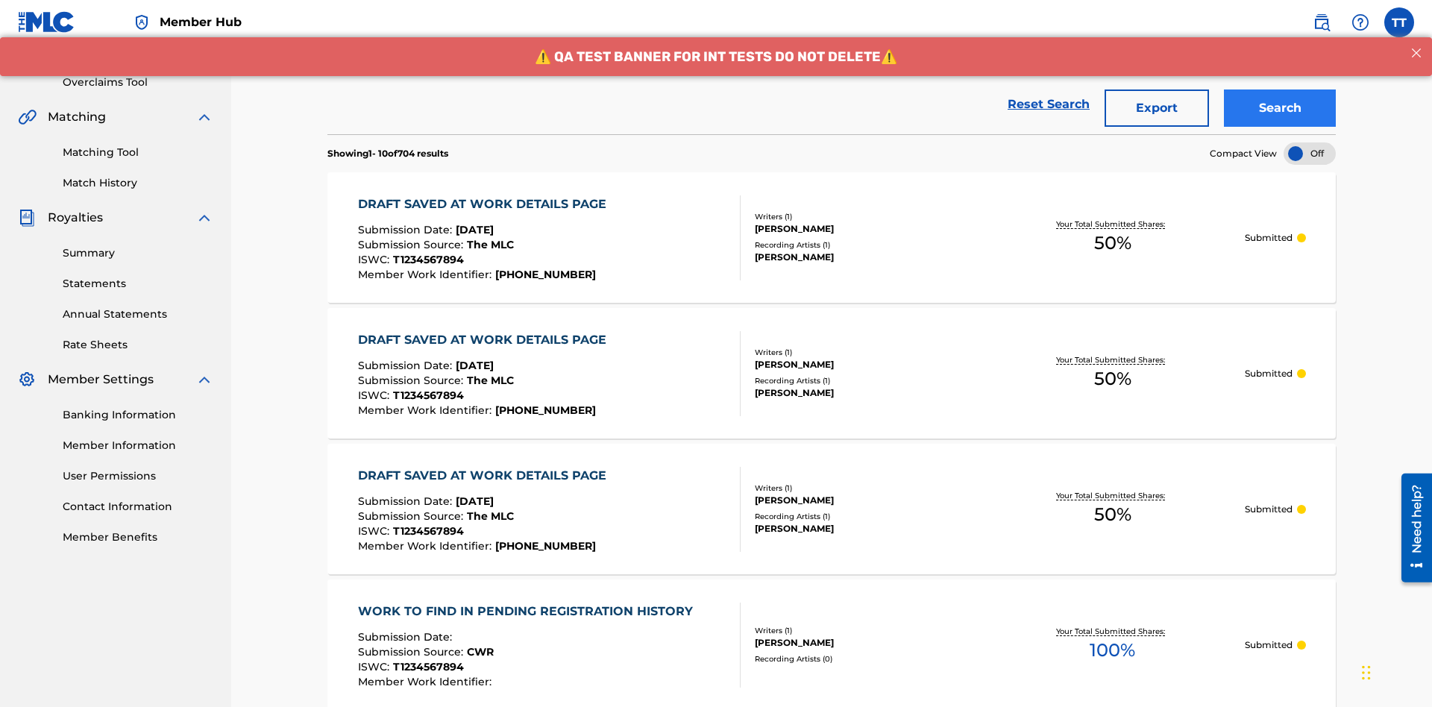
type input "00741807247"
click at [1279, 108] on button "Search" at bounding box center [1280, 107] width 112 height 37
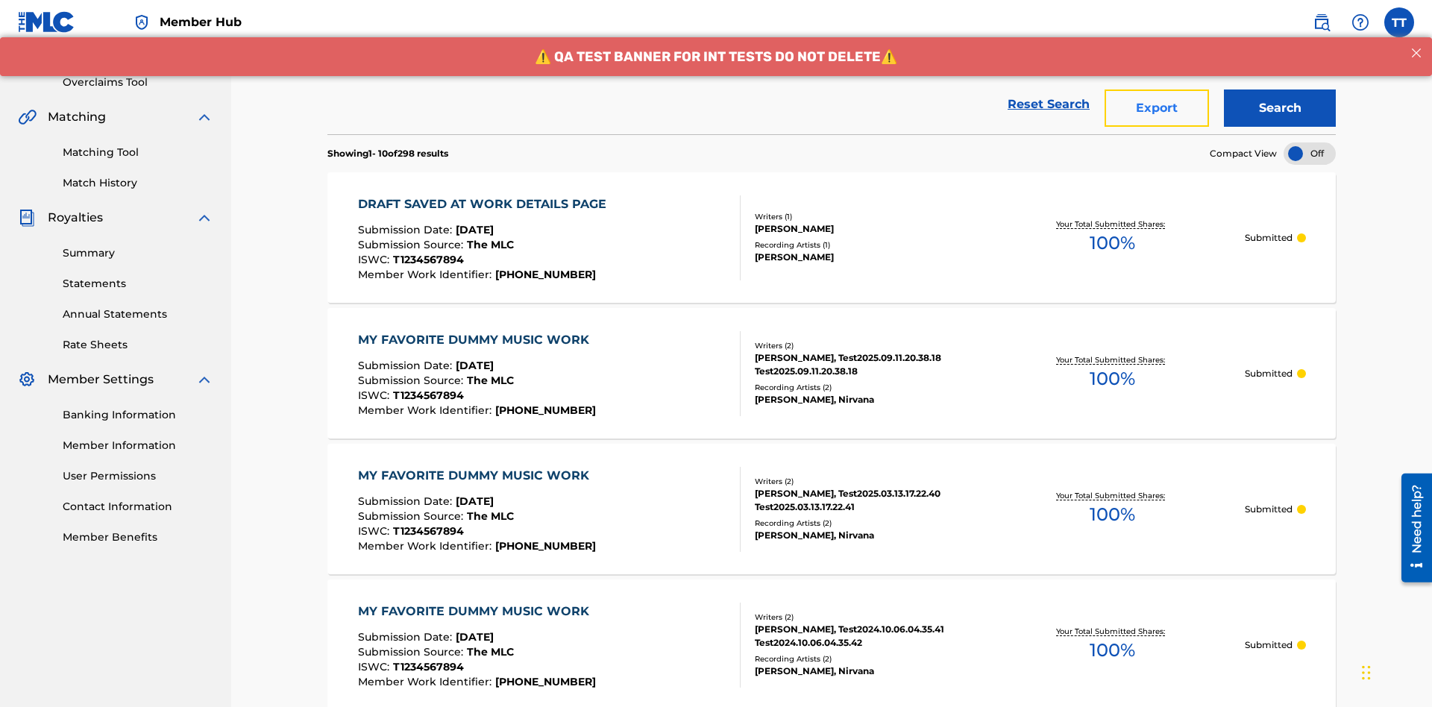
click at [1156, 108] on button "Export" at bounding box center [1156, 107] width 104 height 37
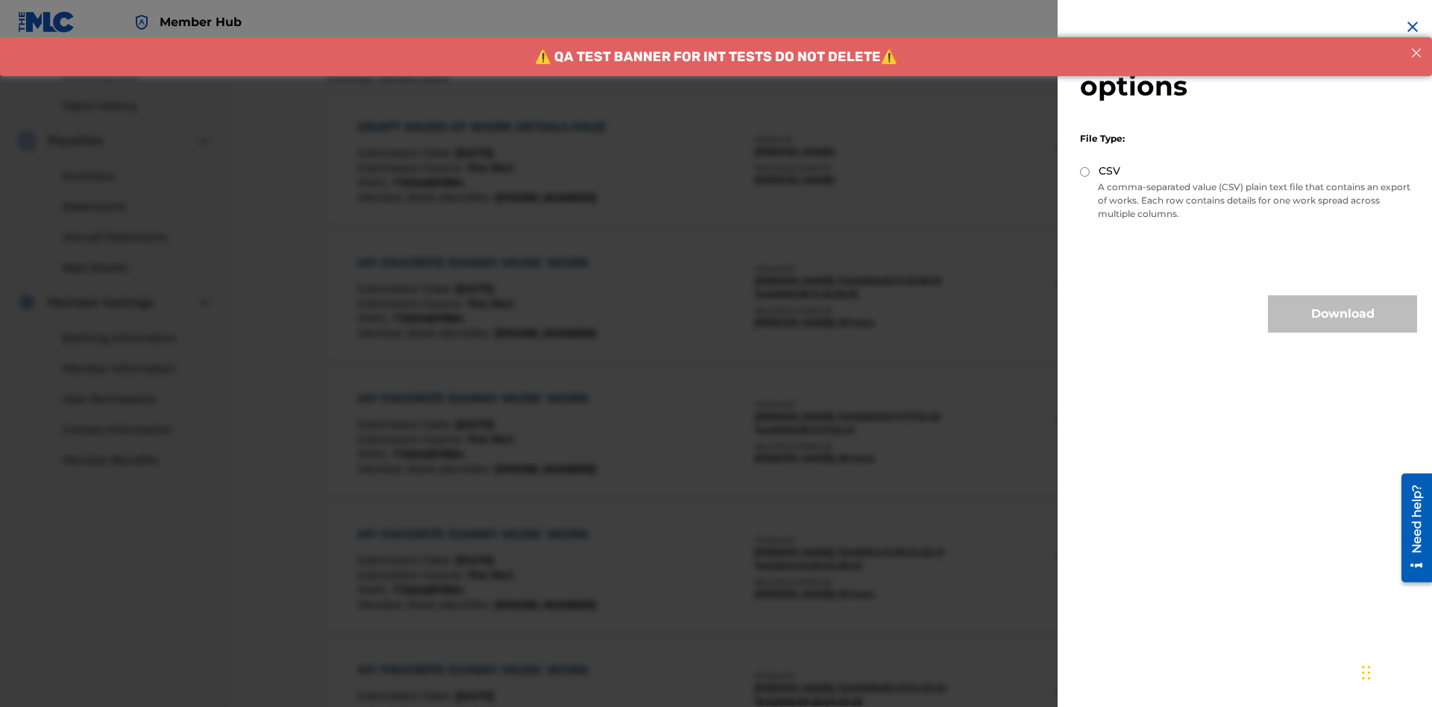
click at [1085, 171] on input "CSV" at bounding box center [1085, 172] width 10 height 10
radio input "true"
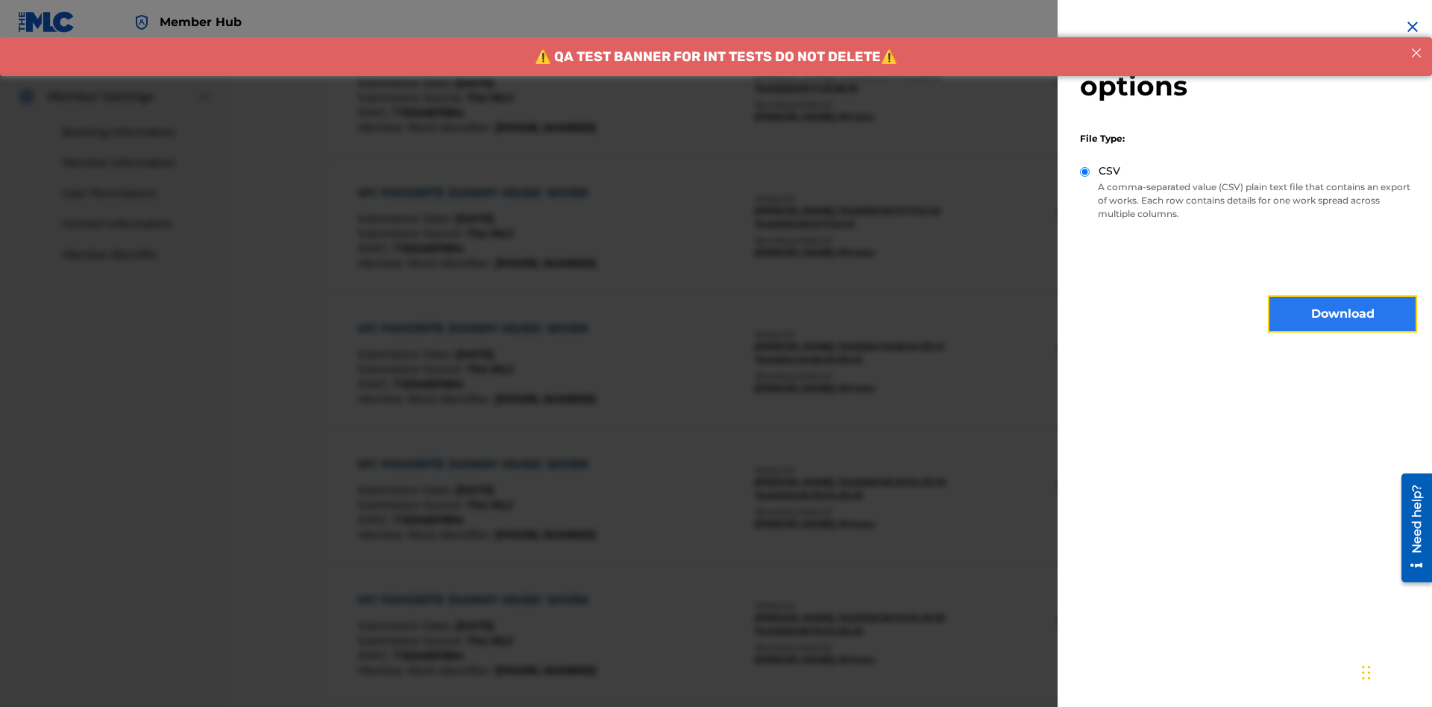
click at [1342, 314] on button "Download" at bounding box center [1342, 313] width 149 height 37
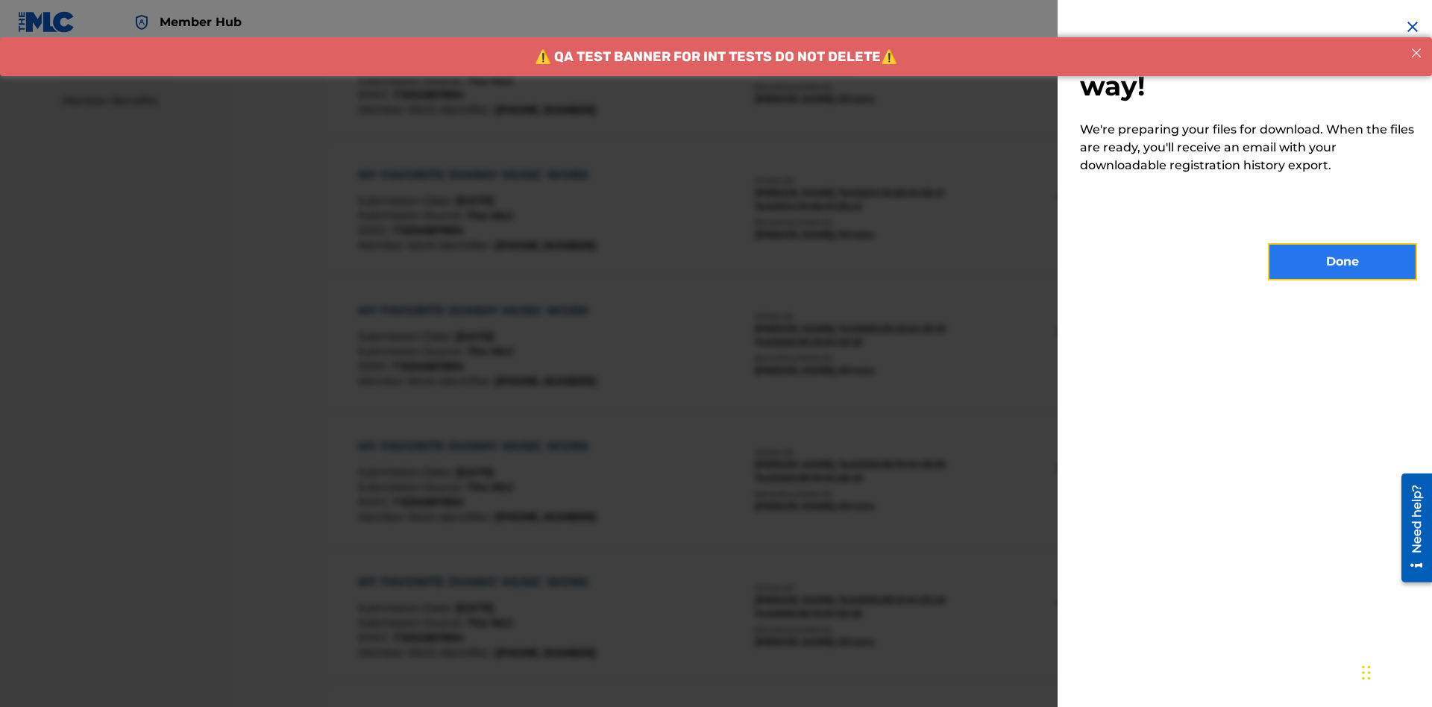
click at [1342, 262] on button "Done" at bounding box center [1342, 261] width 149 height 37
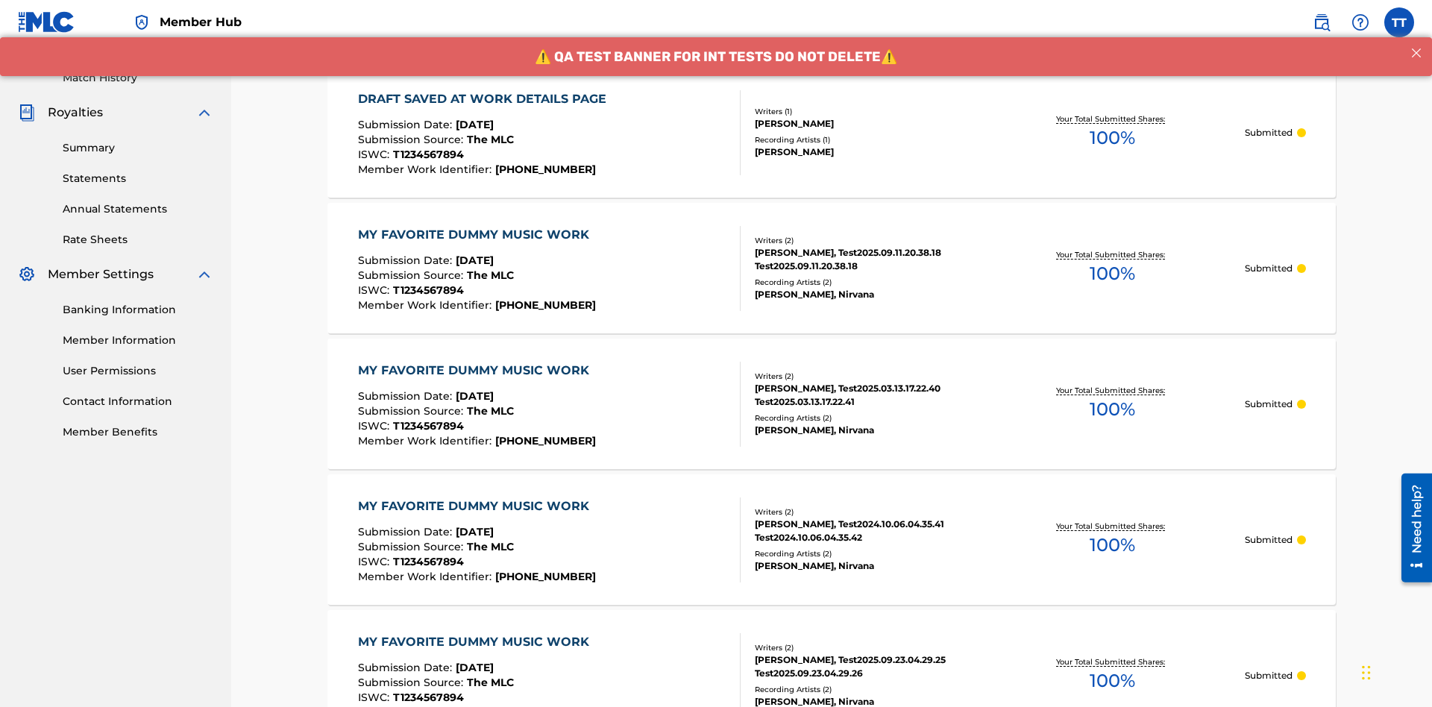
click at [485, 98] on div "DRAFT SAVED AT WORK DETAILS PAGE" at bounding box center [486, 99] width 256 height 18
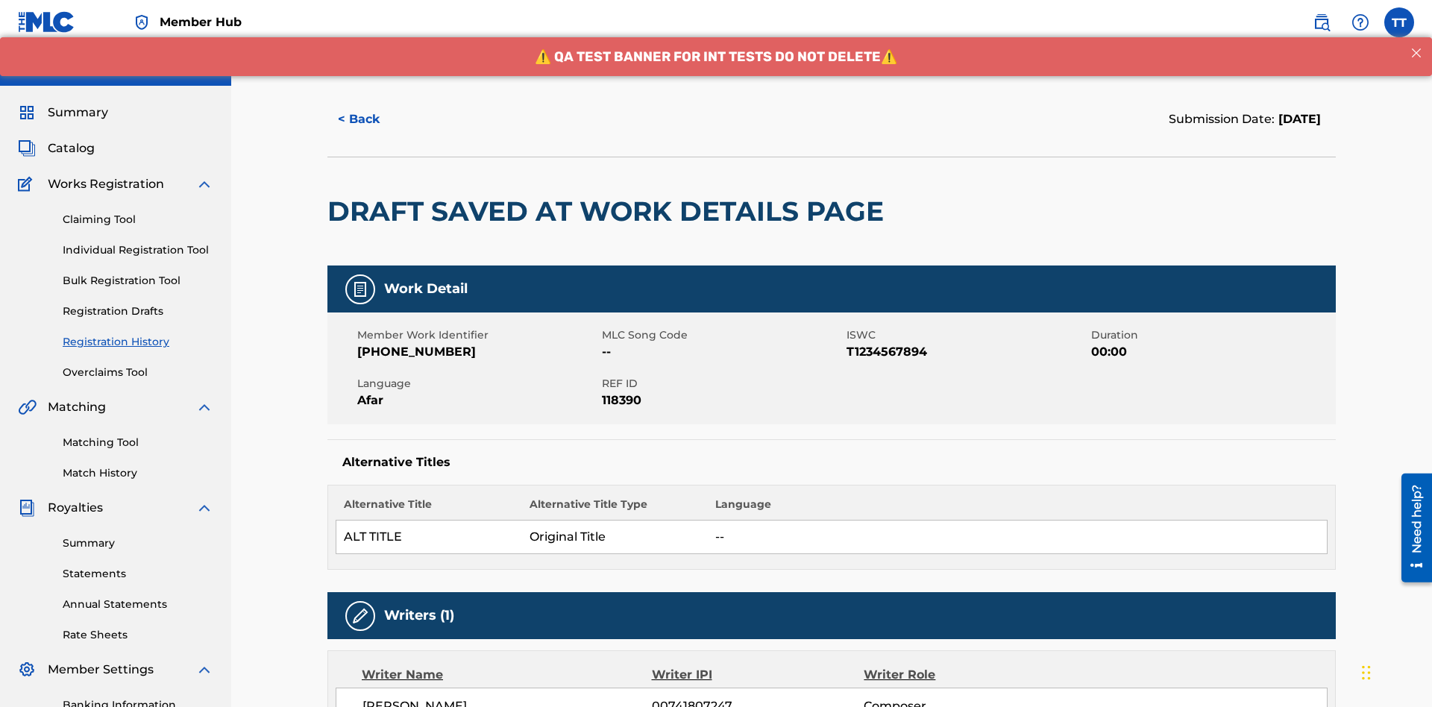
scroll to position [573, 0]
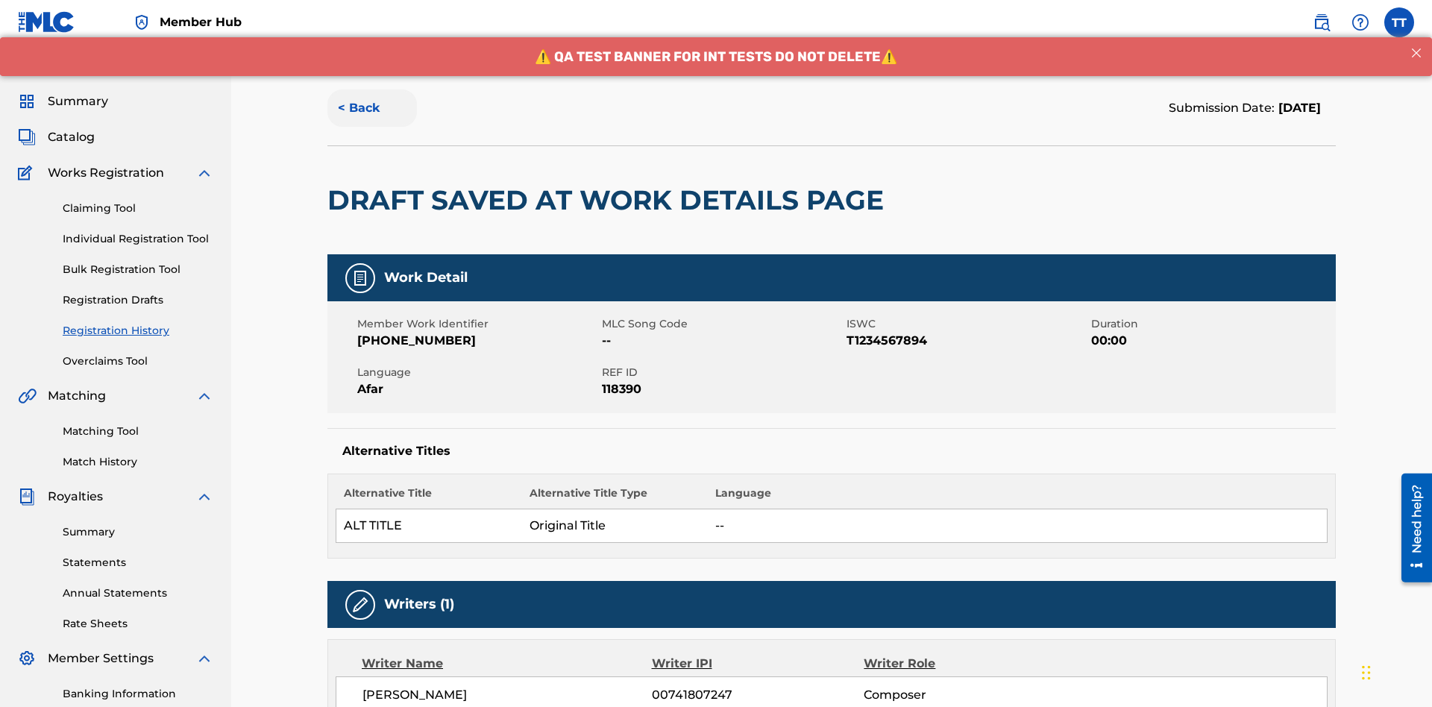
click at [372, 108] on button "< Back" at bounding box center [371, 107] width 89 height 37
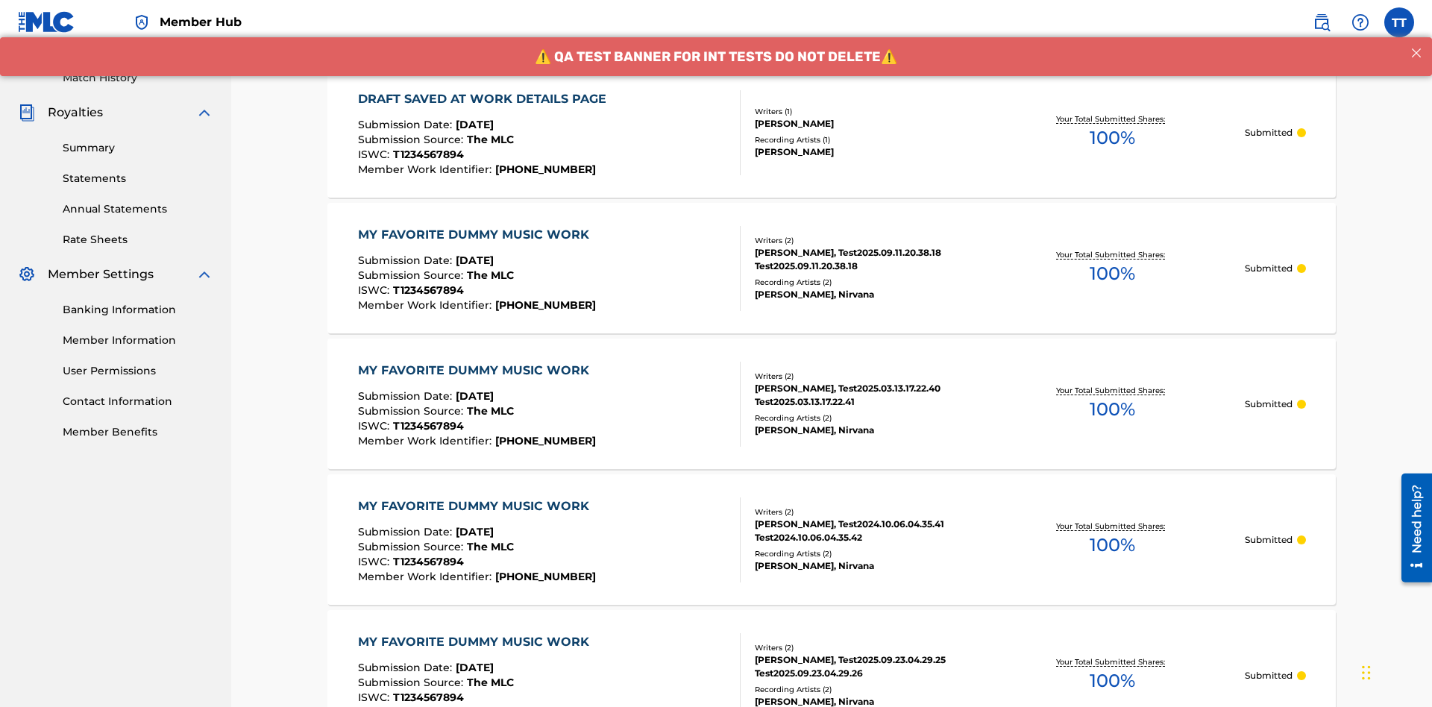
scroll to position [201, 0]
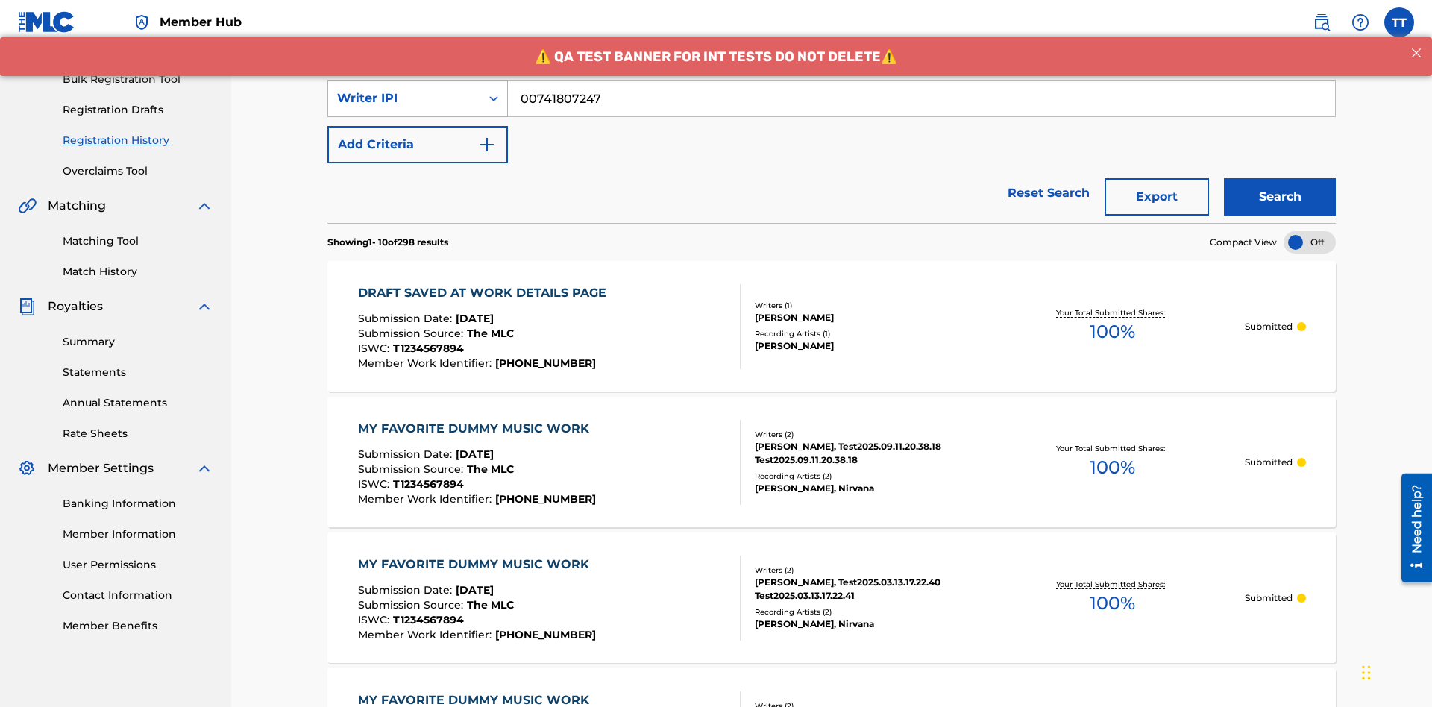
click at [404, 98] on div "Writer IPI" at bounding box center [404, 98] width 134 height 18
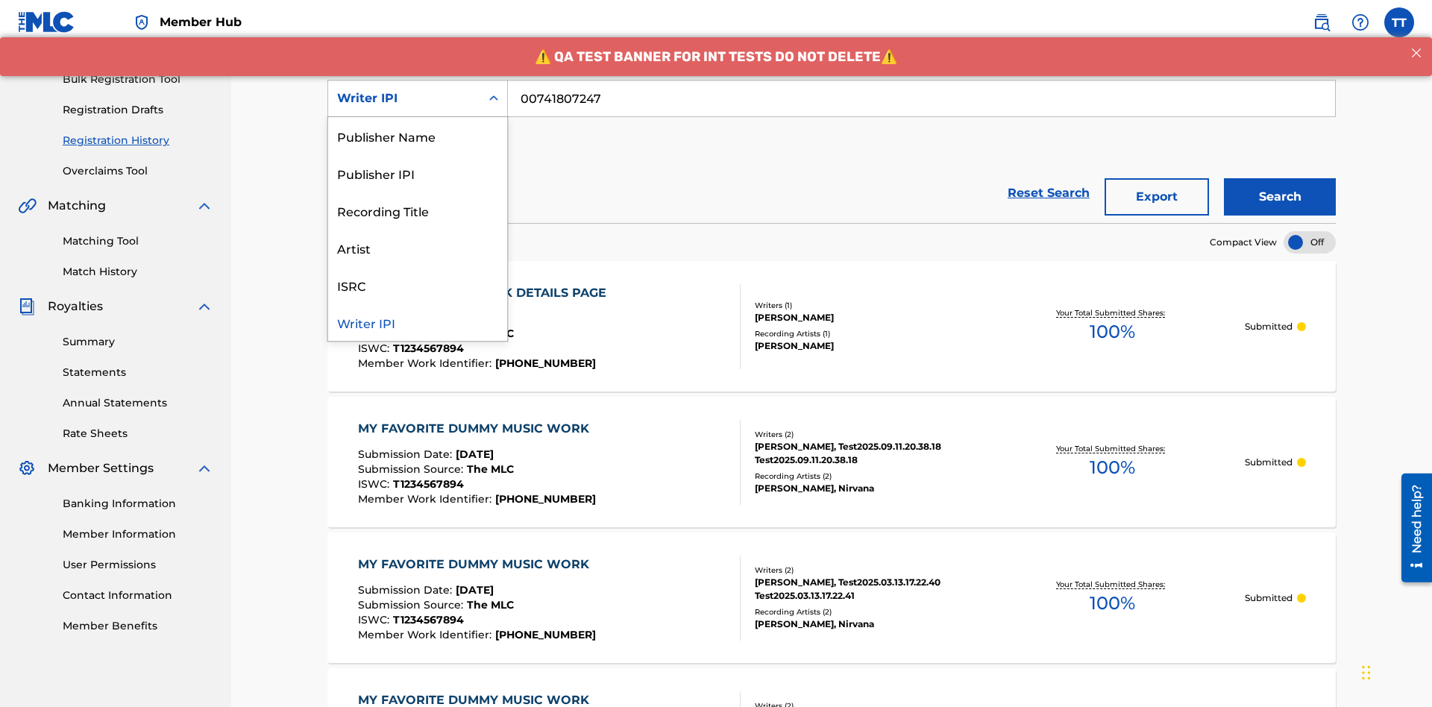
click at [418, 136] on div "Publisher Name" at bounding box center [417, 135] width 179 height 37
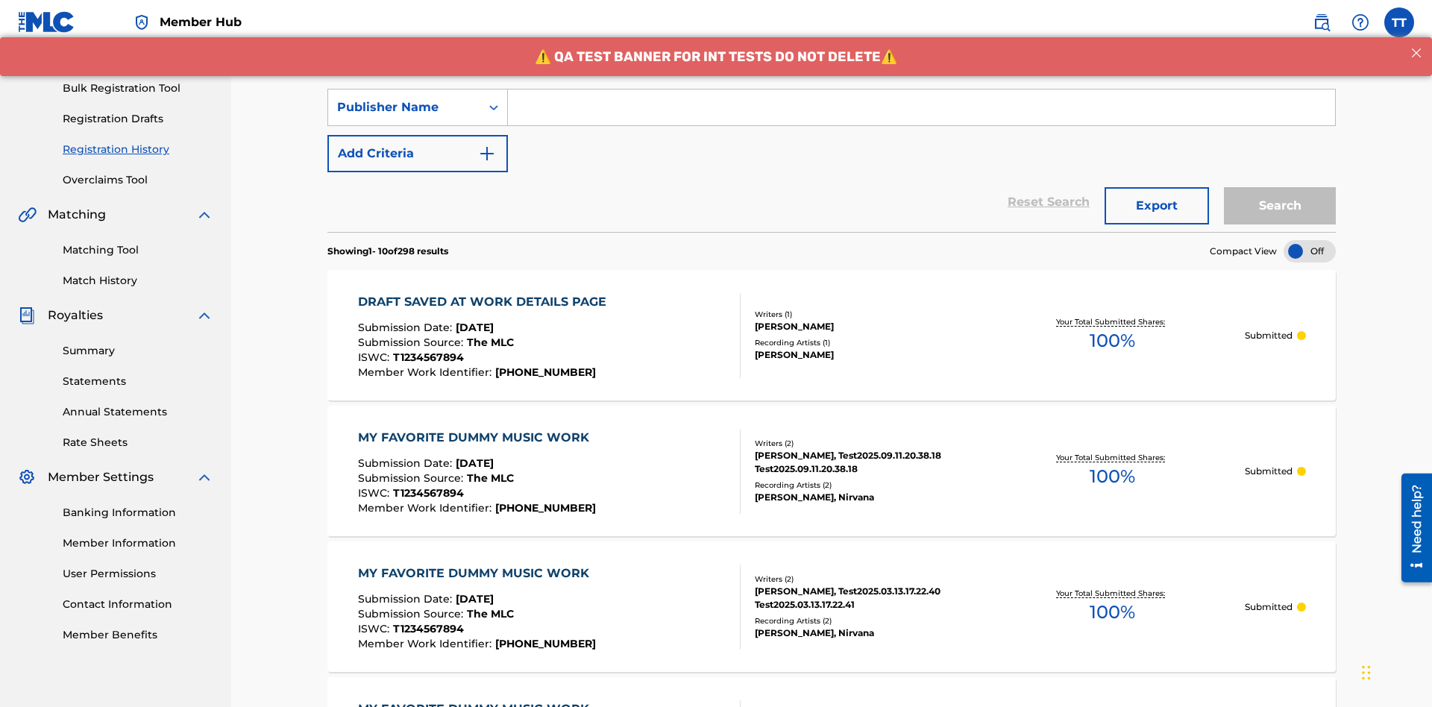
click at [921, 107] on input "Search Form" at bounding box center [921, 107] width 827 height 36
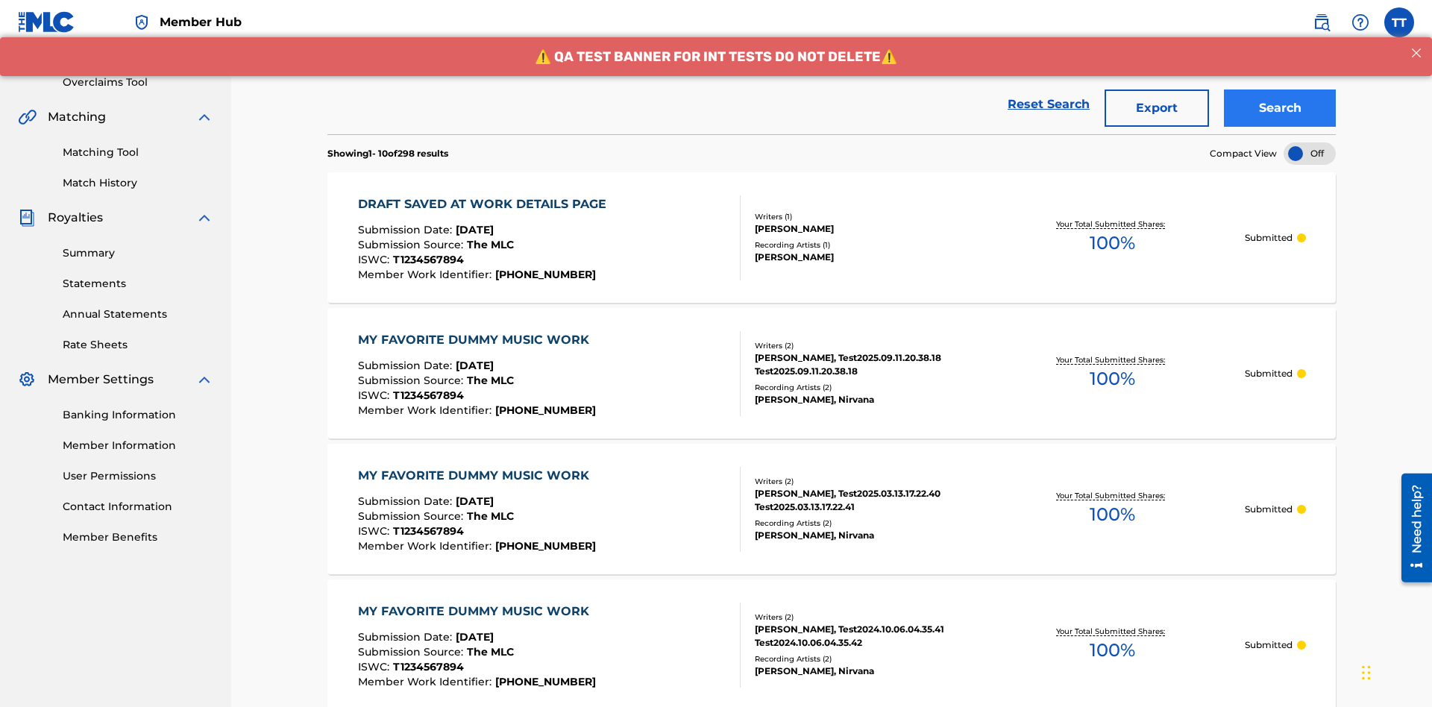
type input "CALACA"
click at [1279, 108] on button "Search" at bounding box center [1280, 107] width 112 height 37
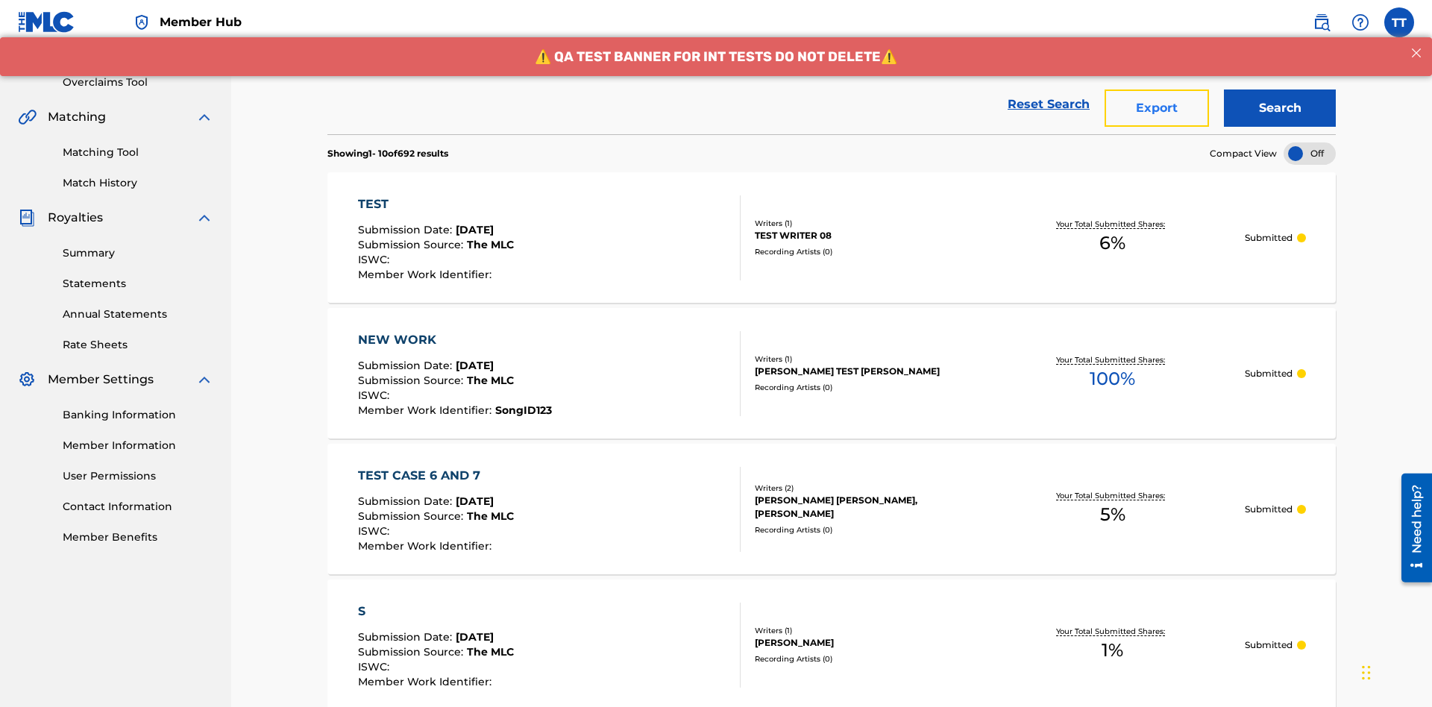
click at [1156, 108] on button "Export" at bounding box center [1156, 107] width 104 height 37
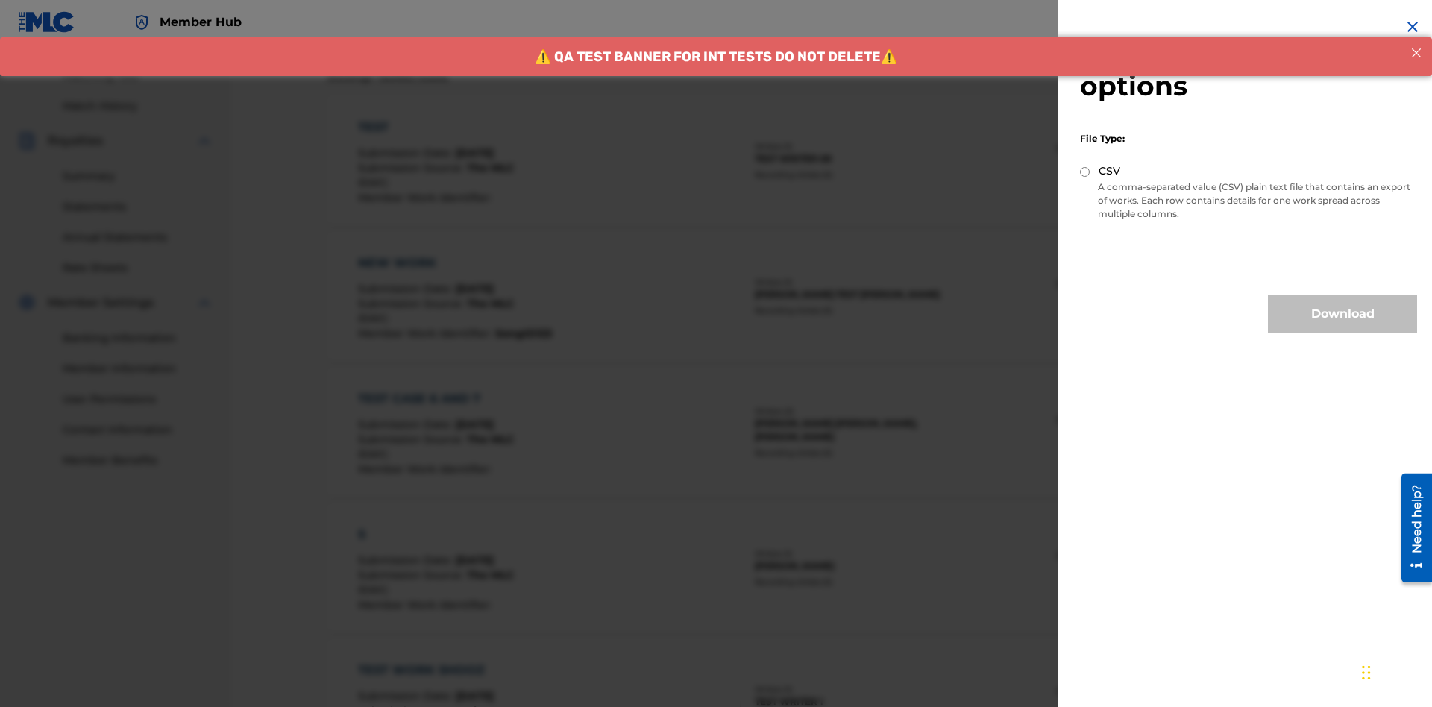
click at [1085, 171] on input "CSV" at bounding box center [1085, 172] width 10 height 10
radio input "true"
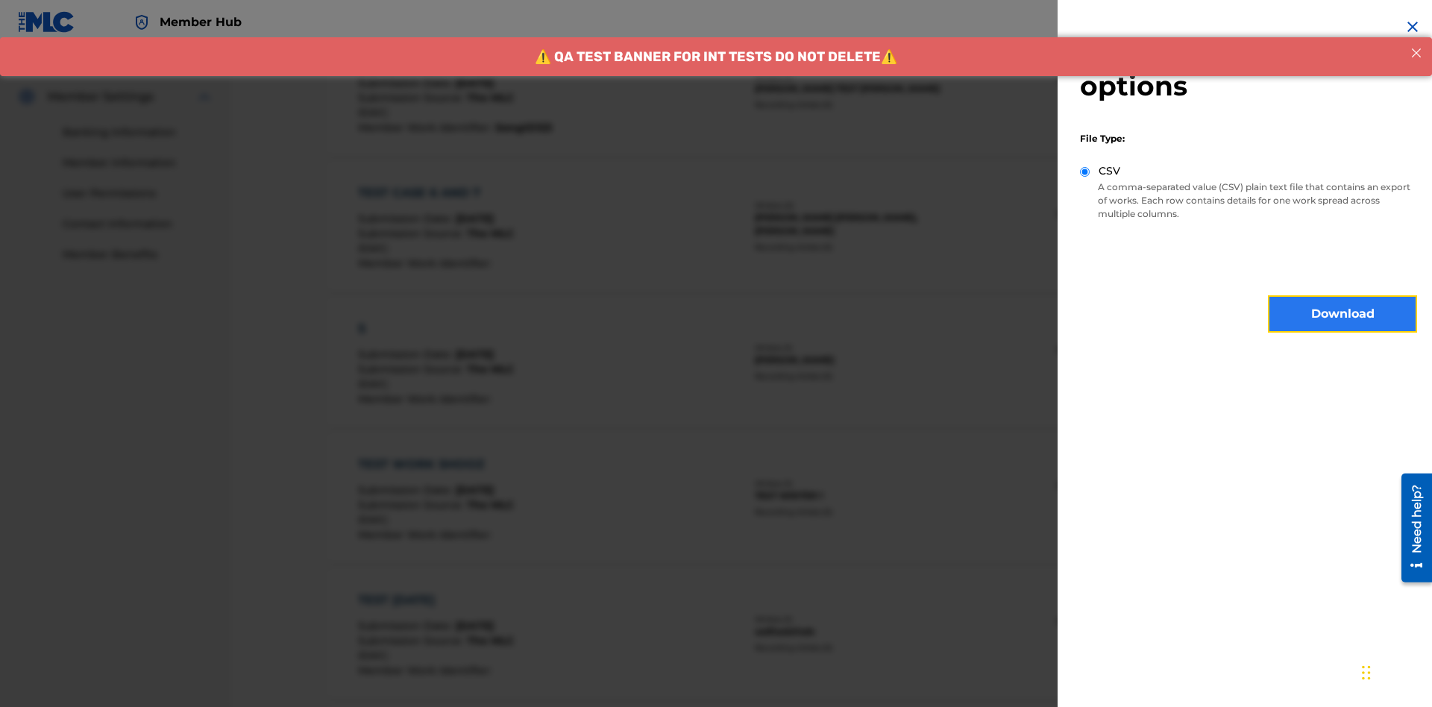
click at [1342, 314] on button "Download" at bounding box center [1342, 313] width 149 height 37
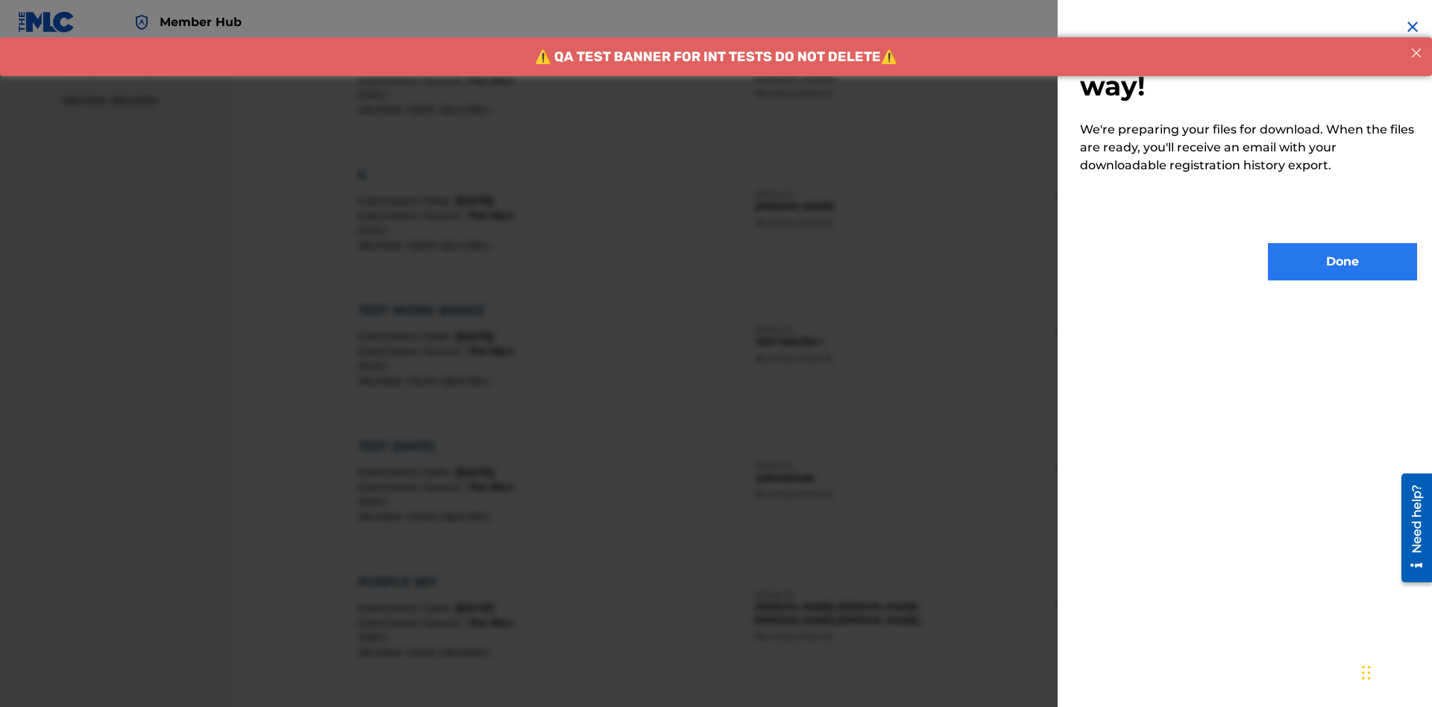
click at [1342, 262] on button "Done" at bounding box center [1342, 261] width 149 height 37
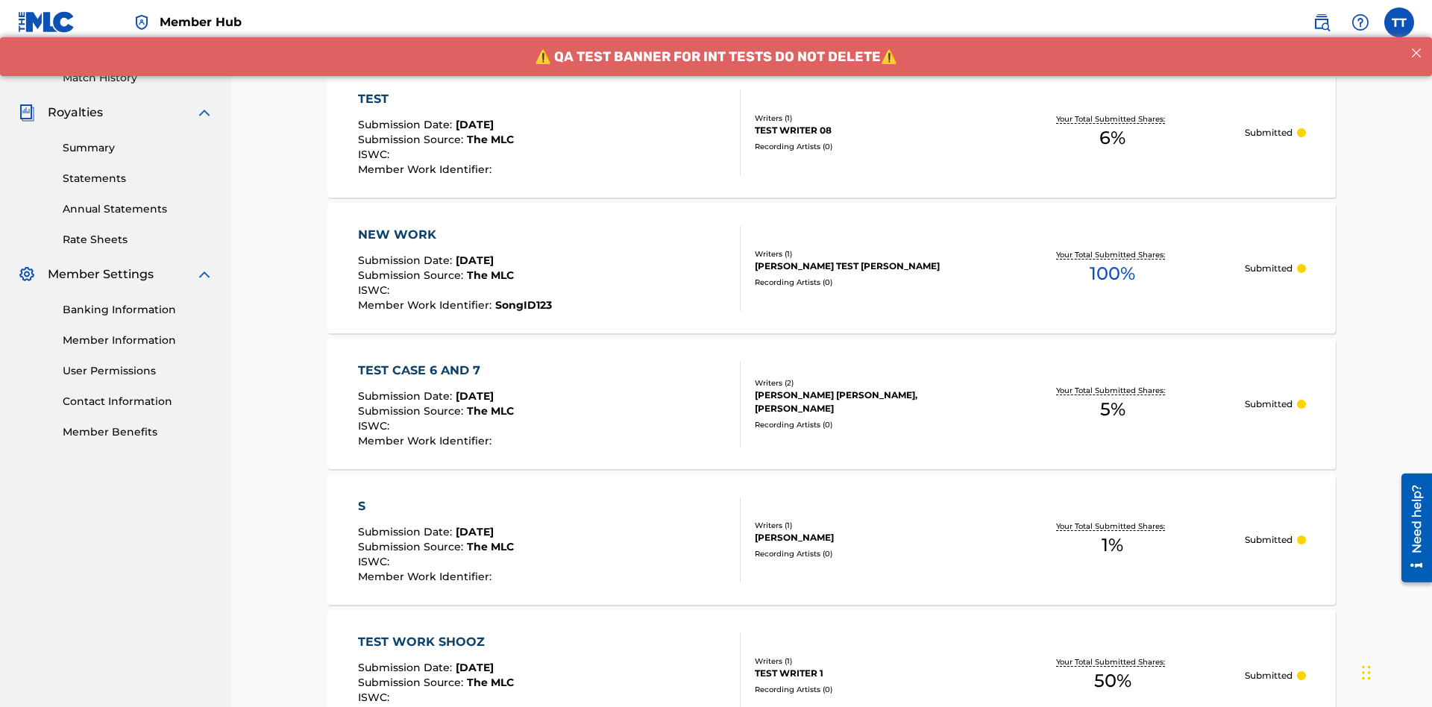
click at [441, 98] on div "TEST" at bounding box center [436, 99] width 156 height 18
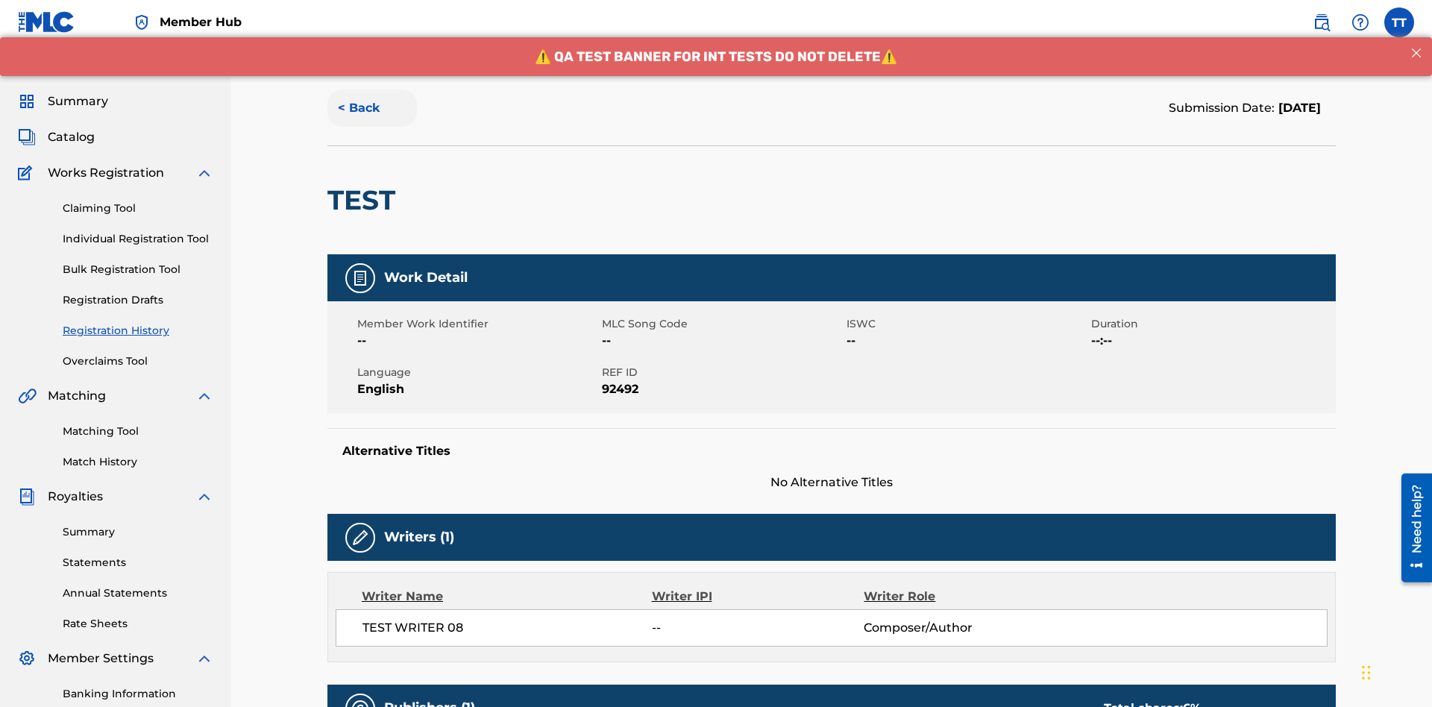
click at [372, 108] on button "< Back" at bounding box center [371, 107] width 89 height 37
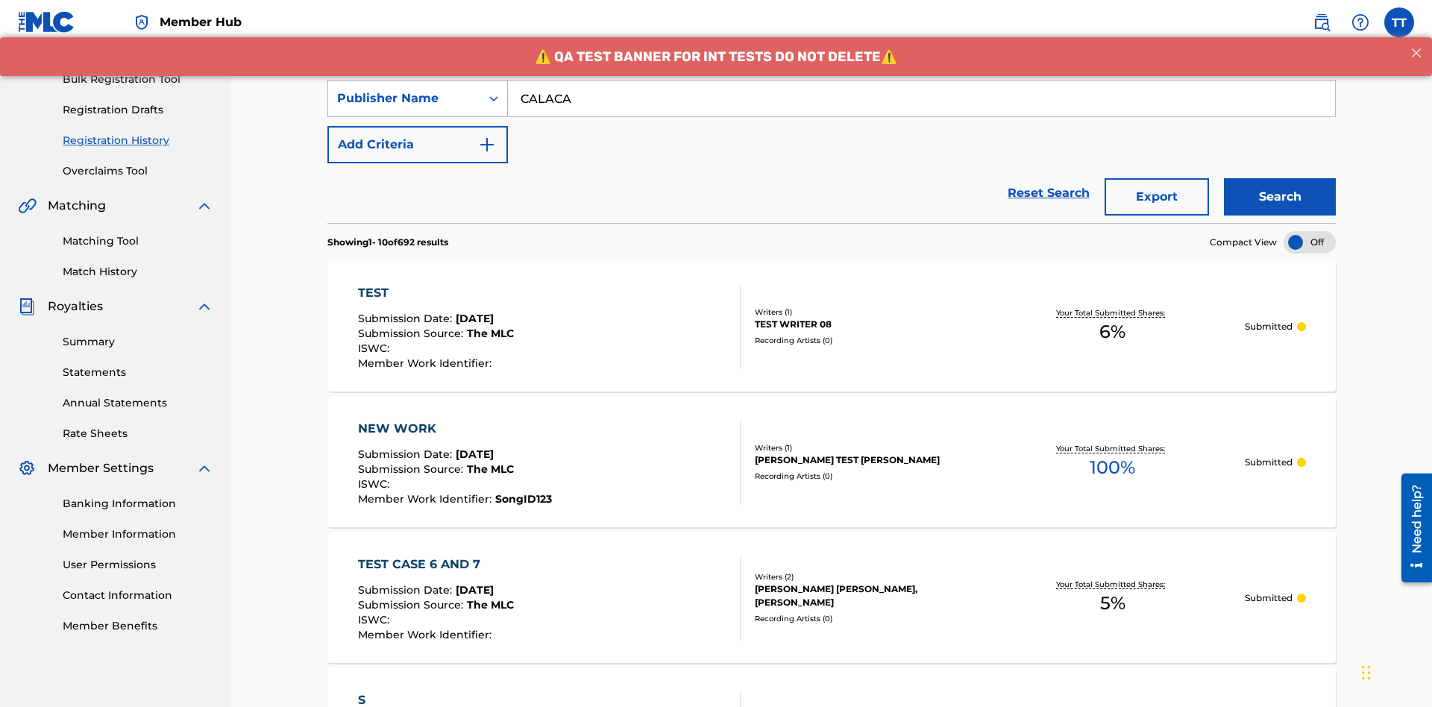
click at [404, 98] on div "Publisher Name" at bounding box center [404, 98] width 134 height 18
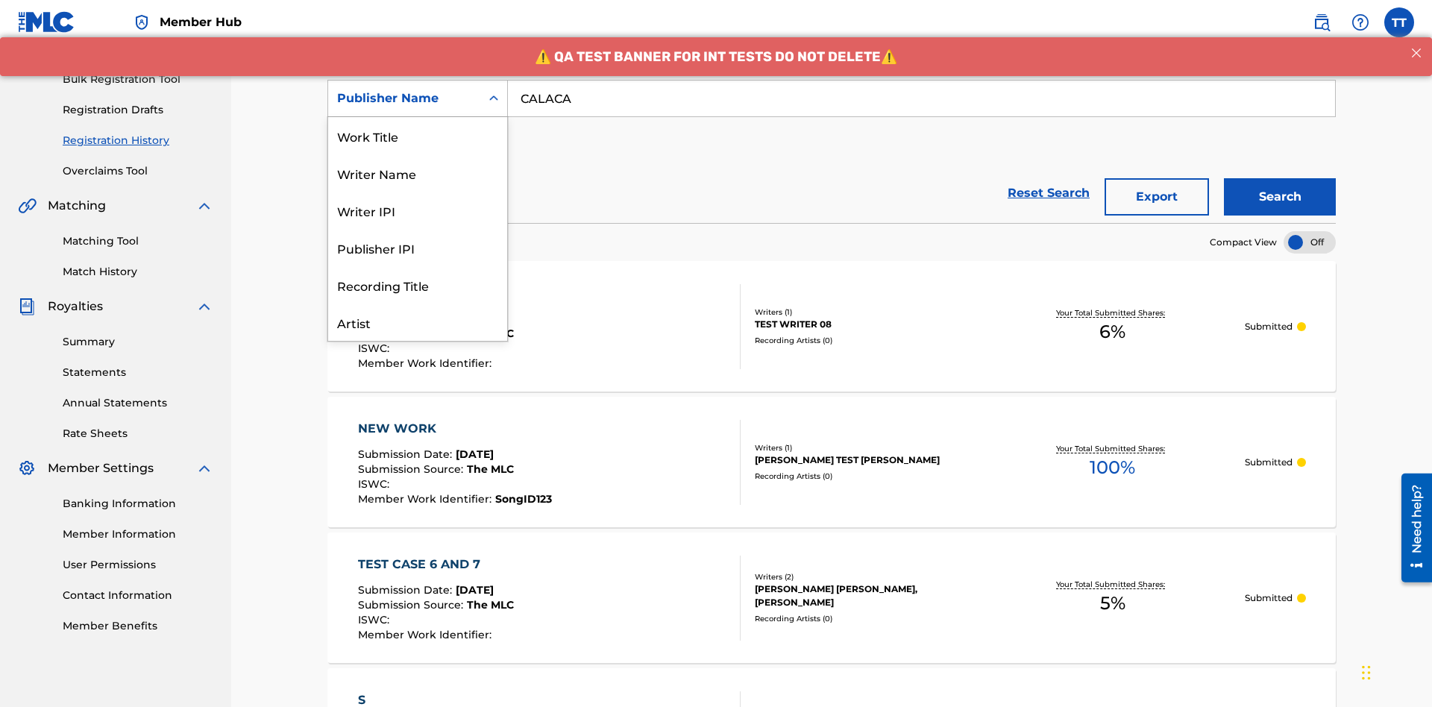
scroll to position [75, 0]
click at [418, 173] on div "Publisher IPI" at bounding box center [417, 172] width 179 height 37
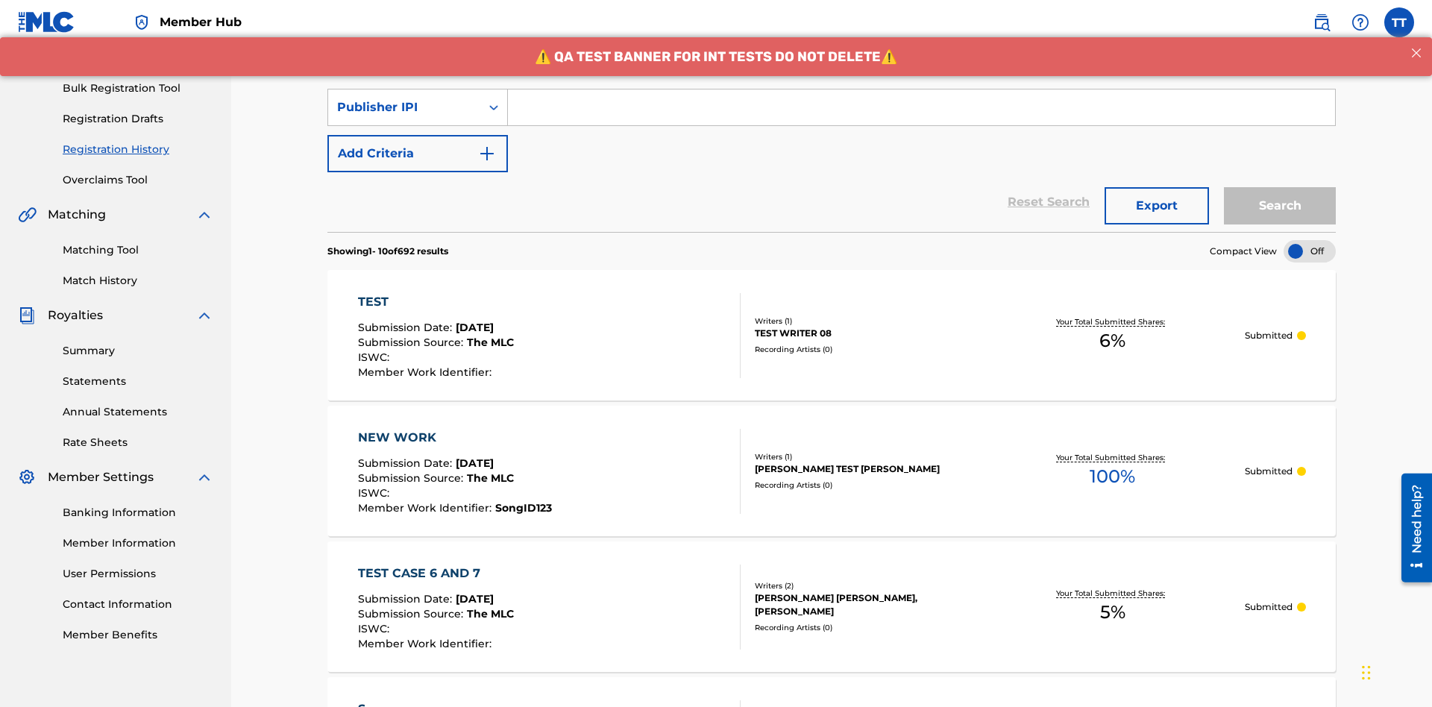
click at [921, 107] on input "Search Form" at bounding box center [921, 107] width 827 height 36
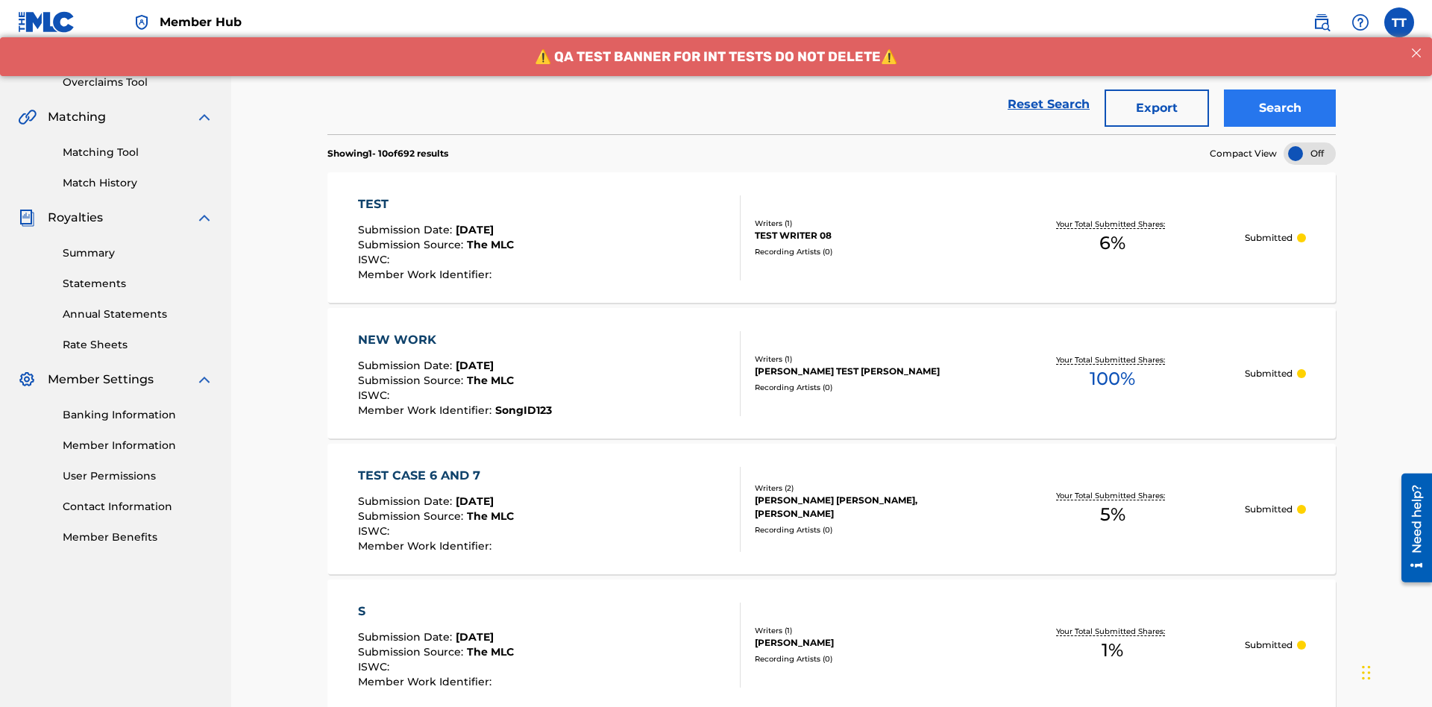
type input "00214463592"
click at [1279, 108] on button "Search" at bounding box center [1280, 107] width 112 height 37
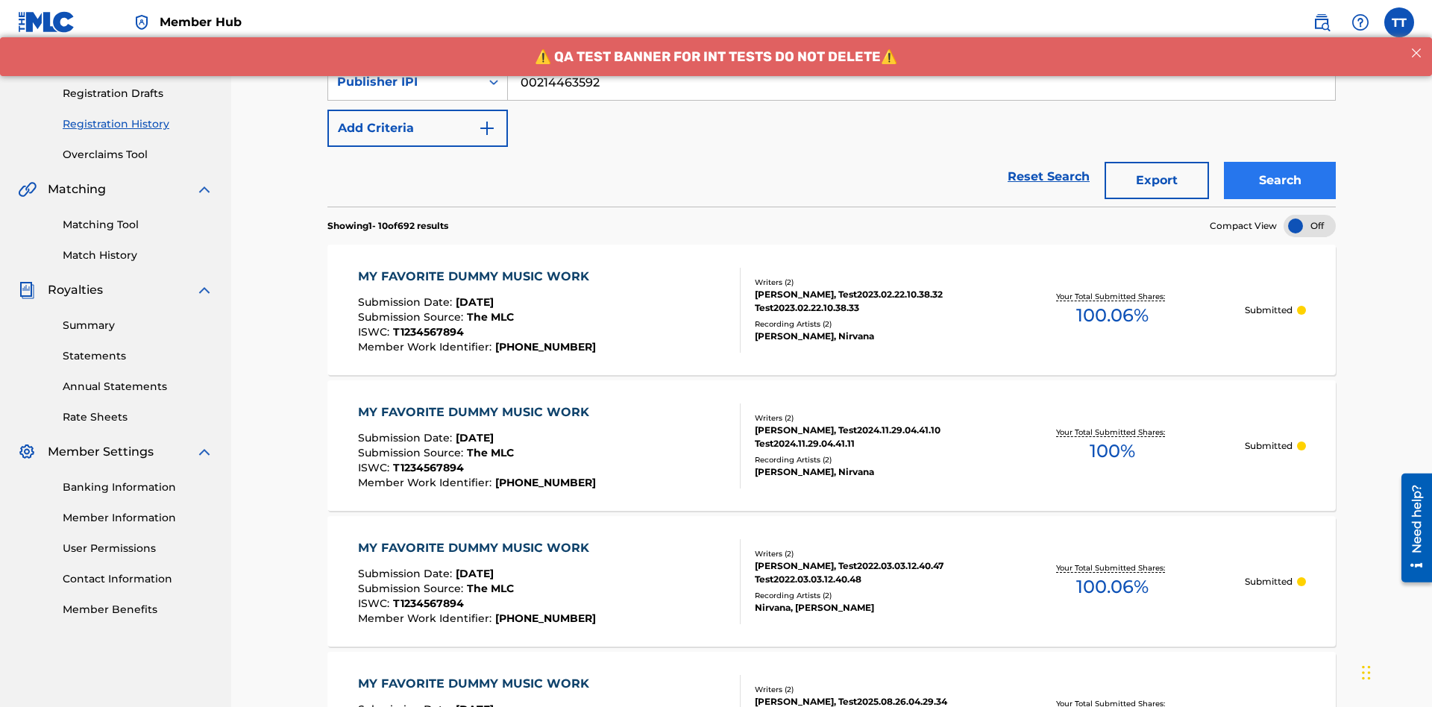
scroll to position [290, 0]
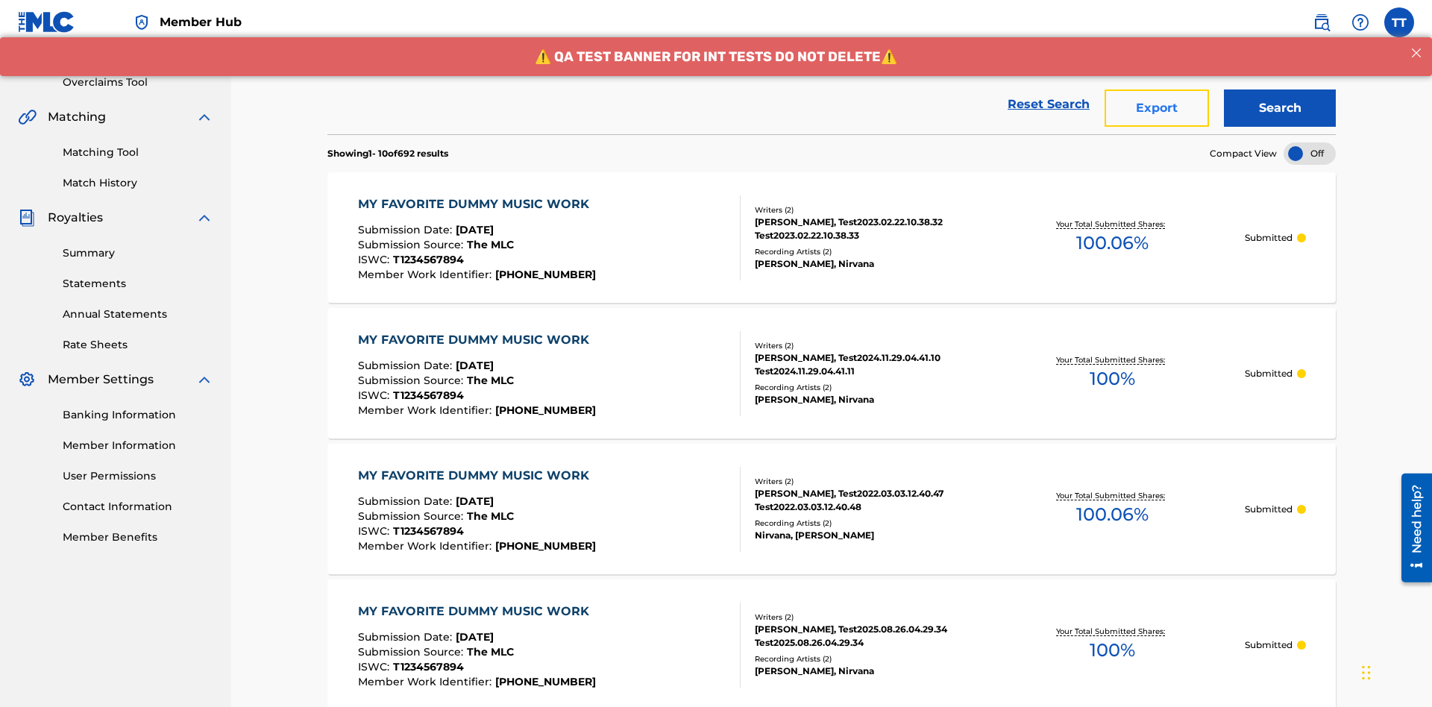
click at [1156, 108] on button "Export" at bounding box center [1156, 107] width 104 height 37
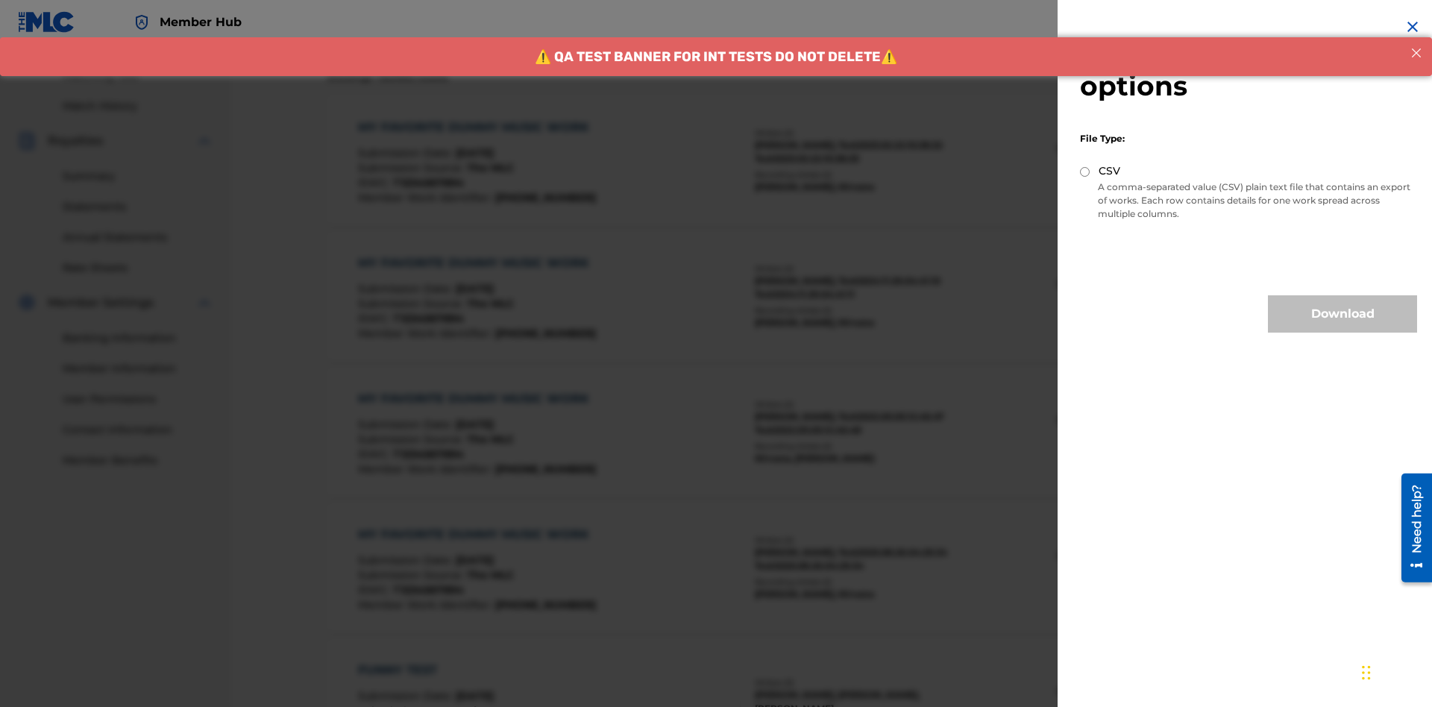
click at [1085, 171] on input "CSV" at bounding box center [1085, 172] width 10 height 10
radio input "true"
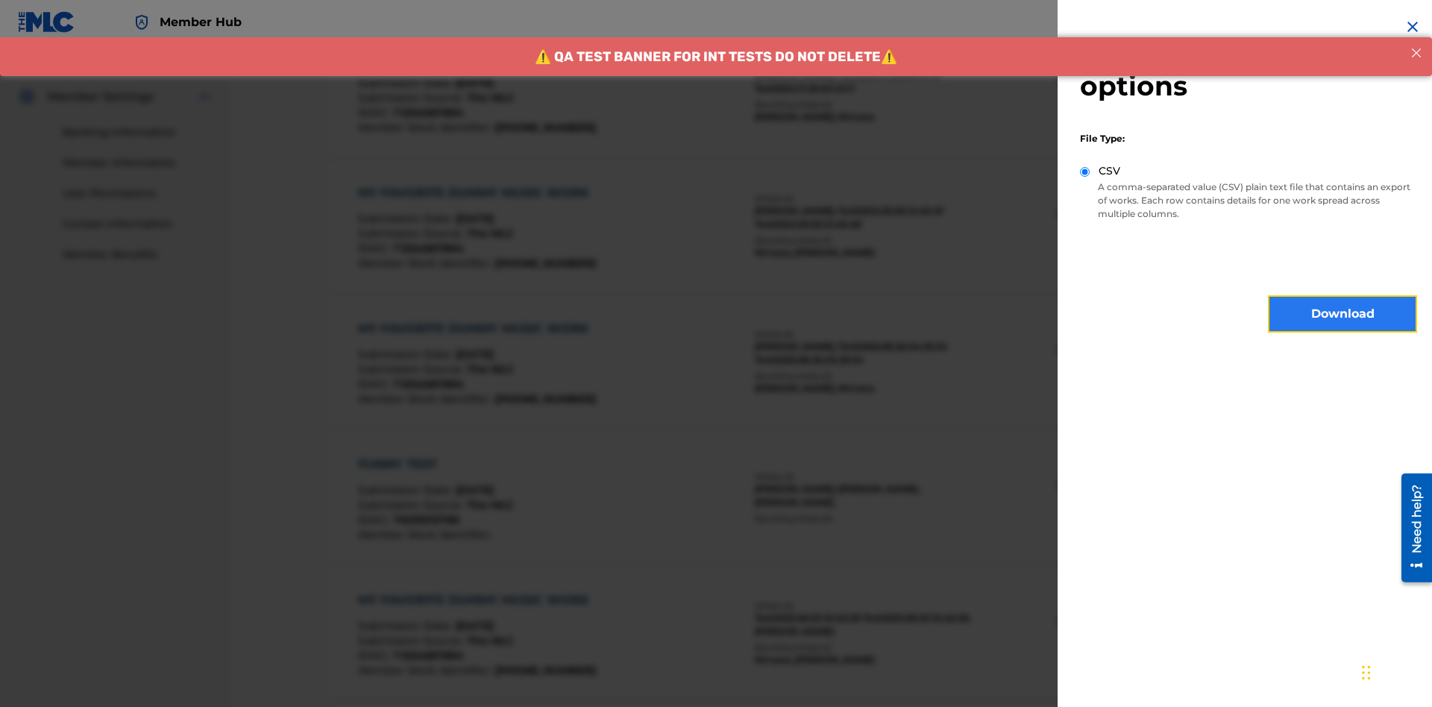
click at [1342, 314] on button "Download" at bounding box center [1342, 313] width 149 height 37
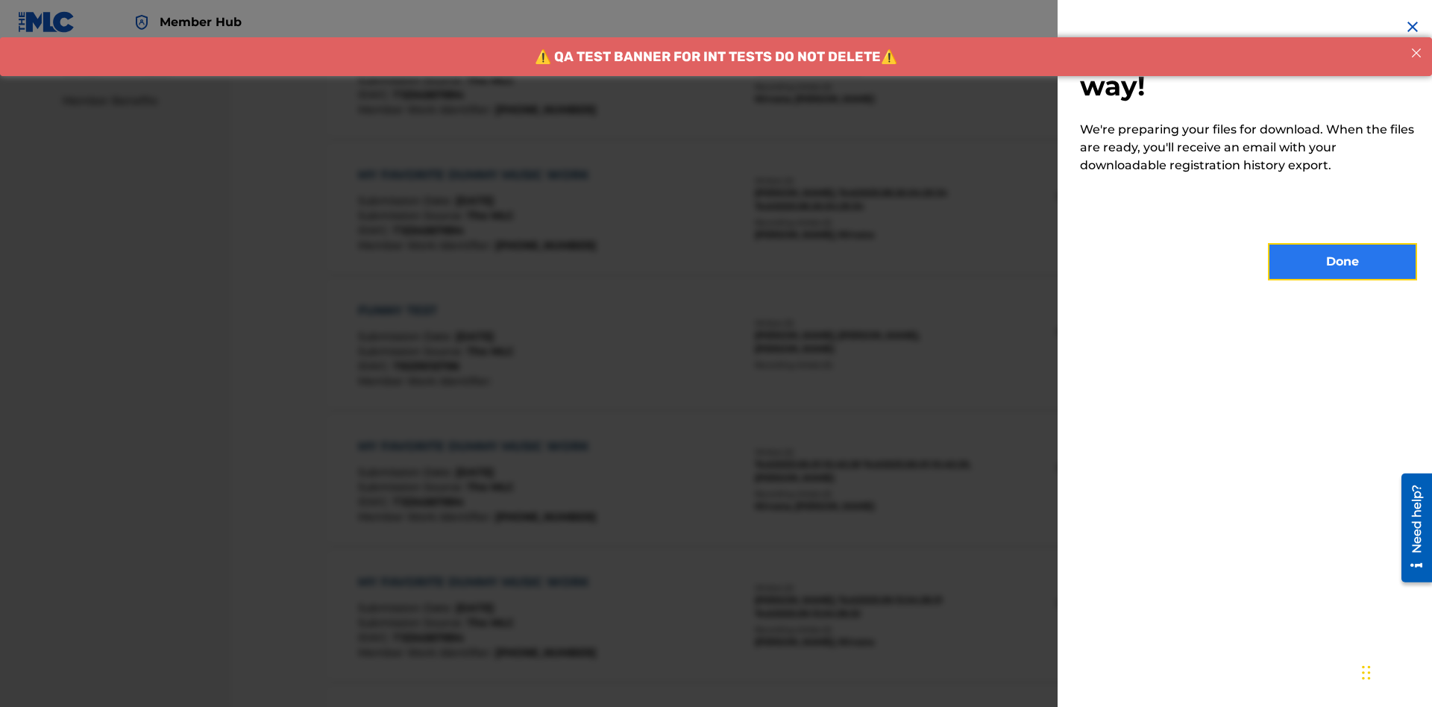
click at [1342, 262] on button "Done" at bounding box center [1342, 261] width 149 height 37
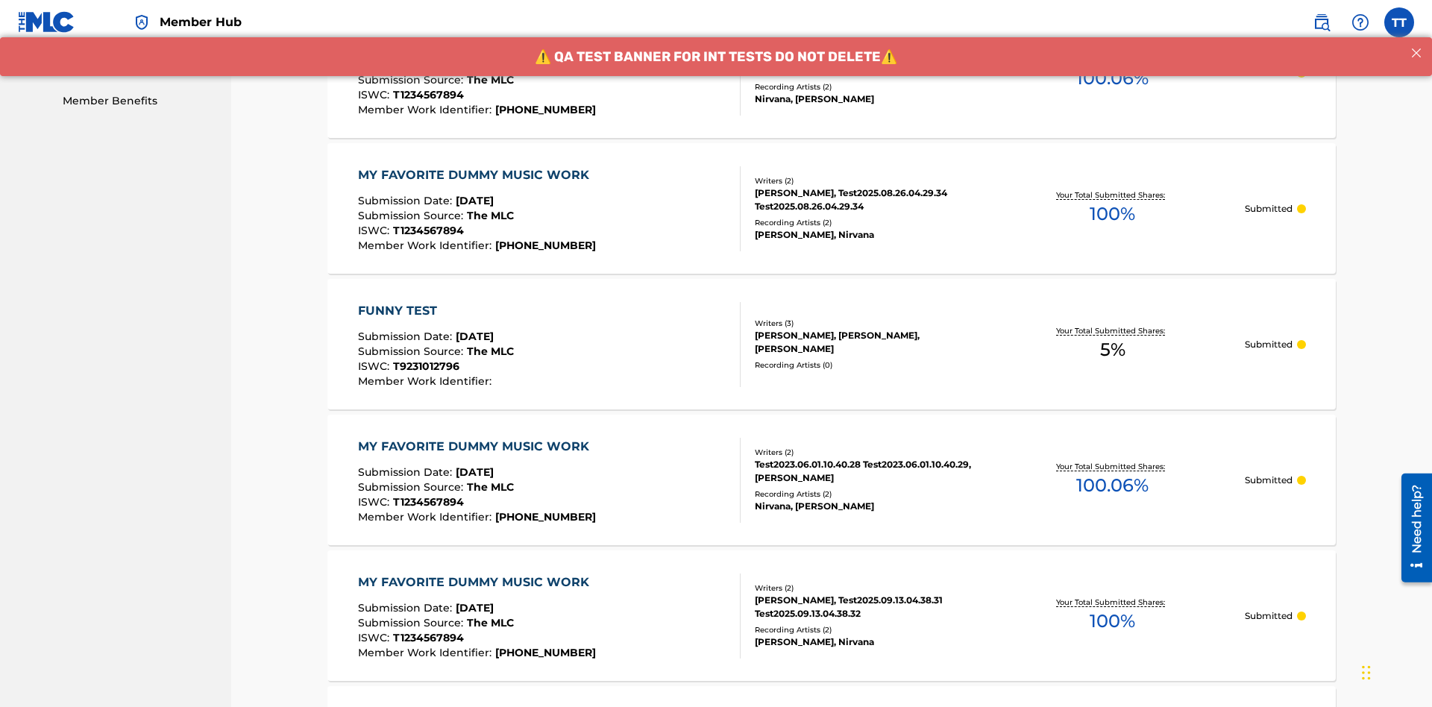
scroll to position [395, 0]
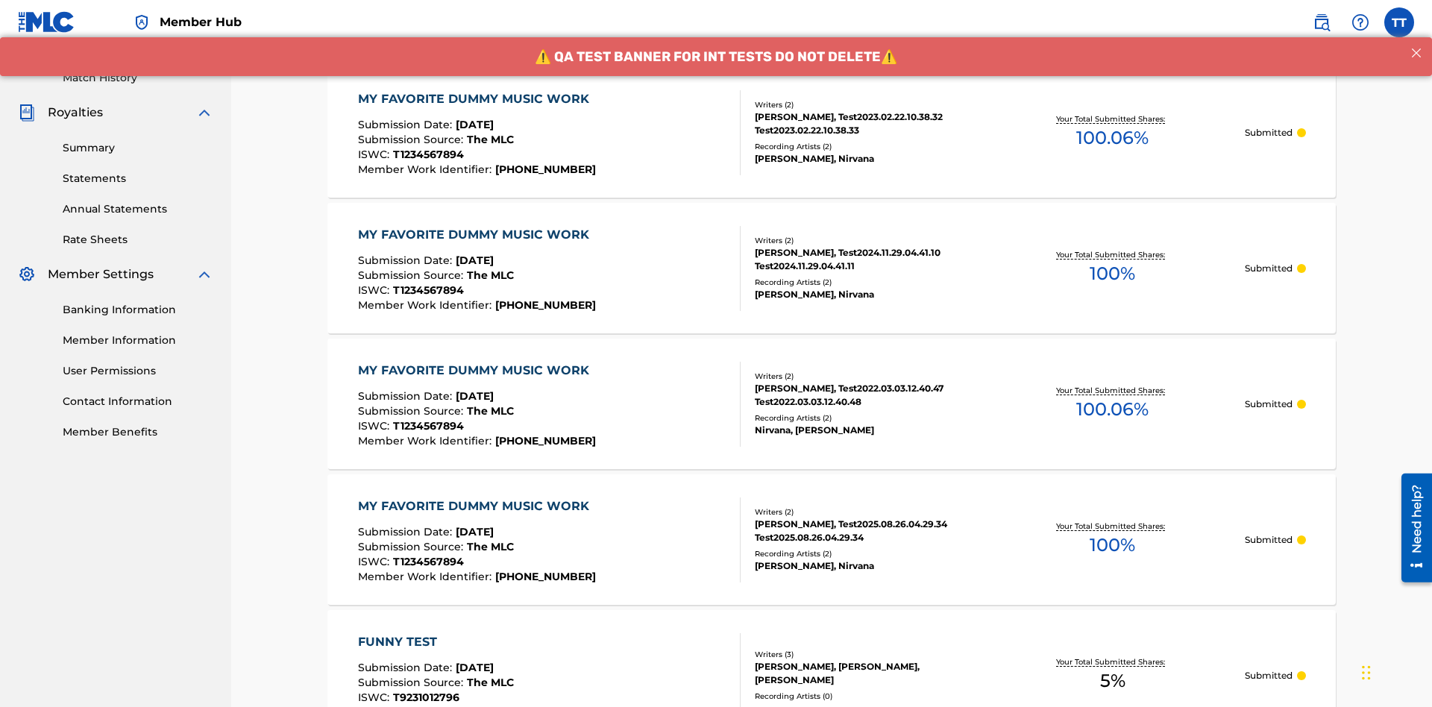
click at [475, 98] on div "MY FAVORITE DUMMY MUSIC WORK" at bounding box center [477, 99] width 239 height 18
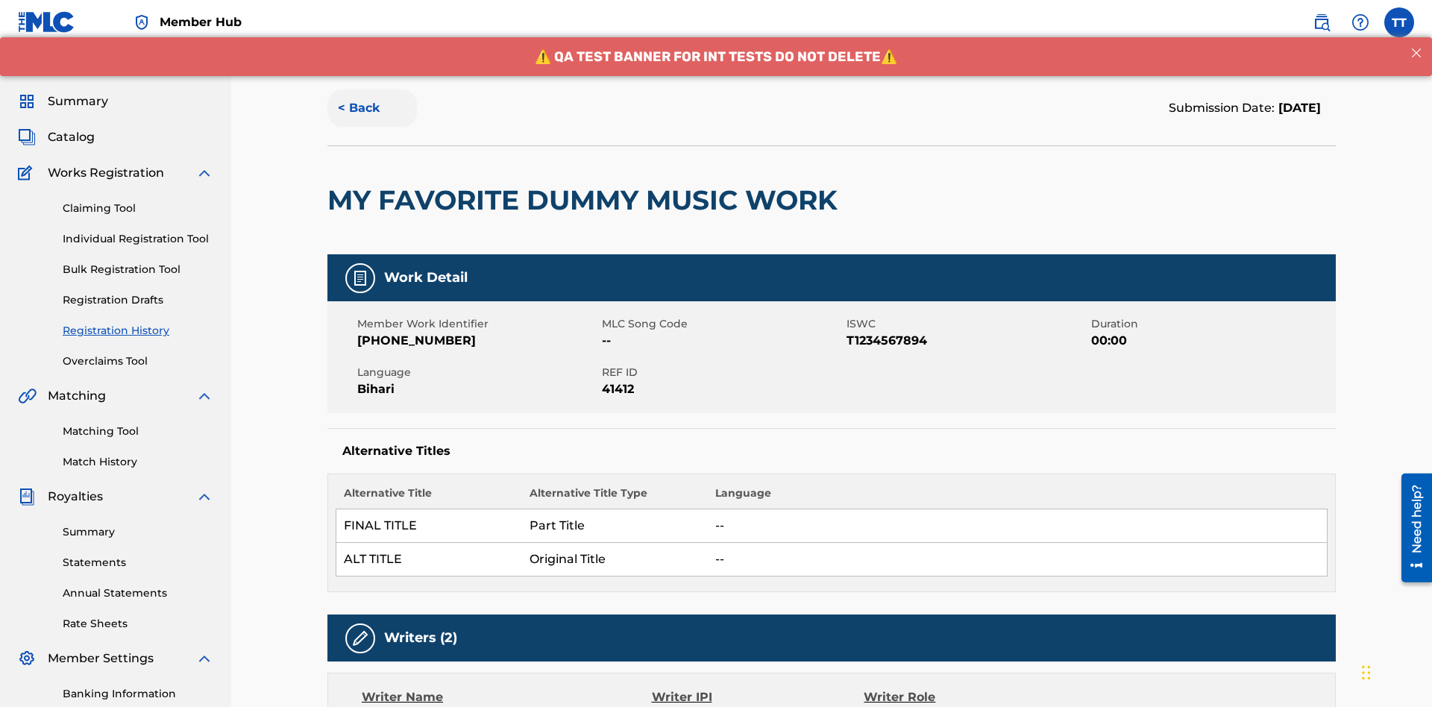
click at [372, 108] on button "< Back" at bounding box center [371, 107] width 89 height 37
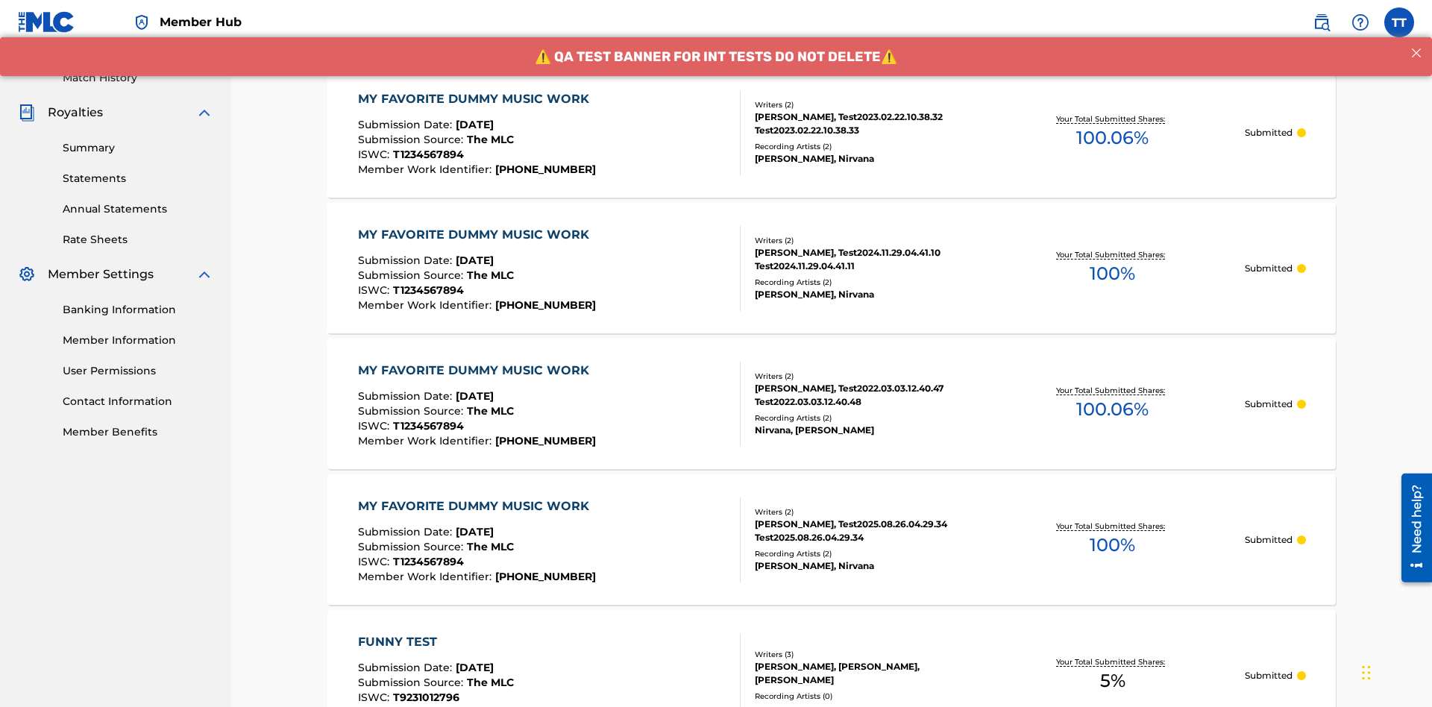
scroll to position [201, 0]
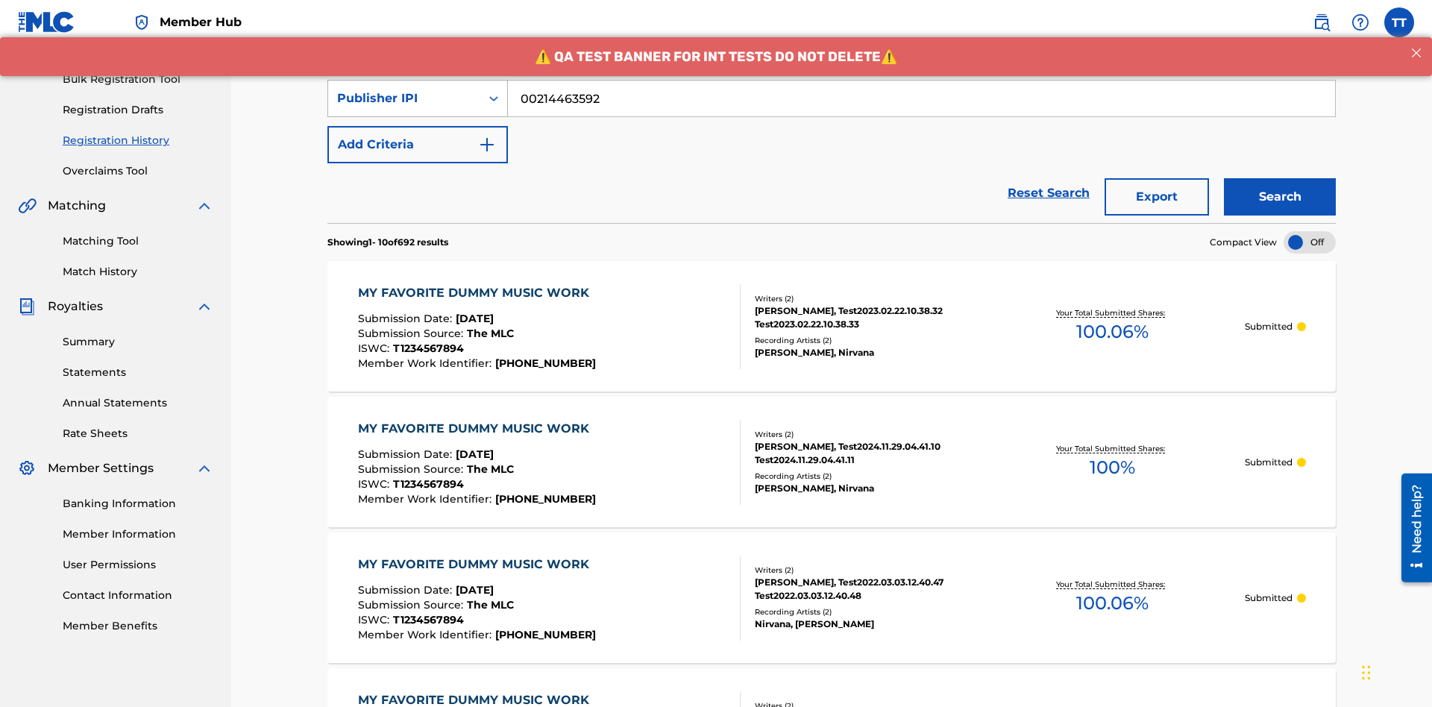
click at [404, 98] on div "Publisher IPI" at bounding box center [404, 98] width 134 height 18
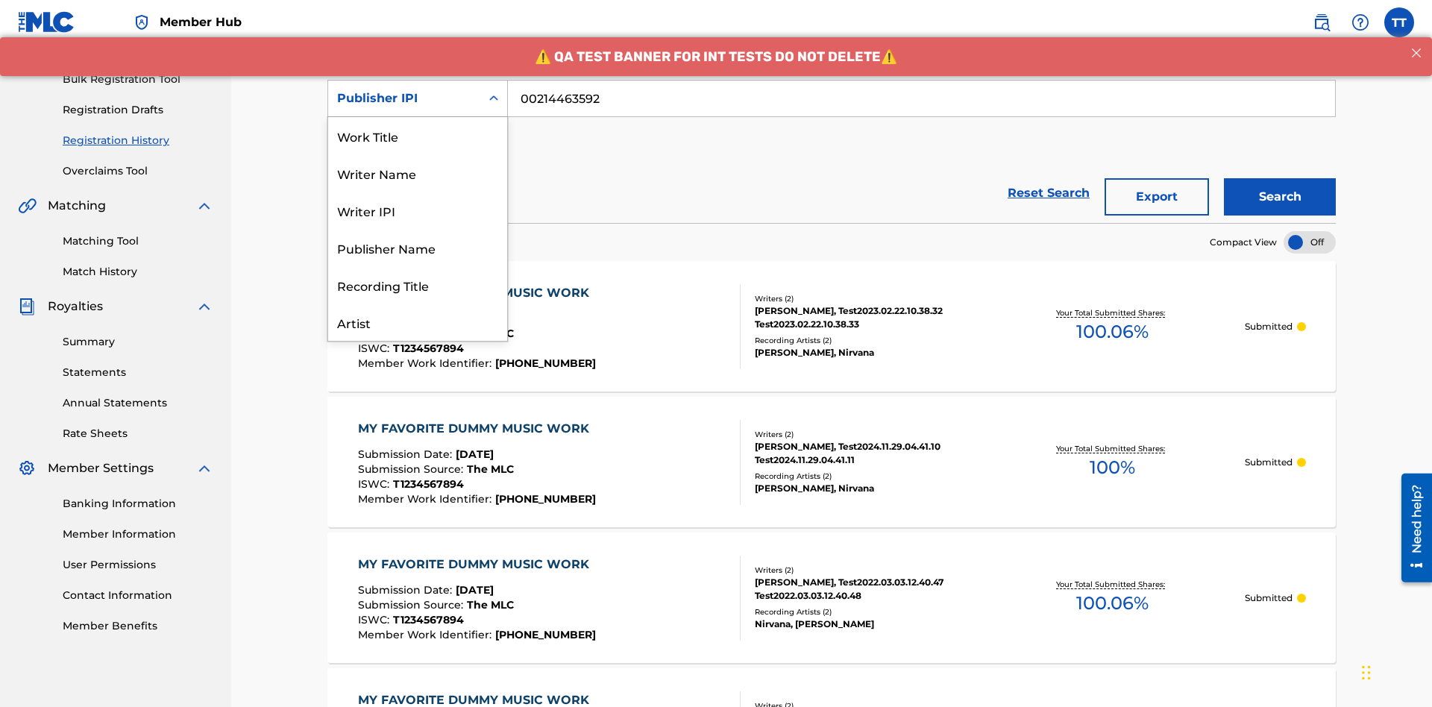
scroll to position [75, 0]
click at [418, 248] on div "Artist" at bounding box center [417, 247] width 179 height 37
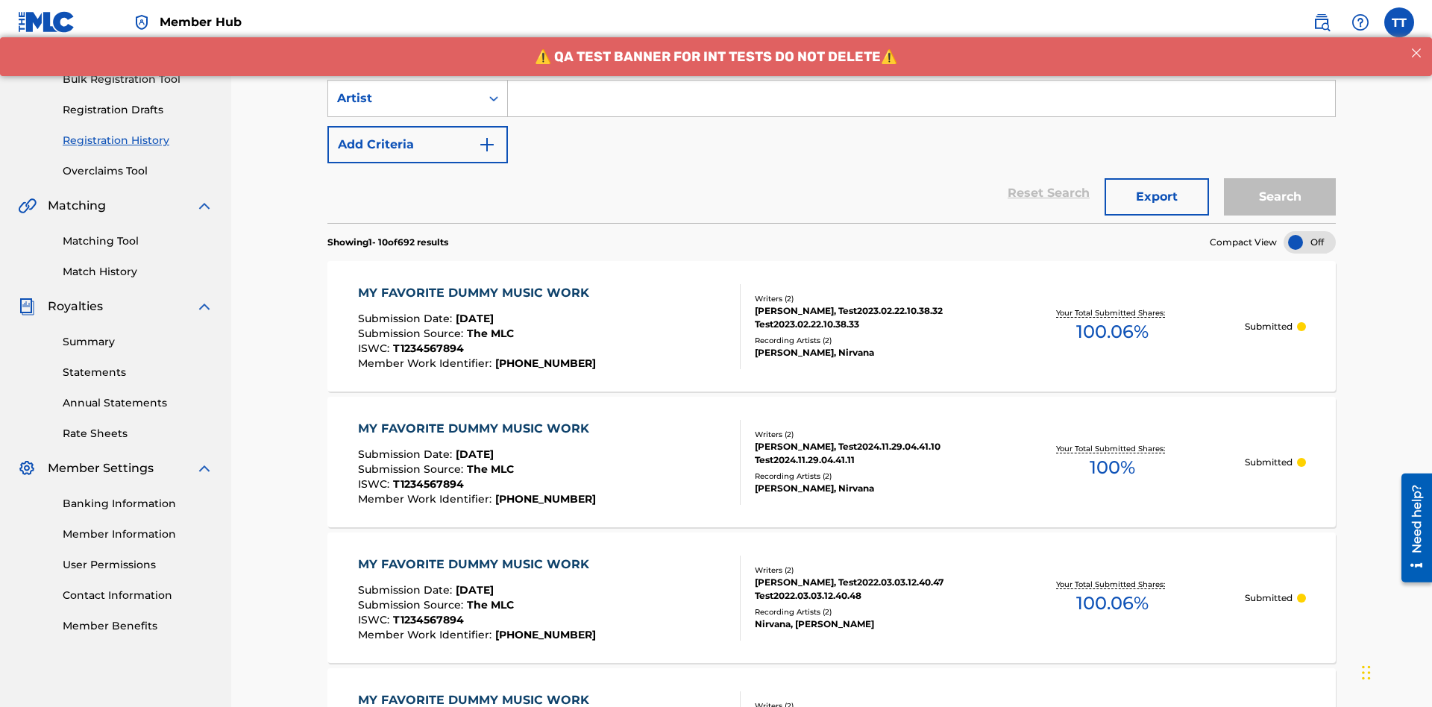
scroll to position [192, 0]
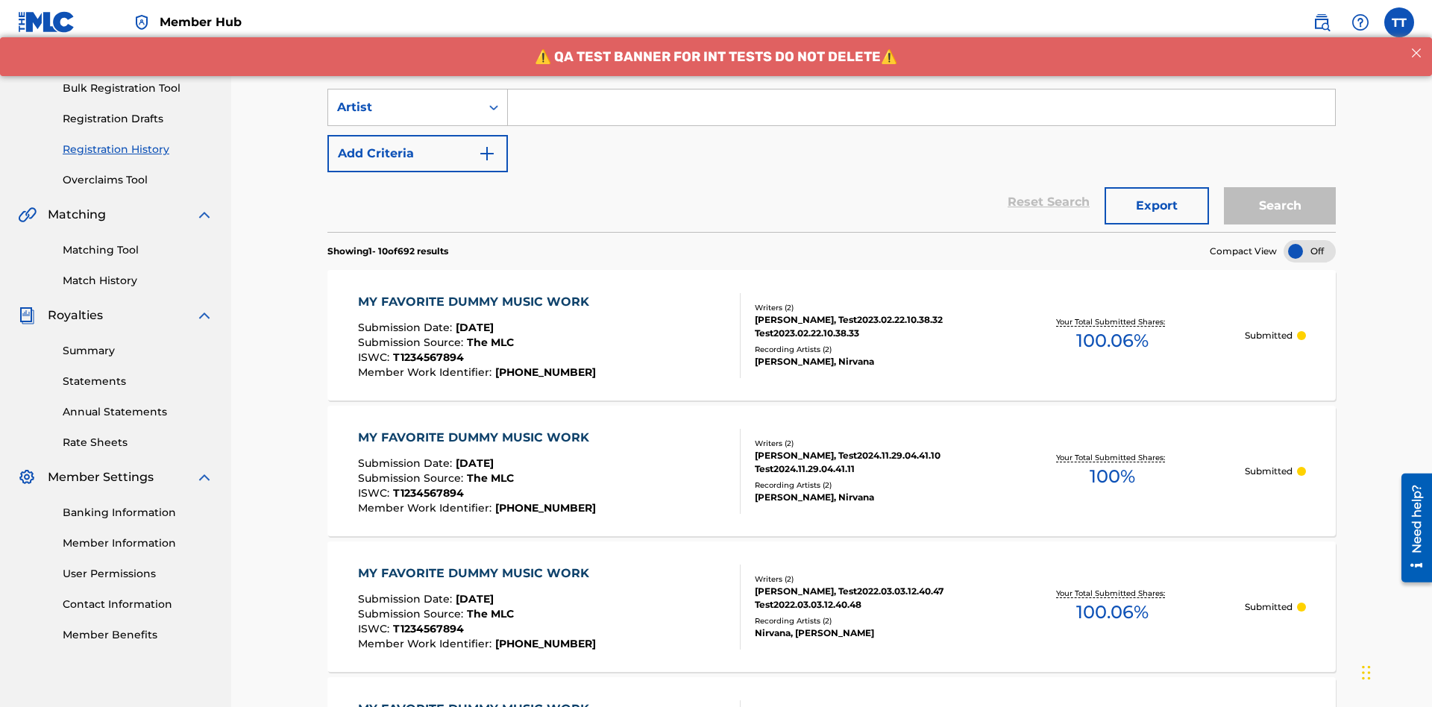
click at [921, 107] on input "Search Form" at bounding box center [921, 107] width 827 height 36
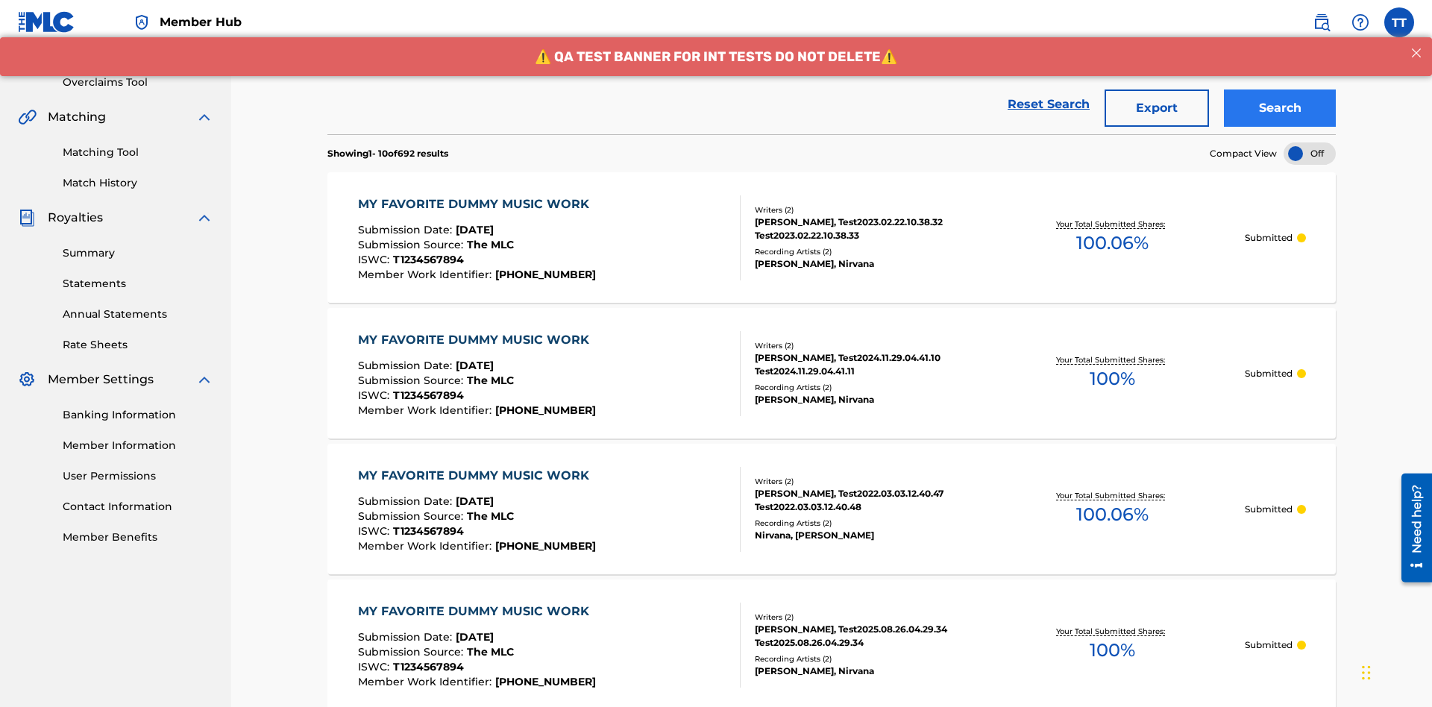
type input "Joe Lewis"
click at [1279, 108] on button "Search" at bounding box center [1280, 107] width 112 height 37
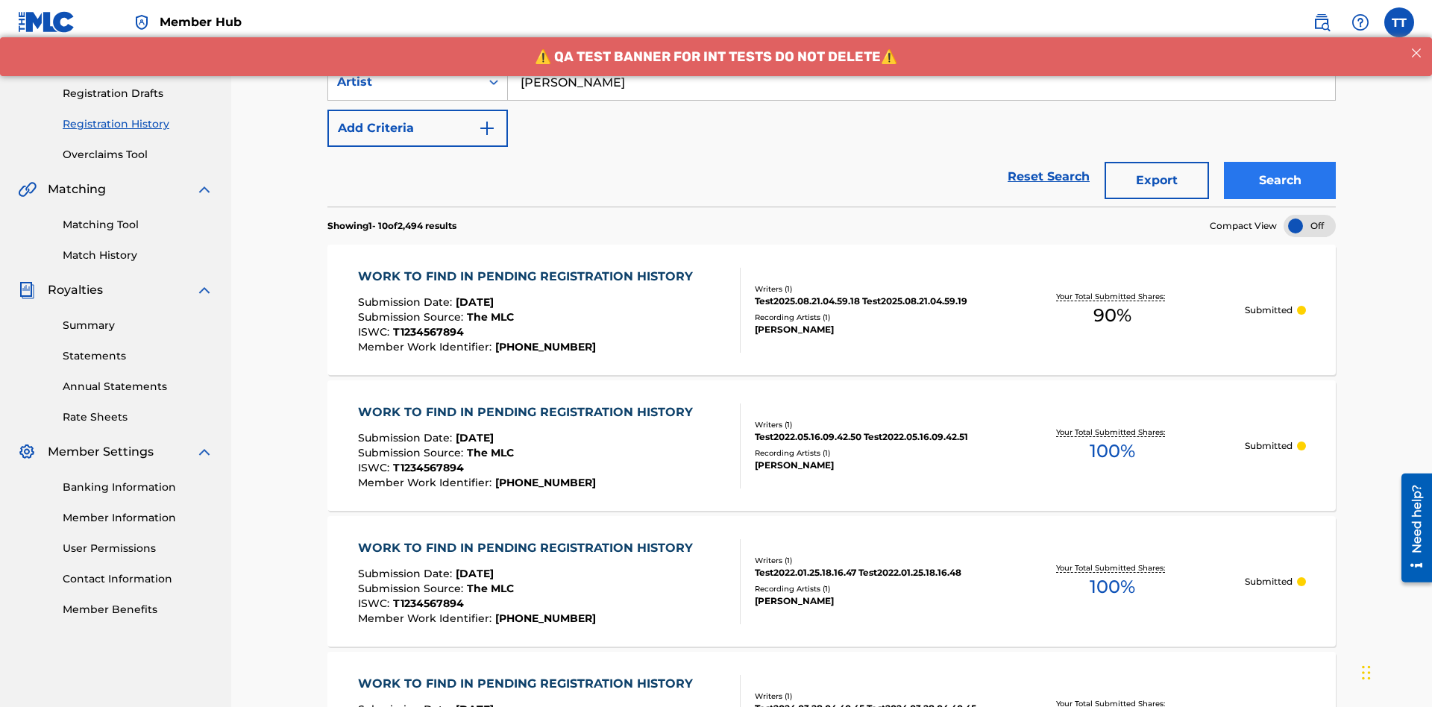
scroll to position [290, 0]
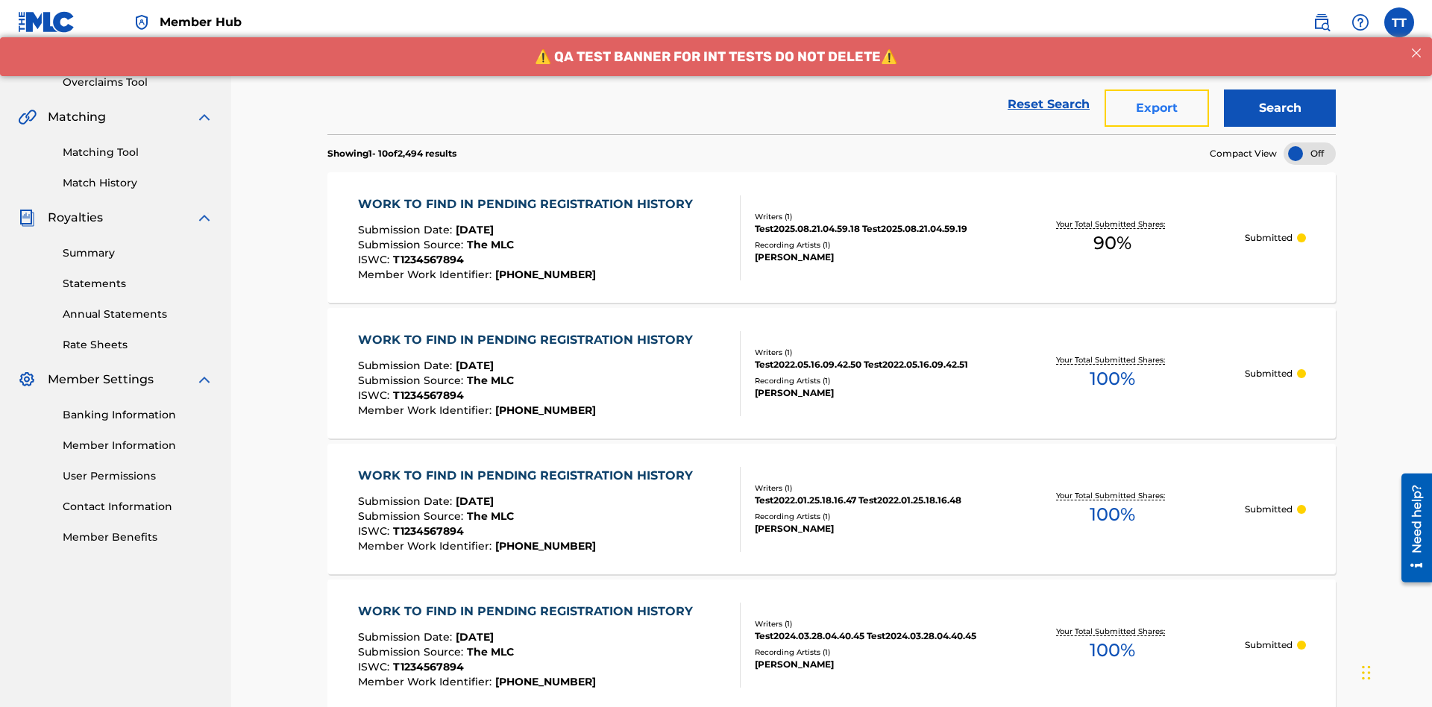
click at [1156, 108] on button "Export" at bounding box center [1156, 107] width 104 height 37
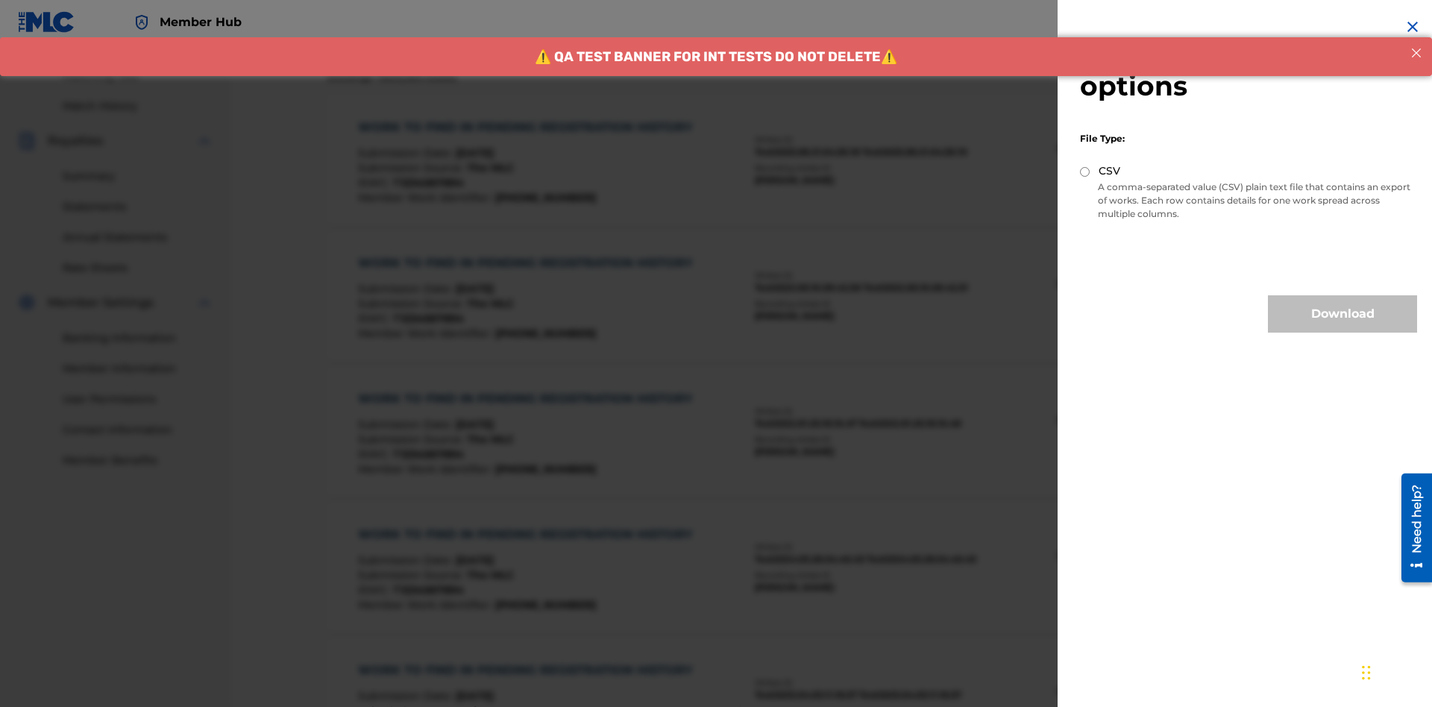
click at [1085, 171] on input "CSV" at bounding box center [1085, 172] width 10 height 10
radio input "true"
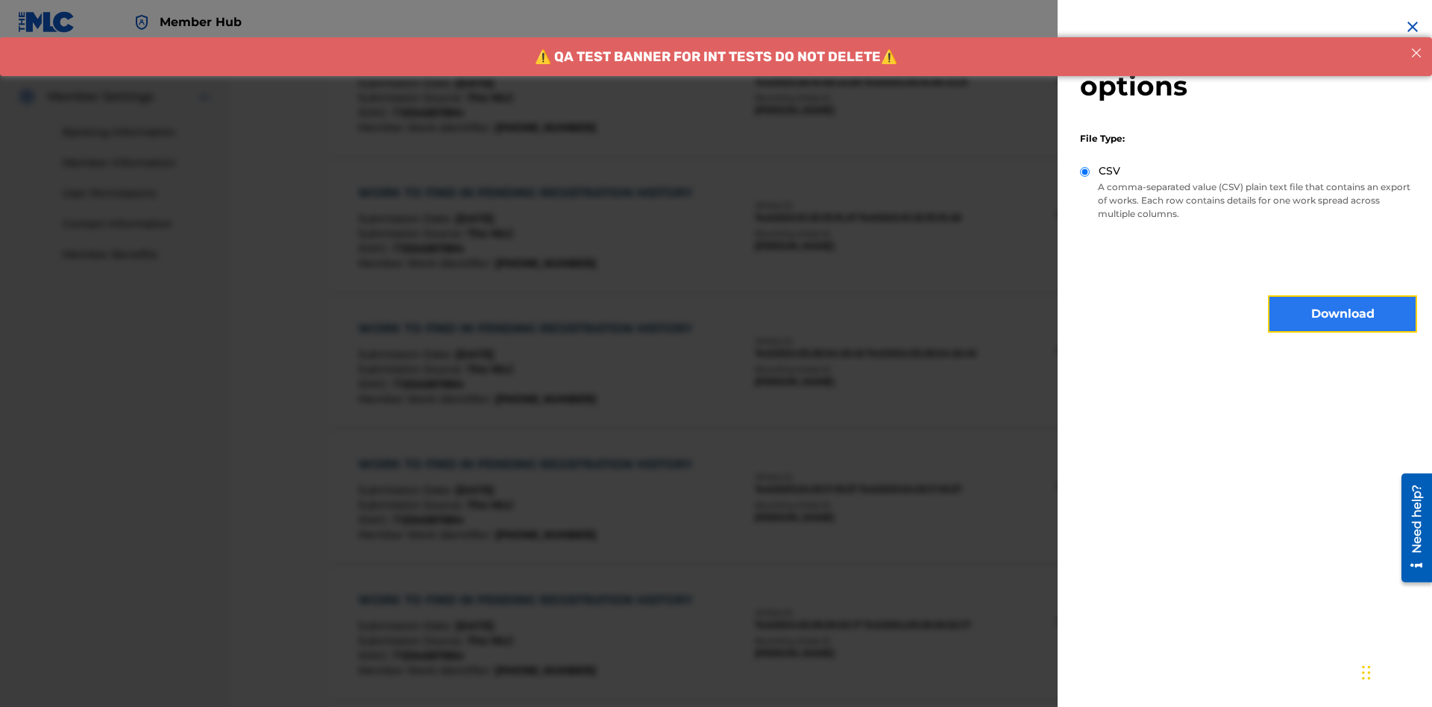
click at [1342, 314] on button "Download" at bounding box center [1342, 313] width 149 height 37
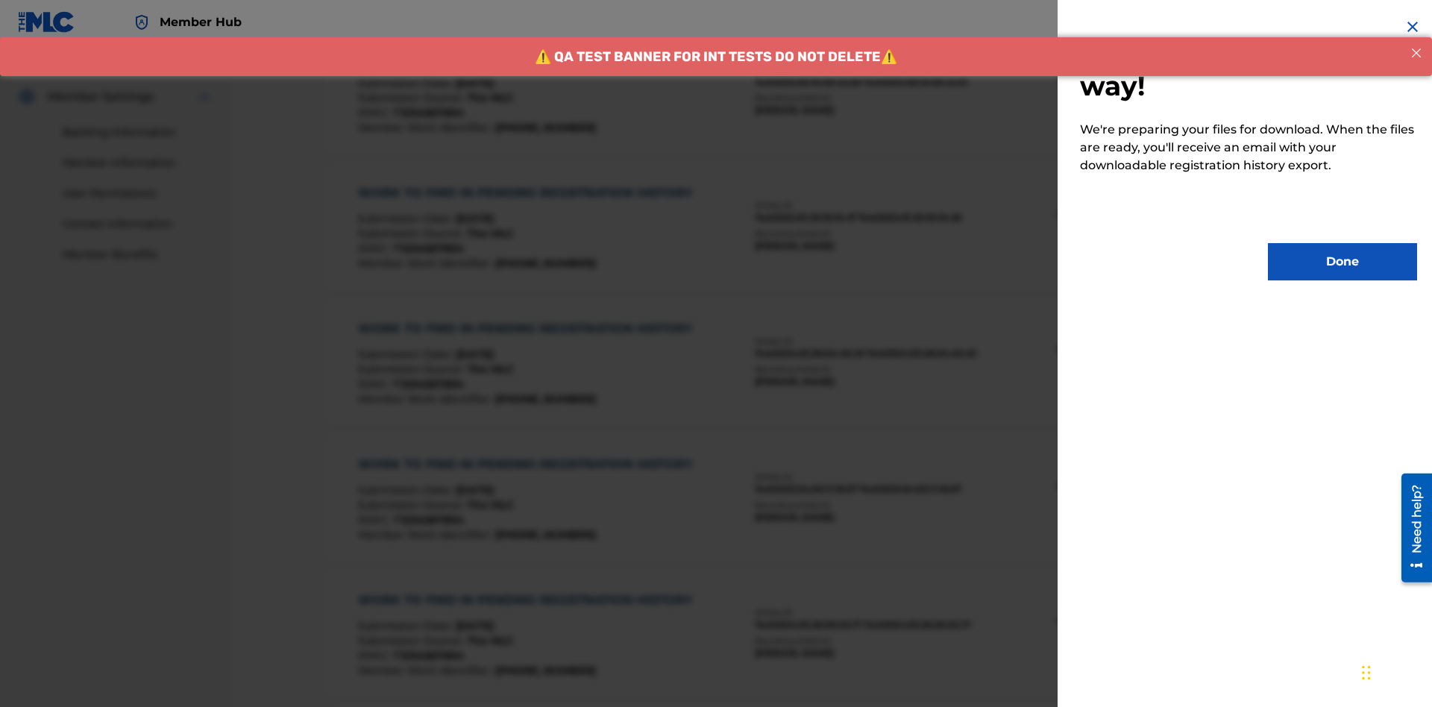
scroll to position [726, 0]
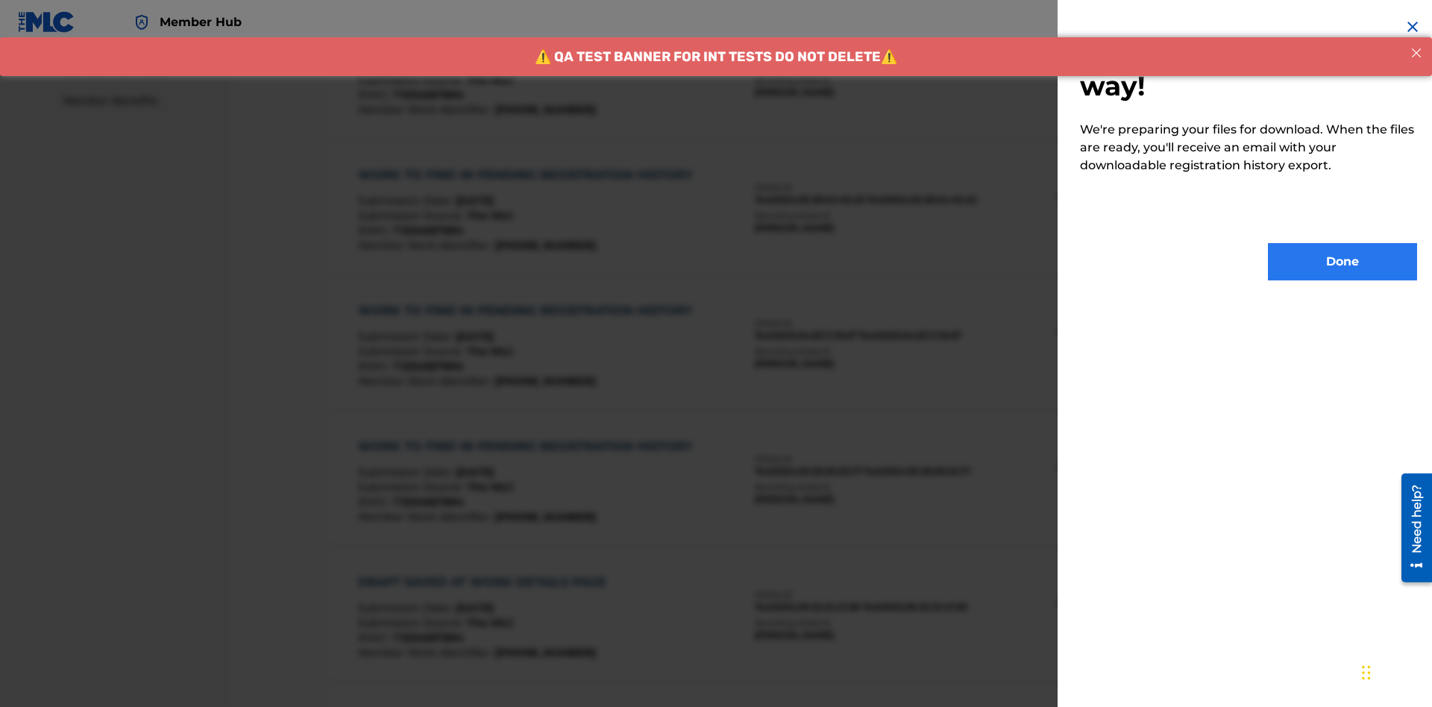
click at [1342, 262] on button "Done" at bounding box center [1342, 261] width 149 height 37
